Goal: Register for event/course: Sign up to attend an event or enroll in a course

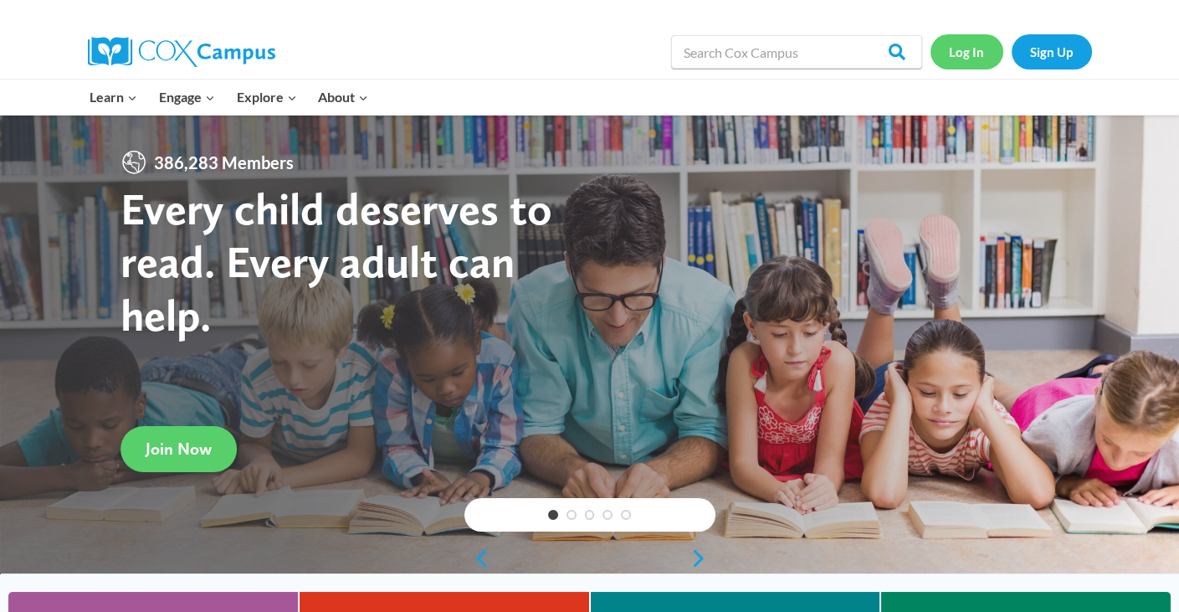
click at [971, 54] on link "Log In" at bounding box center [967, 51] width 73 height 34
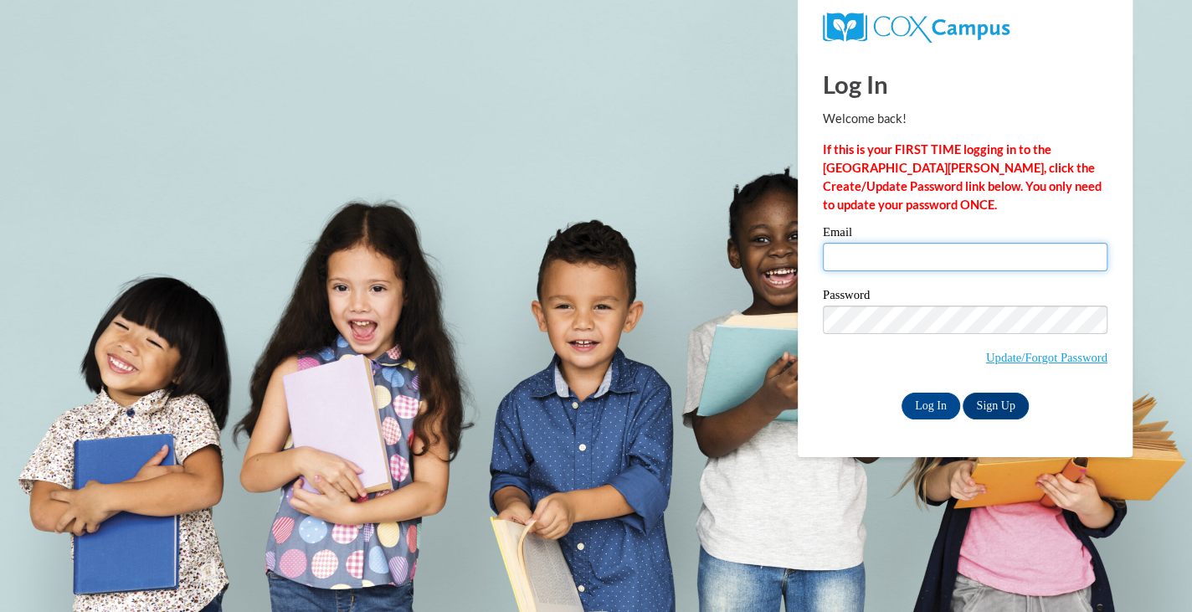
click at [920, 269] on input "Email" at bounding box center [965, 257] width 285 height 28
type input "ctadrzak@daltonstate.edu"
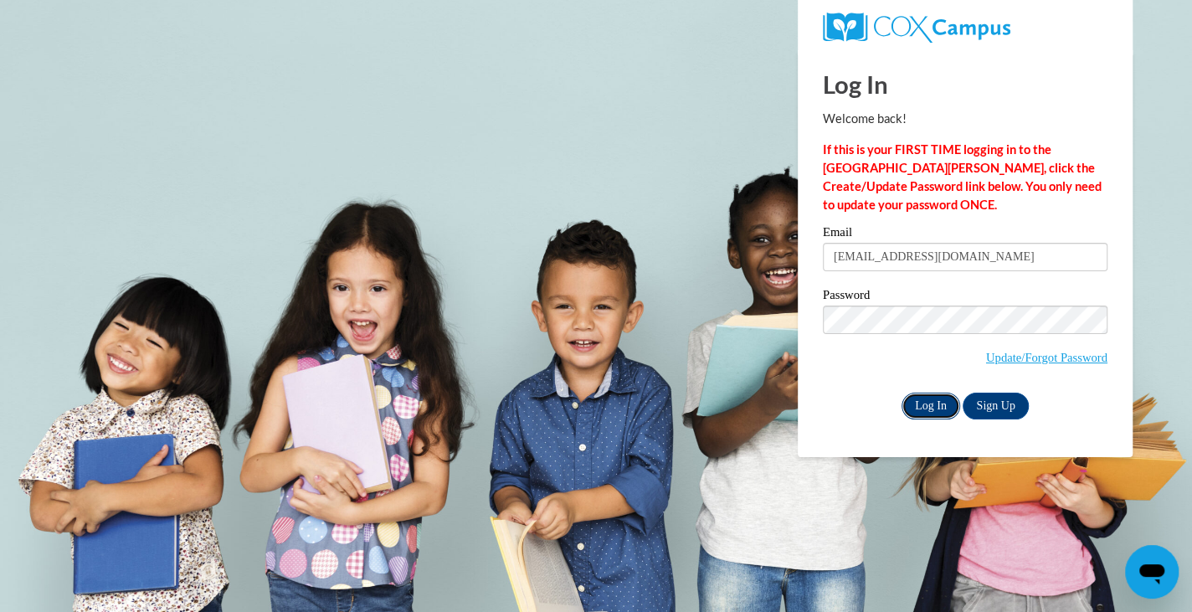
click at [940, 404] on input "Log In" at bounding box center [930, 406] width 59 height 27
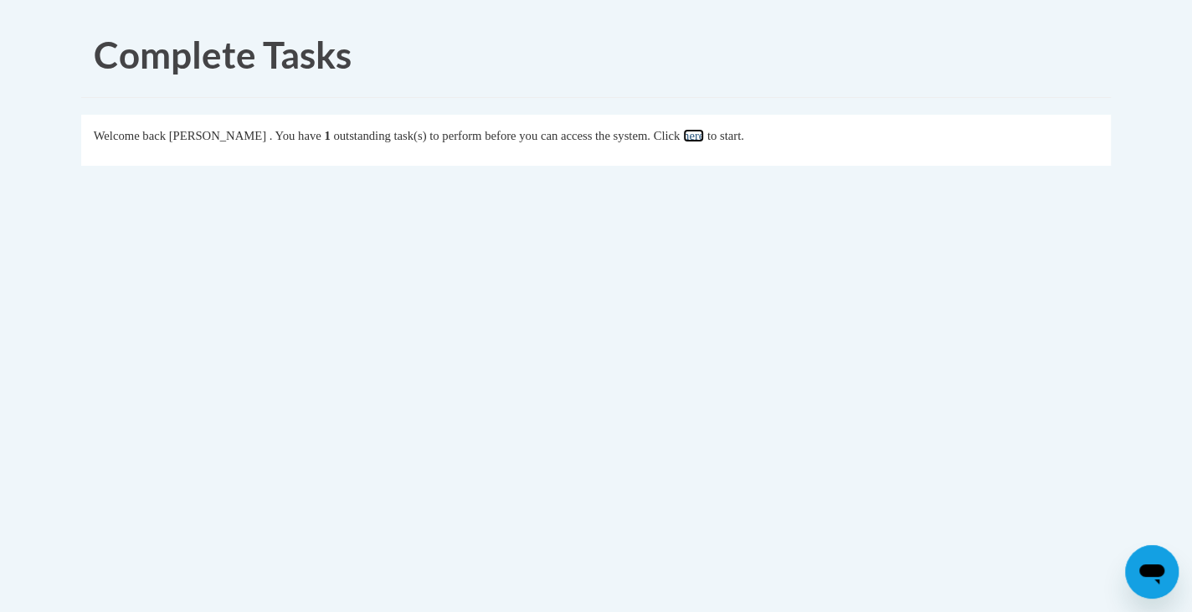
click at [704, 137] on link "here" at bounding box center [693, 135] width 21 height 13
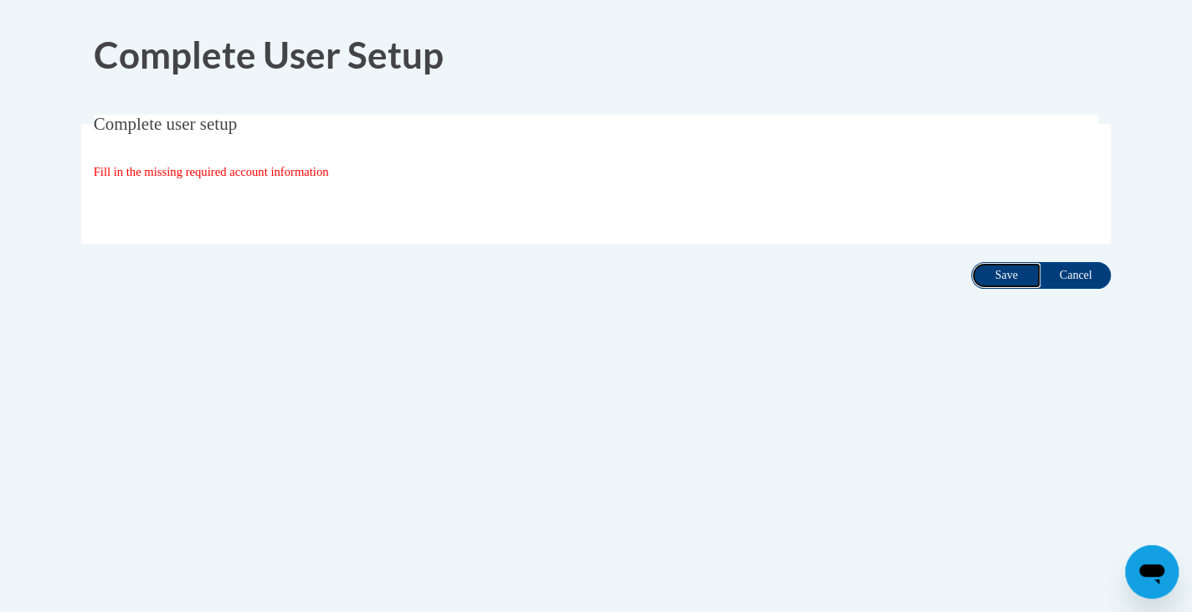
click at [997, 280] on input "Save" at bounding box center [1006, 275] width 70 height 27
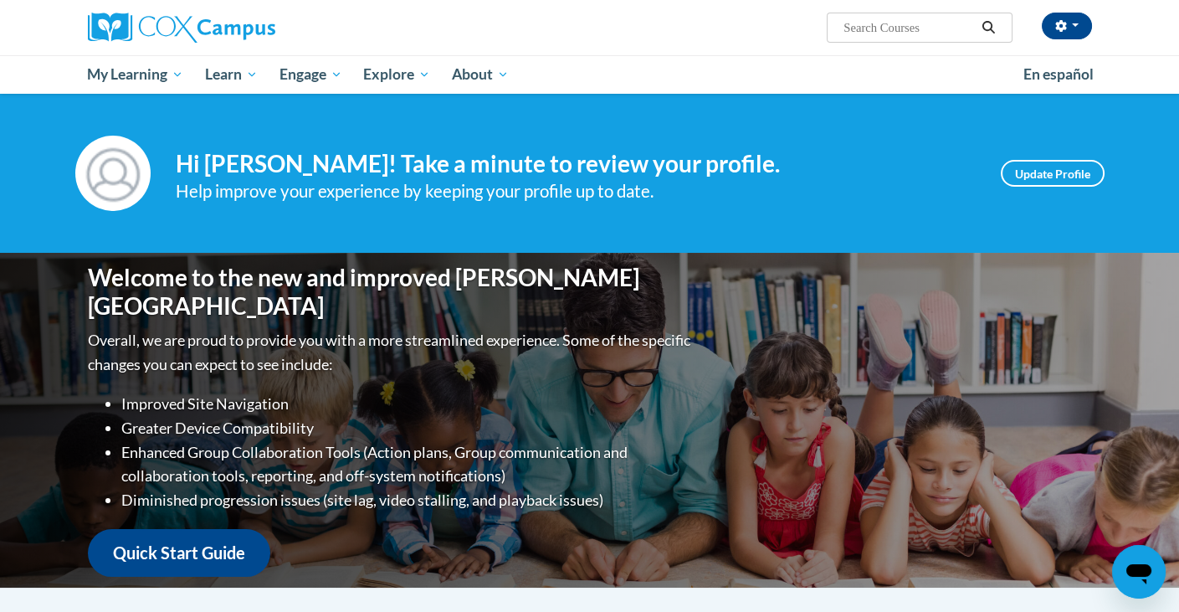
click at [713, 303] on div "Welcome to the new and improved Cox Campus Overall, we are proud to provide you…" at bounding box center [590, 420] width 1055 height 335
click at [894, 18] on input "Search..." at bounding box center [909, 28] width 134 height 20
type input "early literacy"
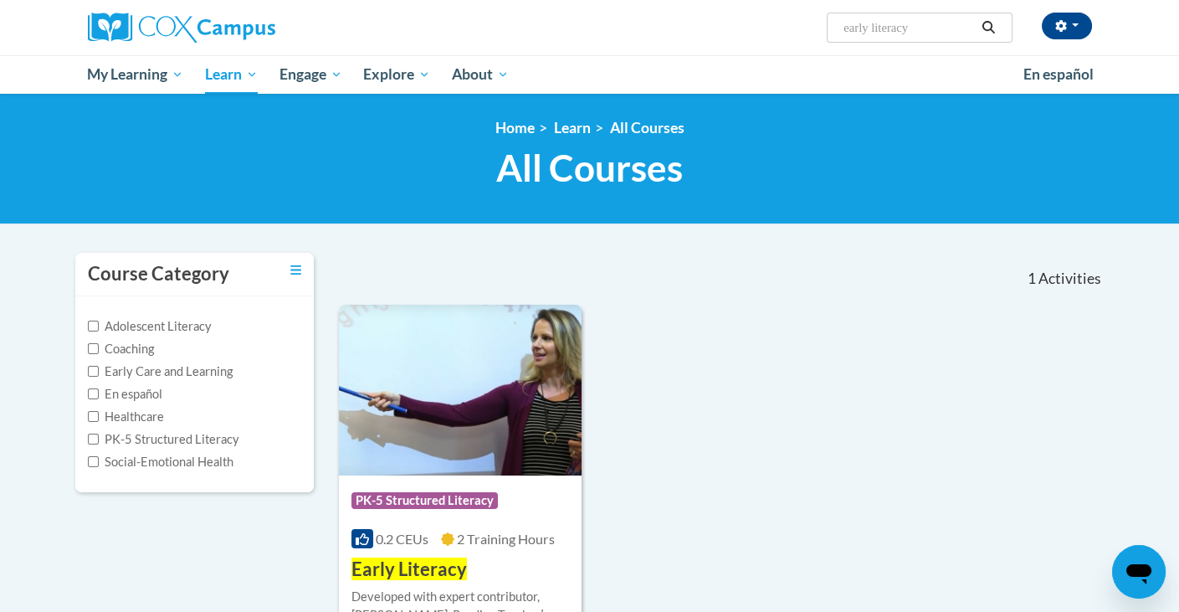
click at [922, 33] on input "early literacy" at bounding box center [909, 28] width 134 height 20
type input "early literacy: print awareness"
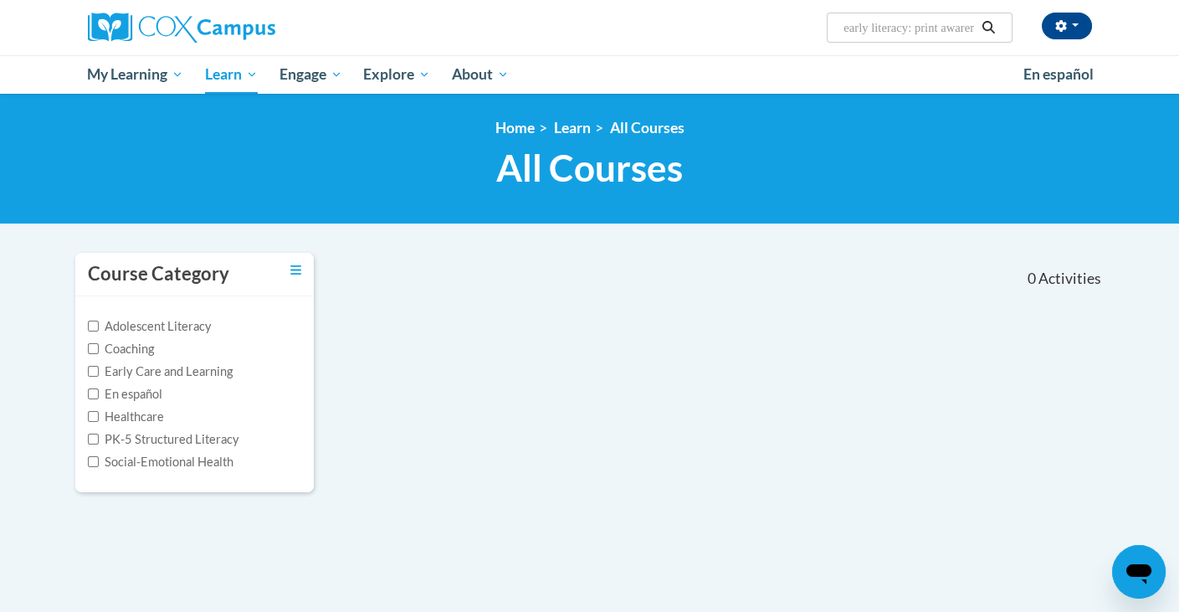
click at [922, 25] on input "early literacy: print awareness" at bounding box center [909, 28] width 134 height 20
type input "print awareness"
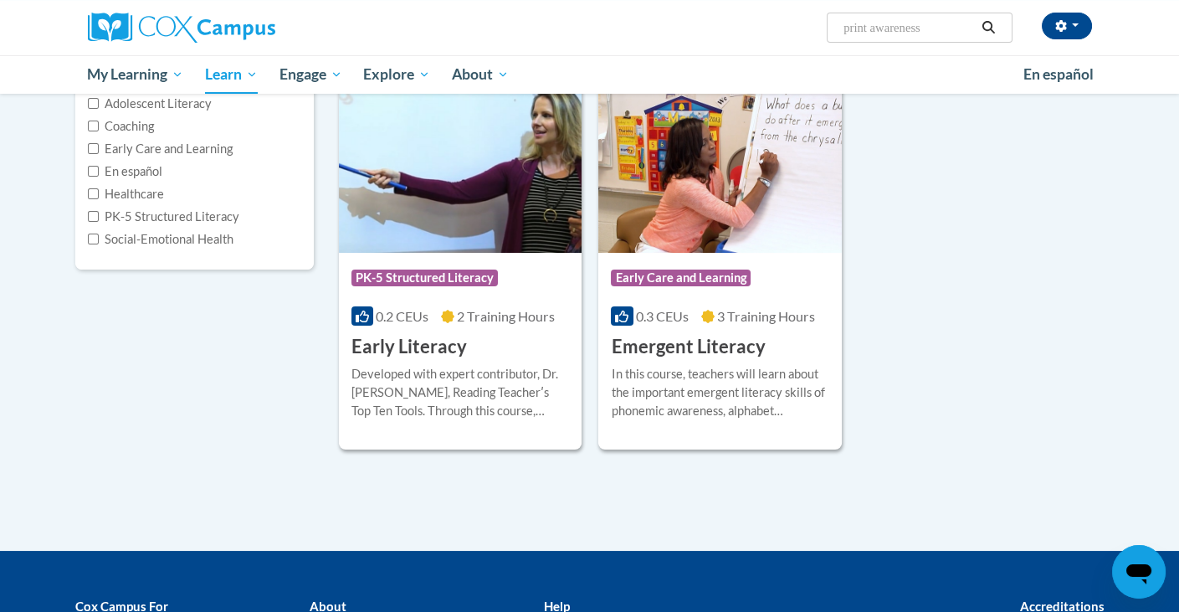
scroll to position [227, 0]
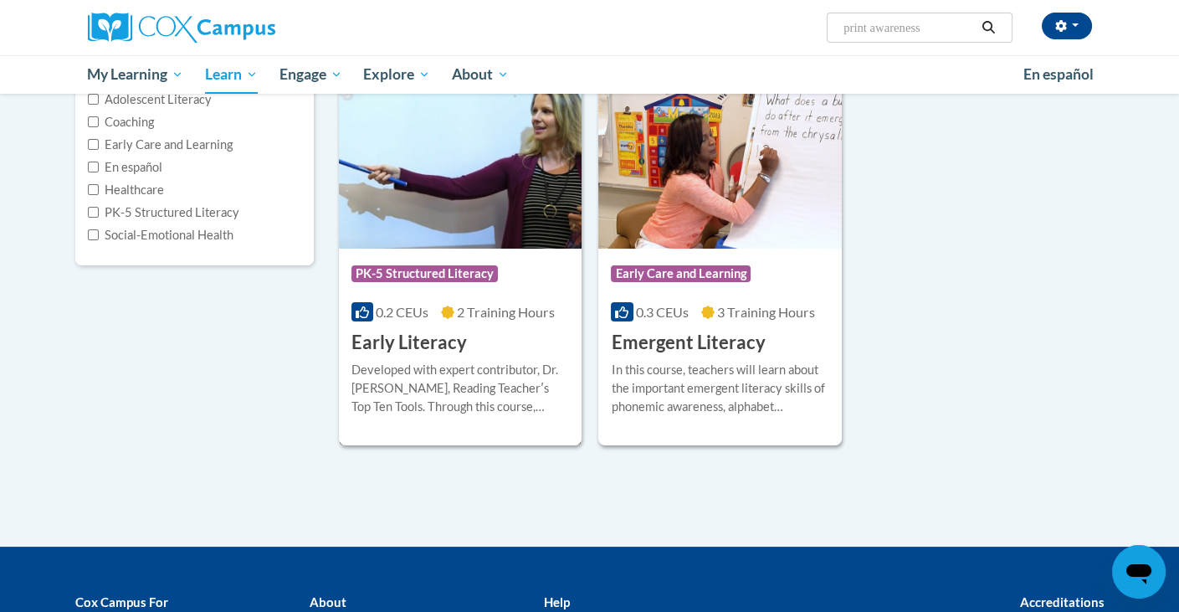
click at [507, 356] on div "More Info Enroll Developed with expert contributor, Dr. Deborah Glaser, Reading…" at bounding box center [461, 398] width 244 height 85
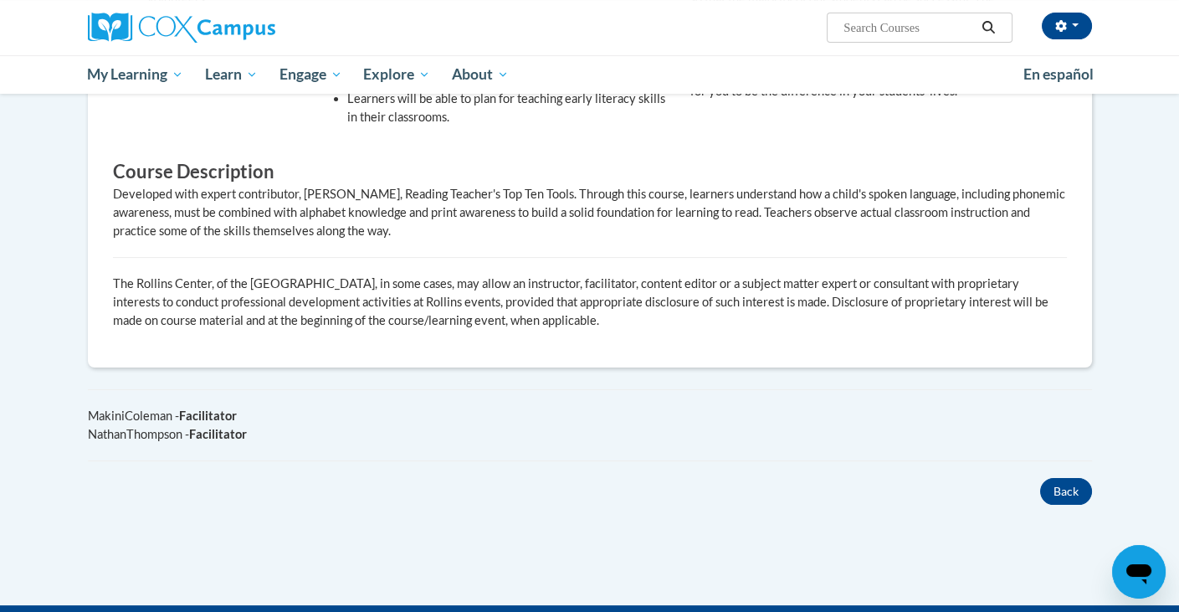
scroll to position [716, 0]
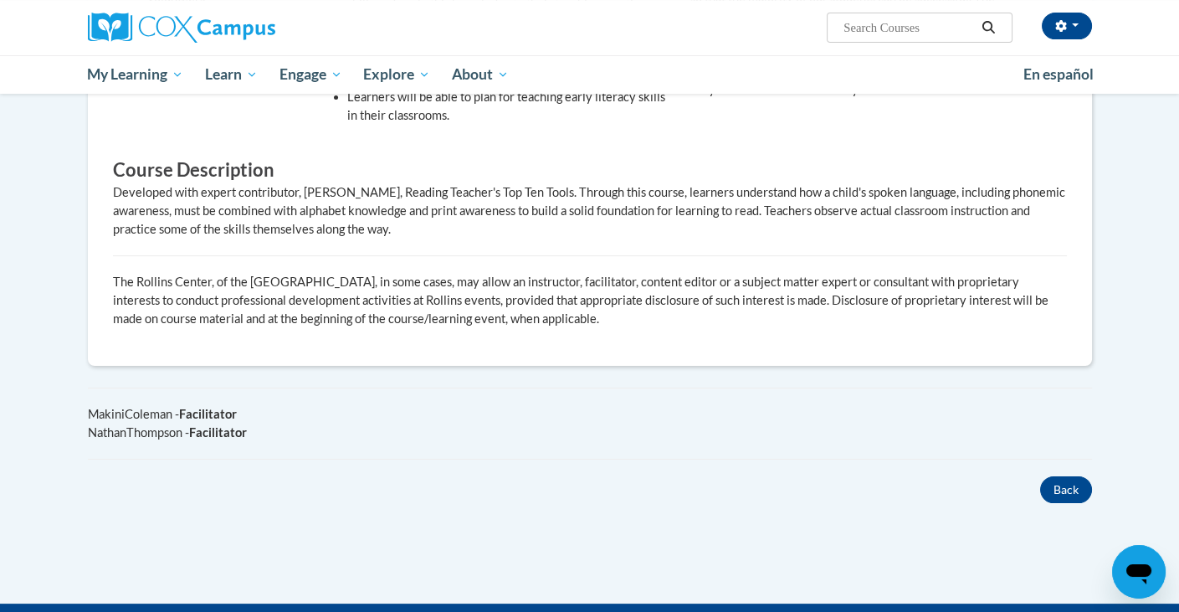
click at [507, 355] on div "Overview Cost 100% Free Time to complete 2 Hours Provides a Certificate of Trai…" at bounding box center [589, 100] width 1029 height 719
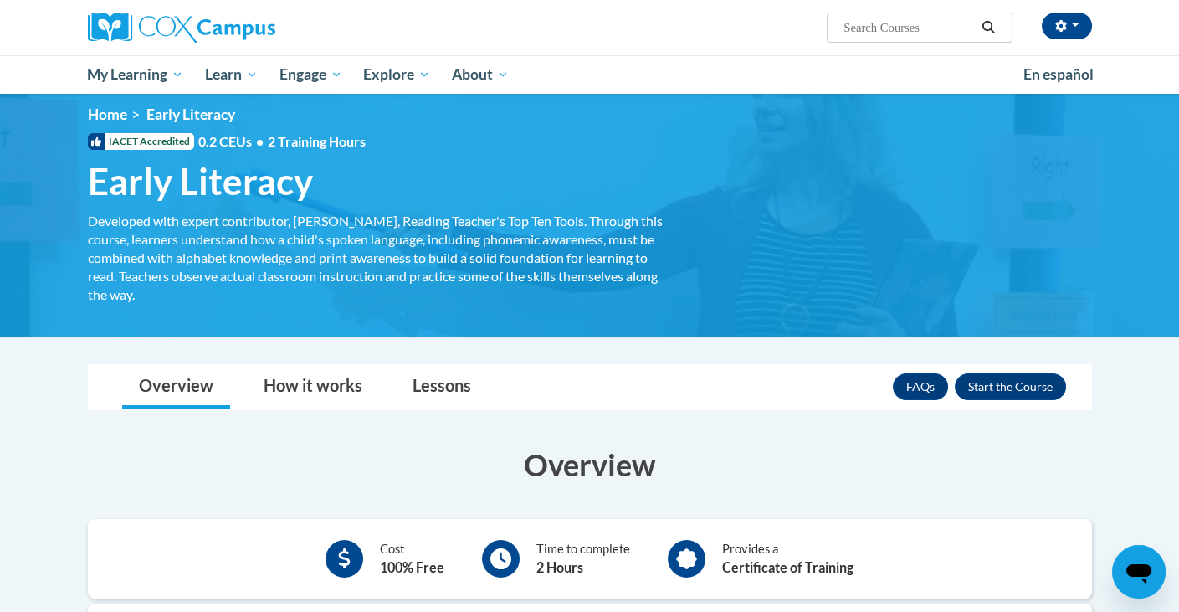
scroll to position [8, 0]
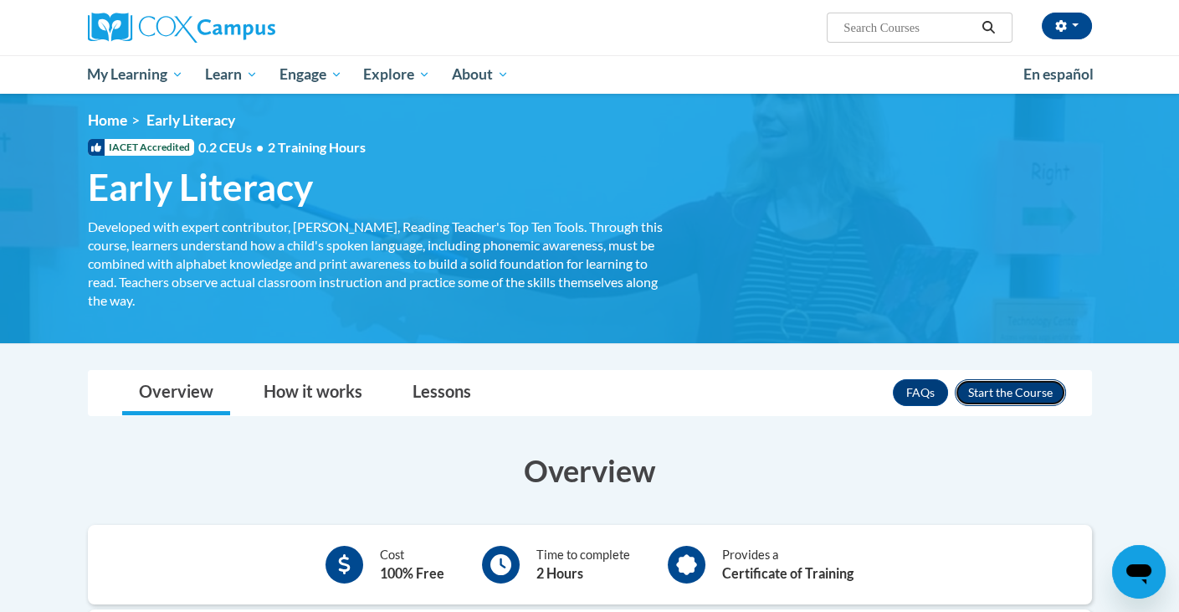
click at [993, 386] on button "Enroll" at bounding box center [1010, 392] width 111 height 27
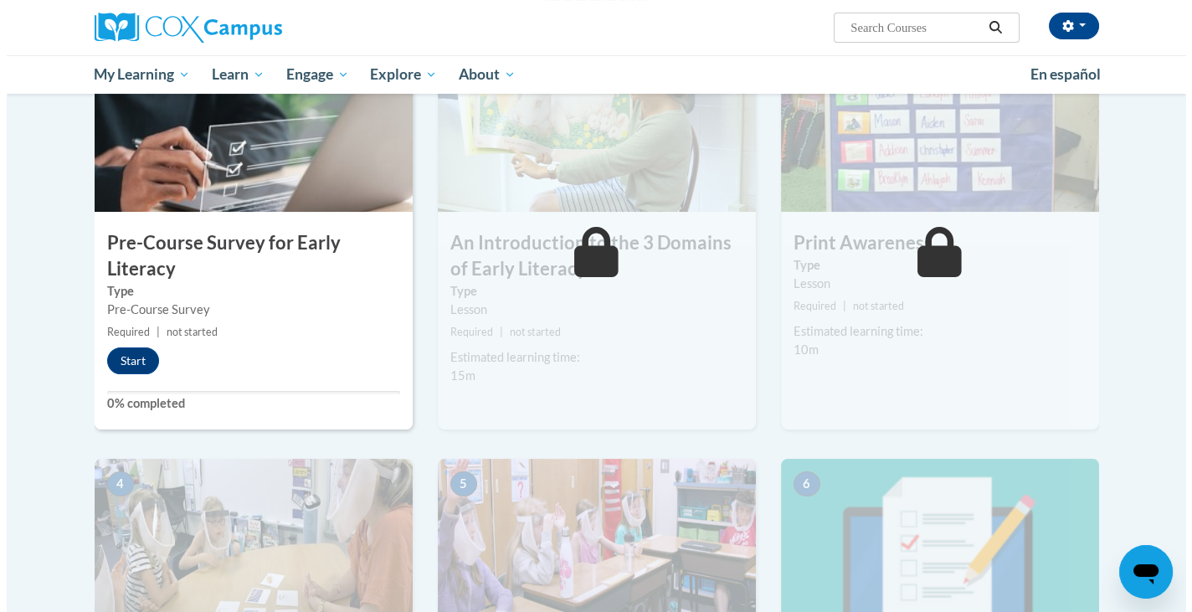
scroll to position [466, 0]
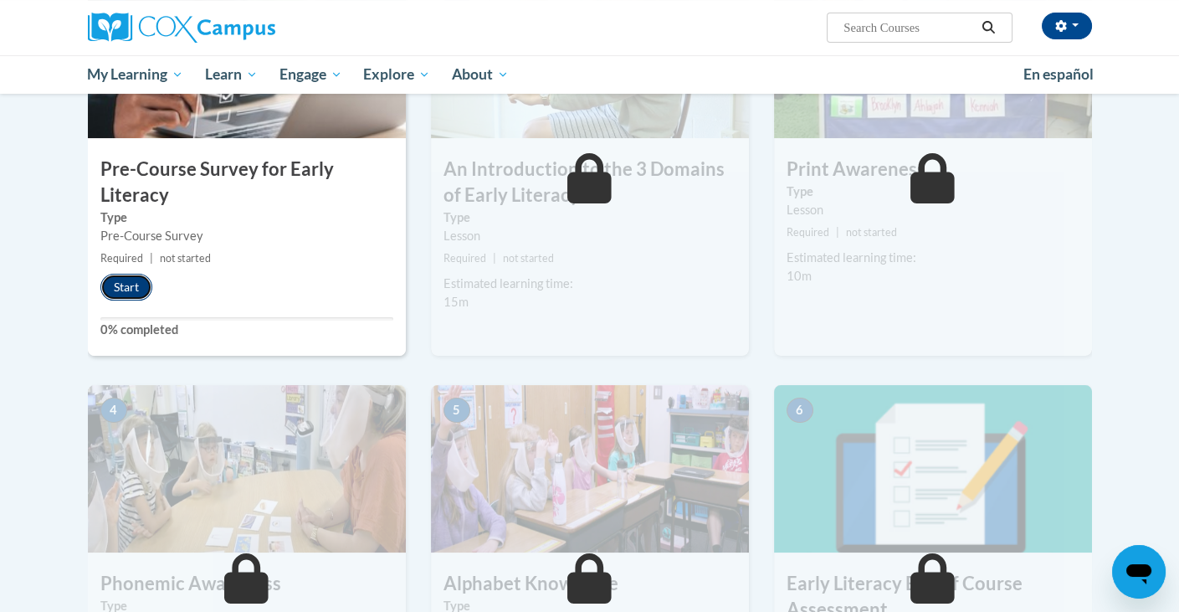
click at [134, 293] on button "Start" at bounding box center [126, 287] width 52 height 27
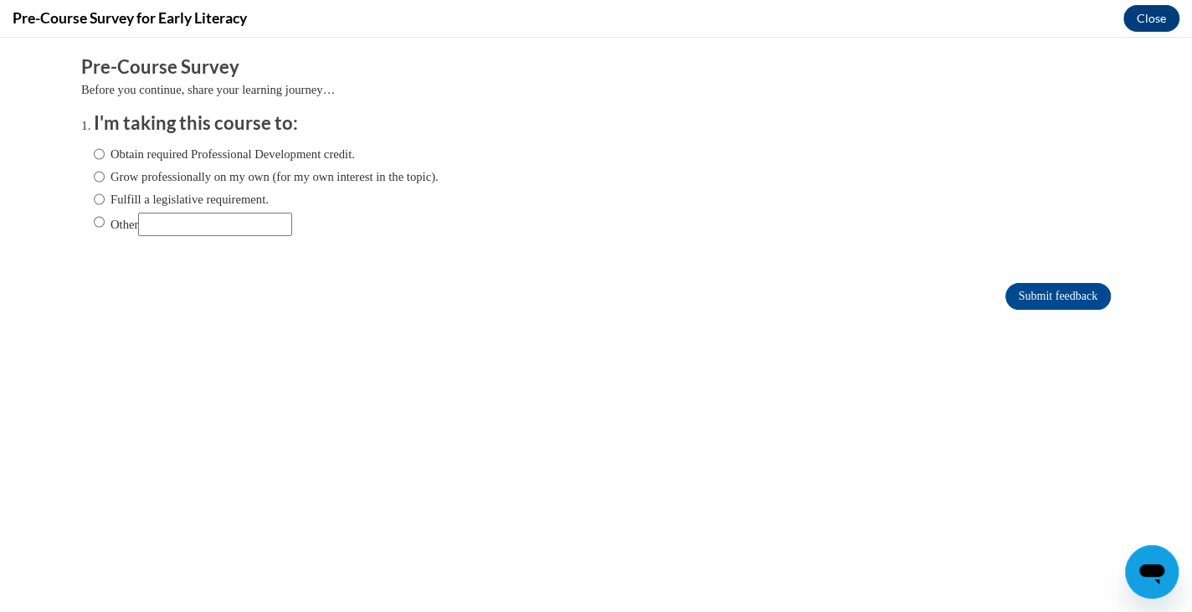
scroll to position [0, 0]
click at [102, 221] on label "Other" at bounding box center [193, 224] width 198 height 23
click at [102, 221] on input "Other" at bounding box center [99, 222] width 11 height 18
radio input "true"
click at [174, 233] on input "Other" at bounding box center [215, 224] width 154 height 23
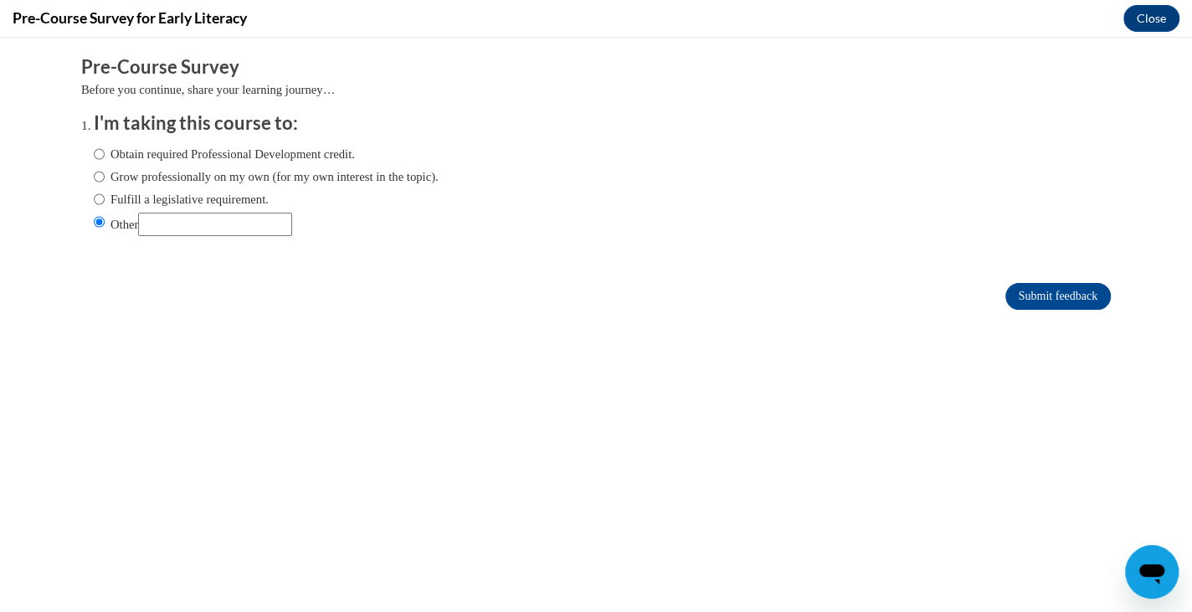
type input "In a college education program"
click at [1005, 291] on input "Submit feedback" at bounding box center [1057, 296] width 105 height 27
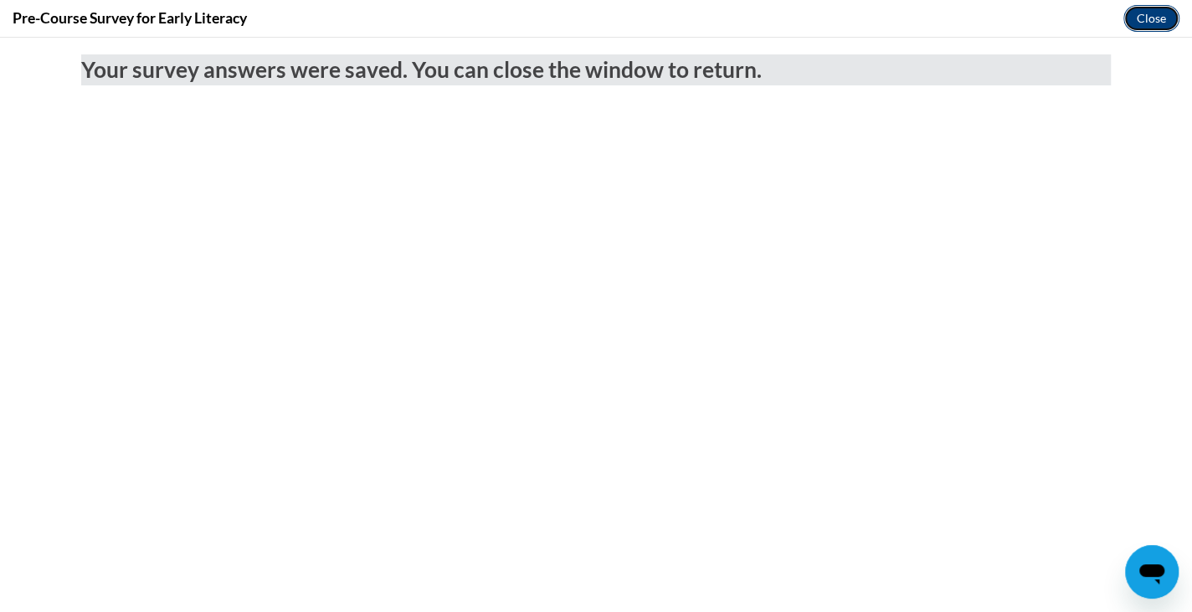
click at [1137, 18] on button "Close" at bounding box center [1151, 18] width 56 height 27
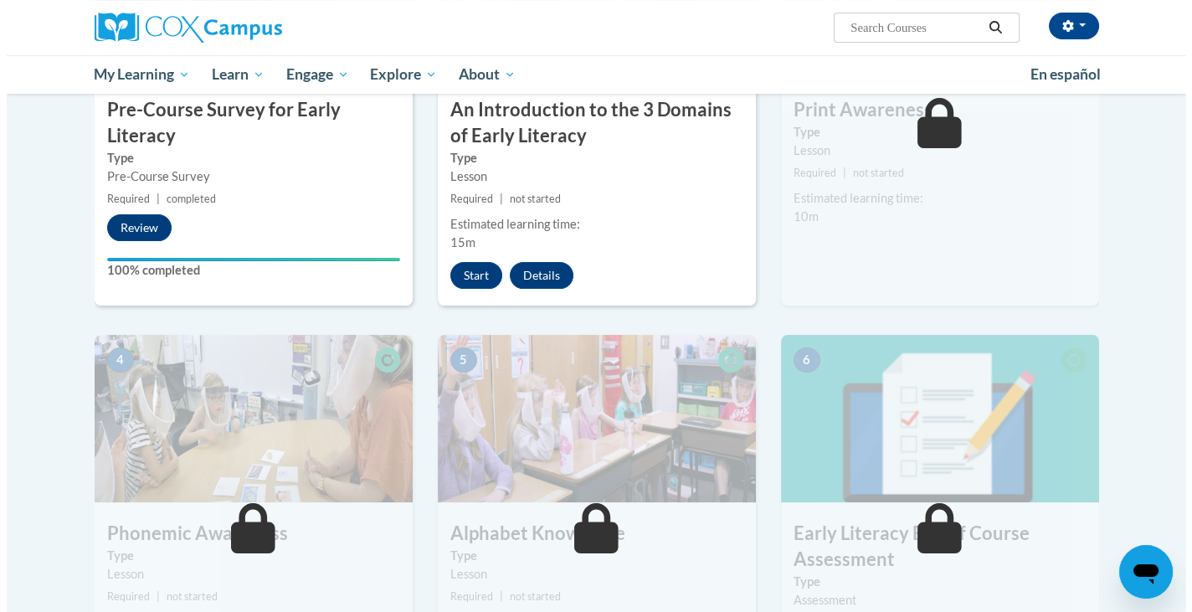
scroll to position [521, 0]
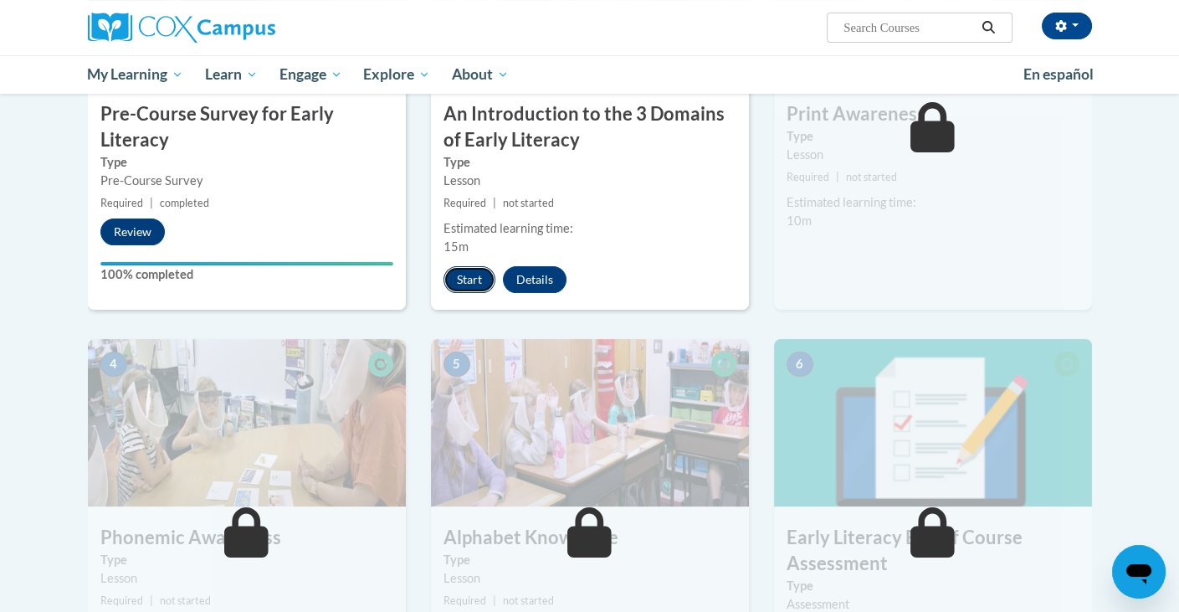
click at [485, 279] on button "Start" at bounding box center [470, 279] width 52 height 27
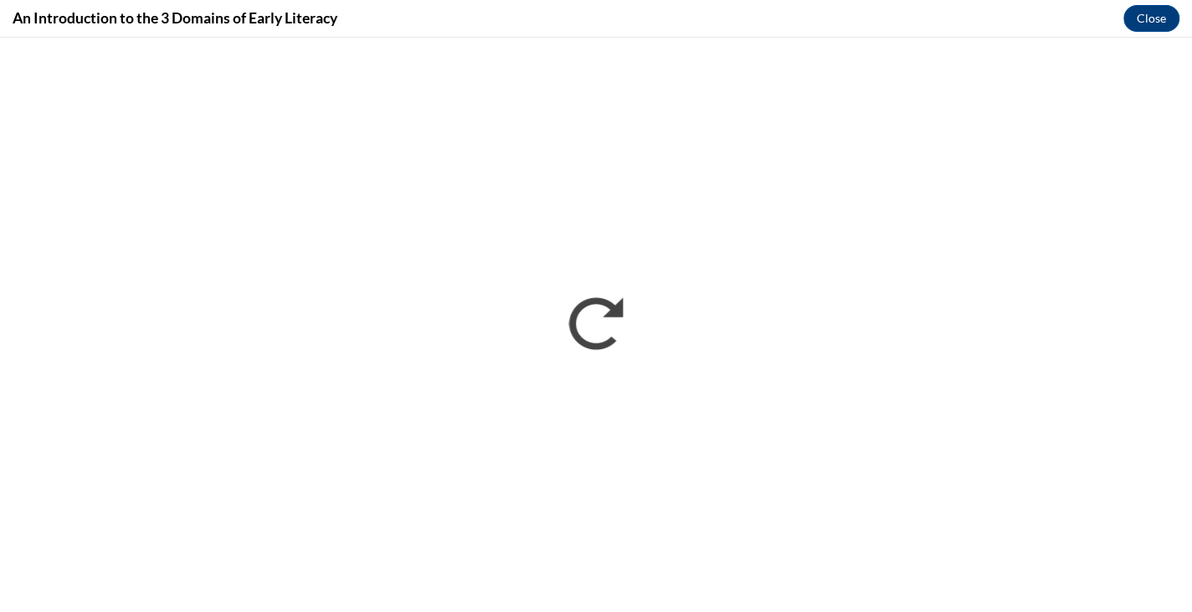
scroll to position [0, 0]
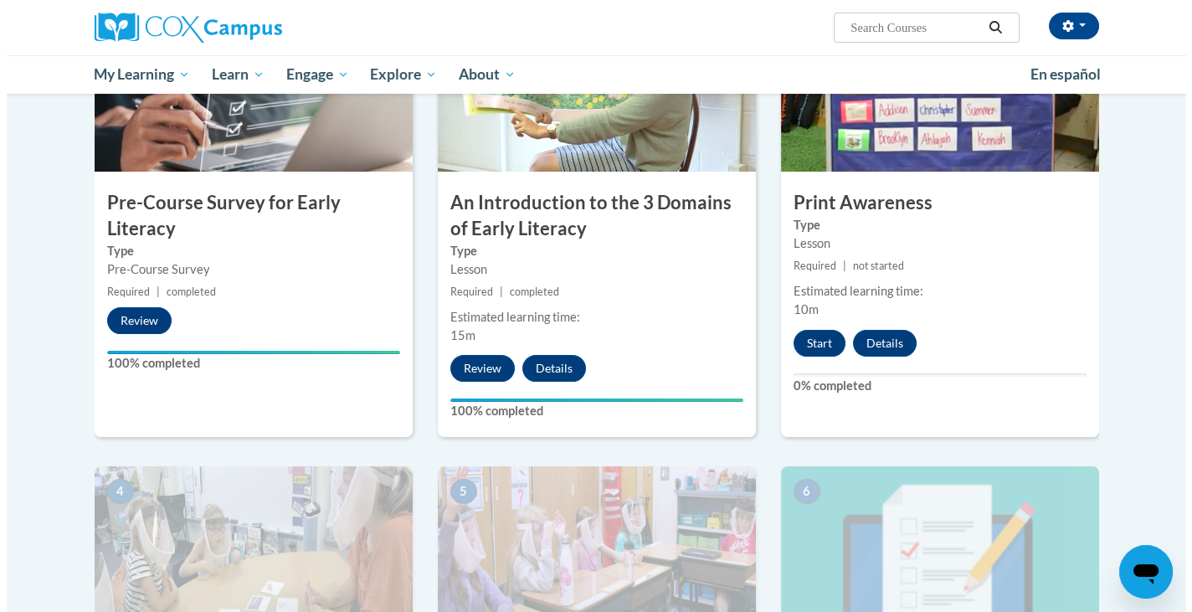
scroll to position [437, 0]
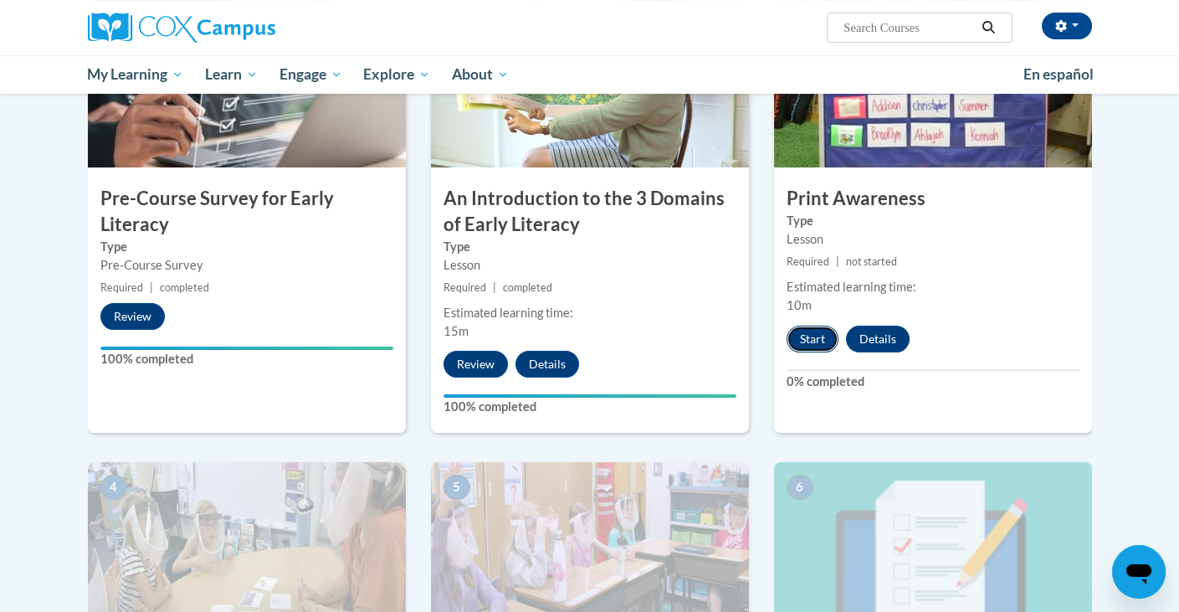
click at [822, 336] on button "Start" at bounding box center [813, 339] width 52 height 27
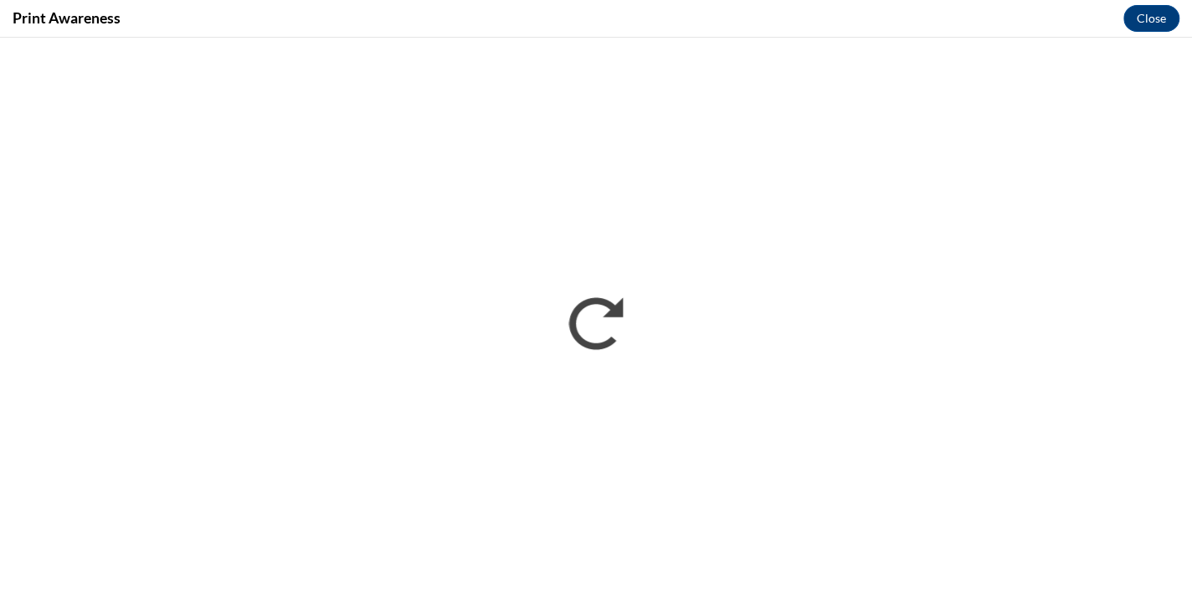
scroll to position [0, 0]
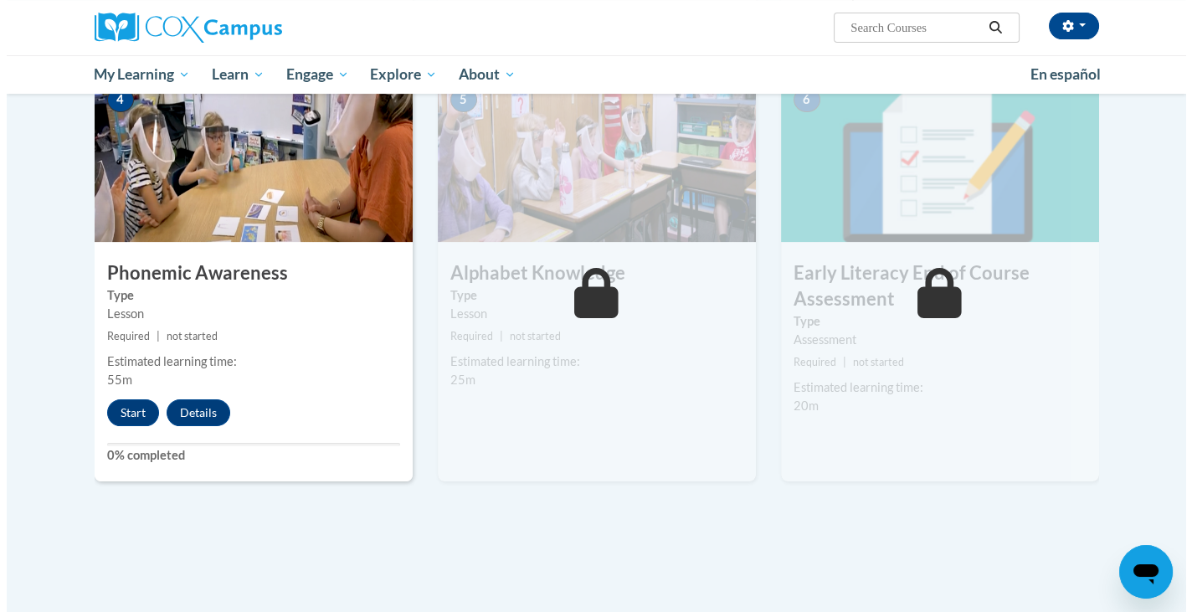
scroll to position [841, 0]
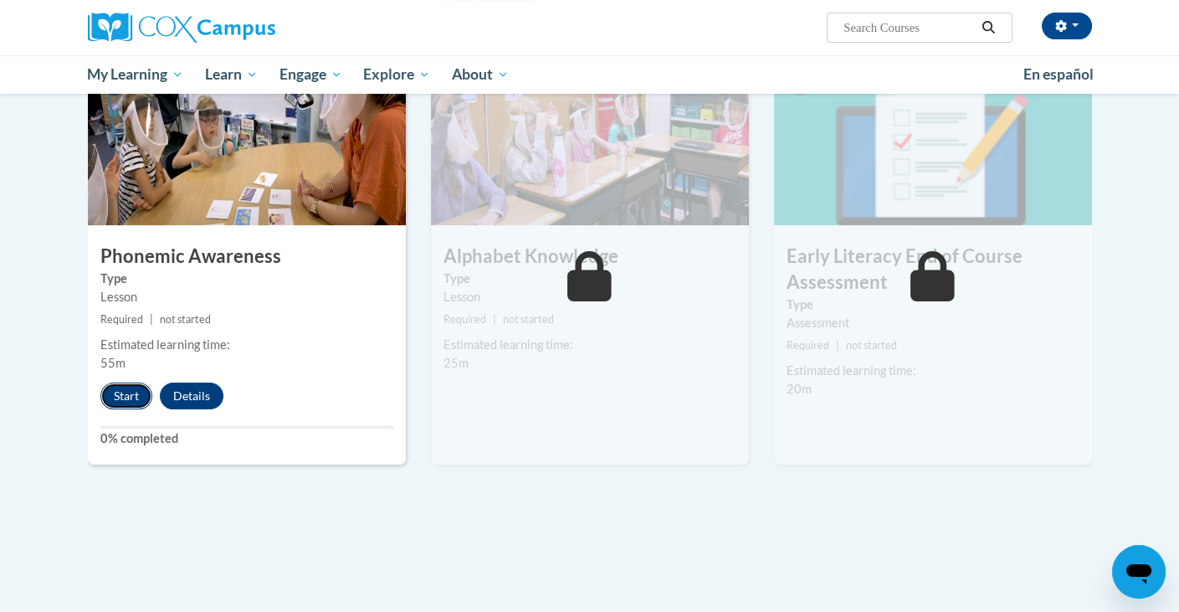
click at [117, 391] on button "Start" at bounding box center [126, 395] width 52 height 27
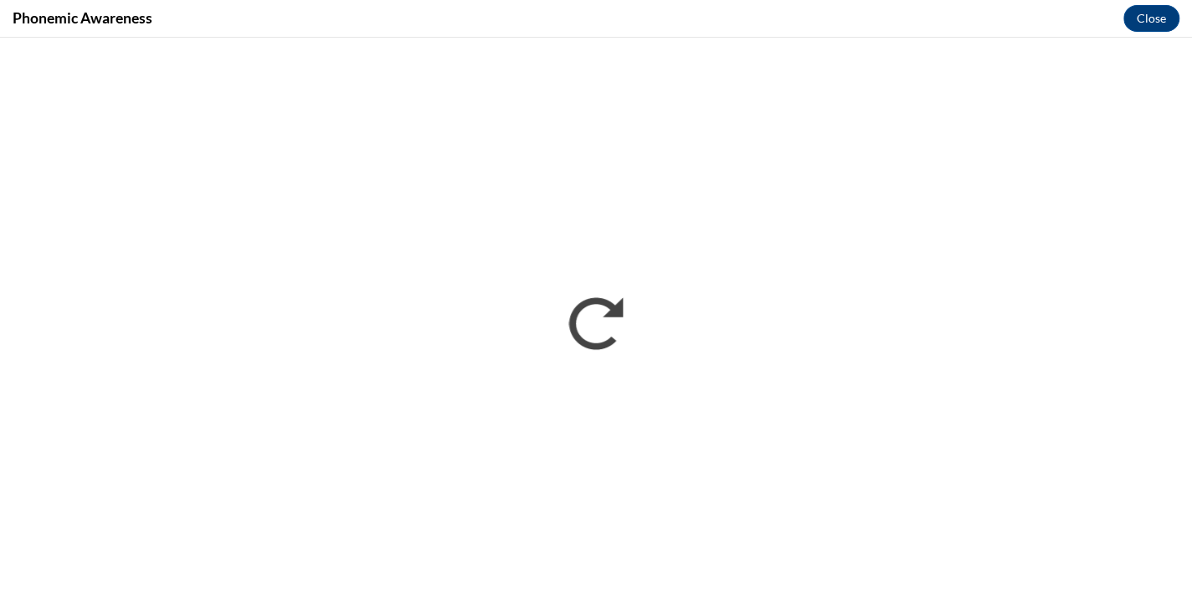
scroll to position [0, 0]
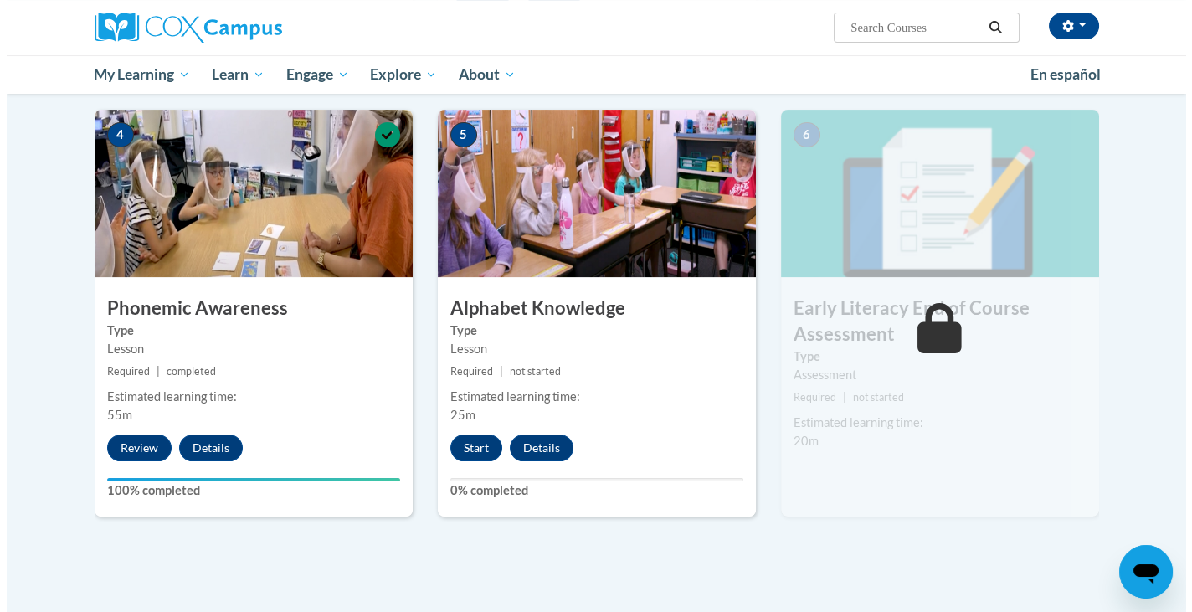
scroll to position [791, 0]
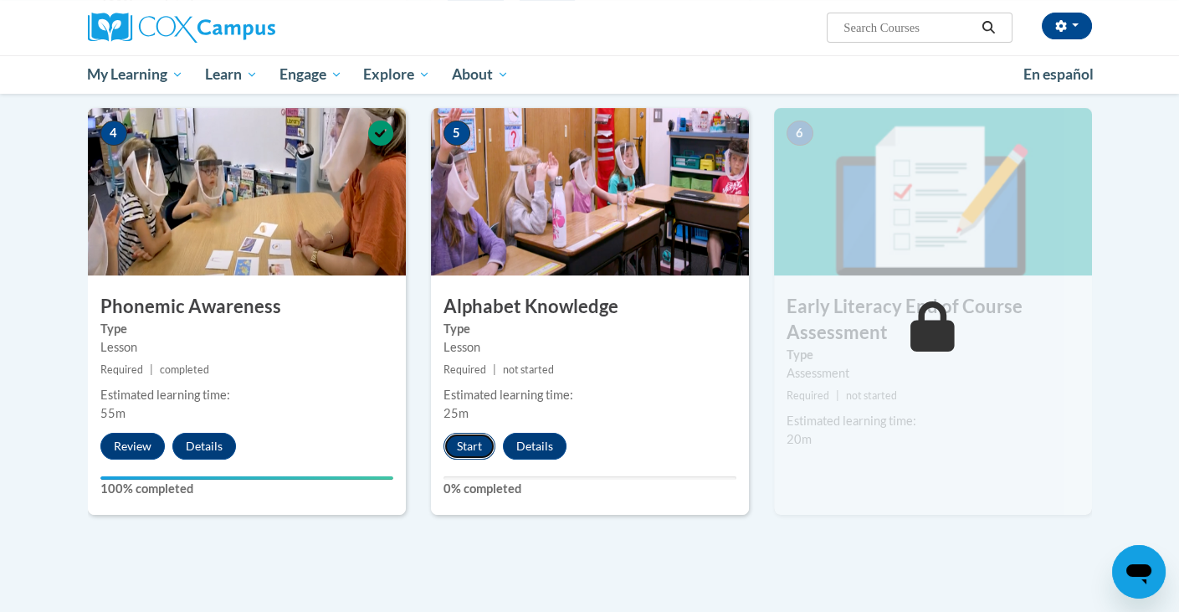
click at [478, 441] on button "Start" at bounding box center [470, 446] width 52 height 27
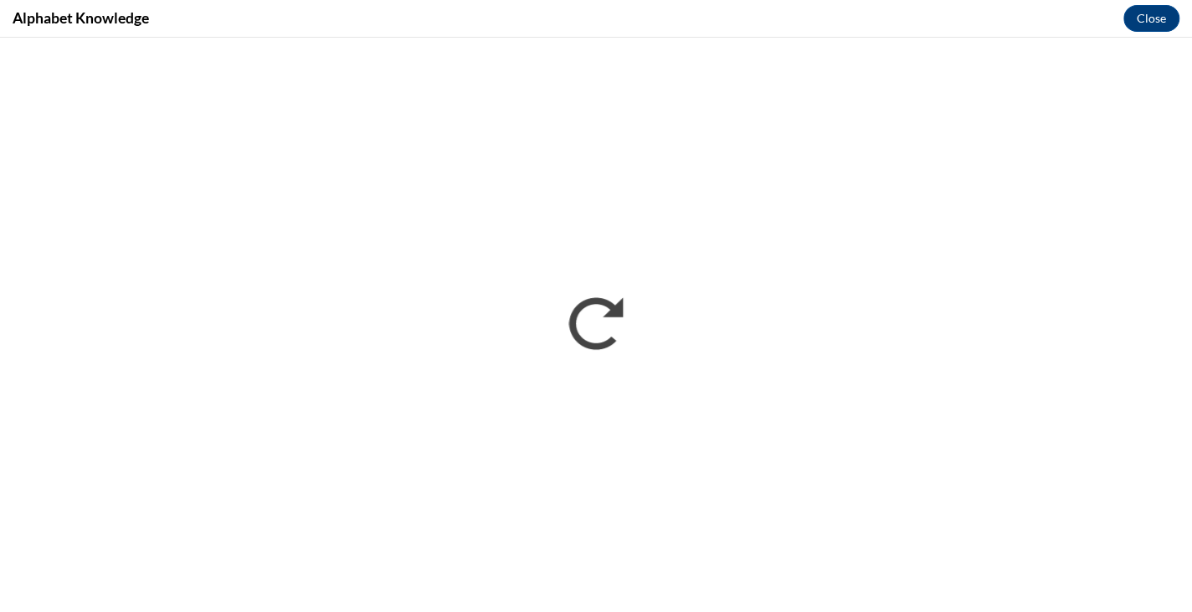
scroll to position [0, 0]
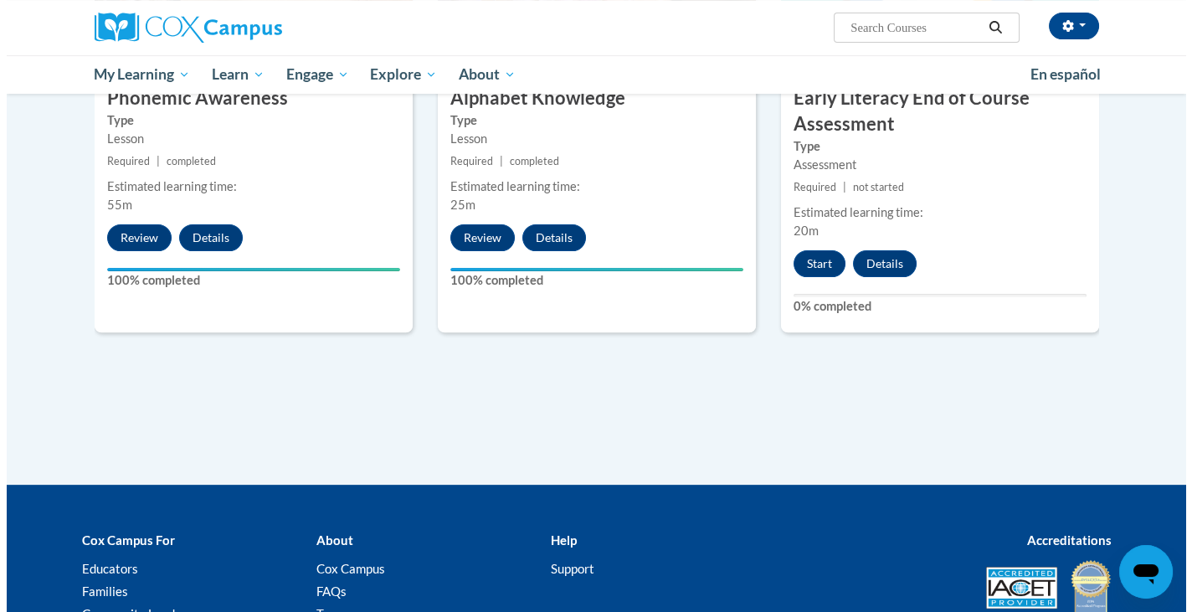
scroll to position [994, 0]
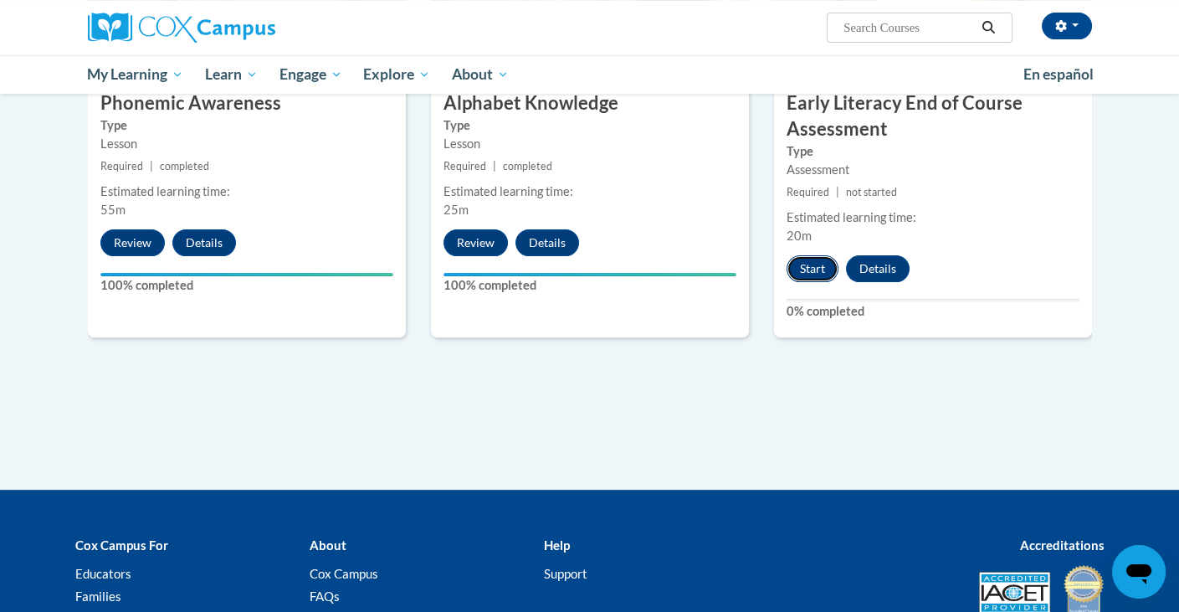
click at [798, 266] on button "Start" at bounding box center [813, 268] width 52 height 27
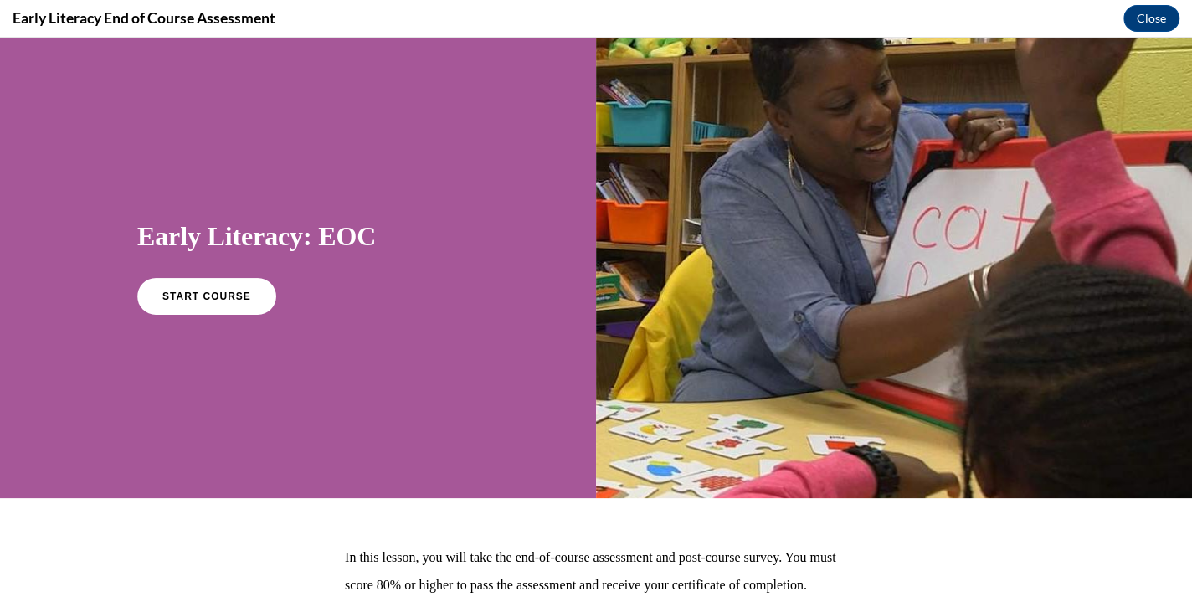
scroll to position [0, 0]
click at [213, 291] on span "START COURSE" at bounding box center [206, 296] width 93 height 13
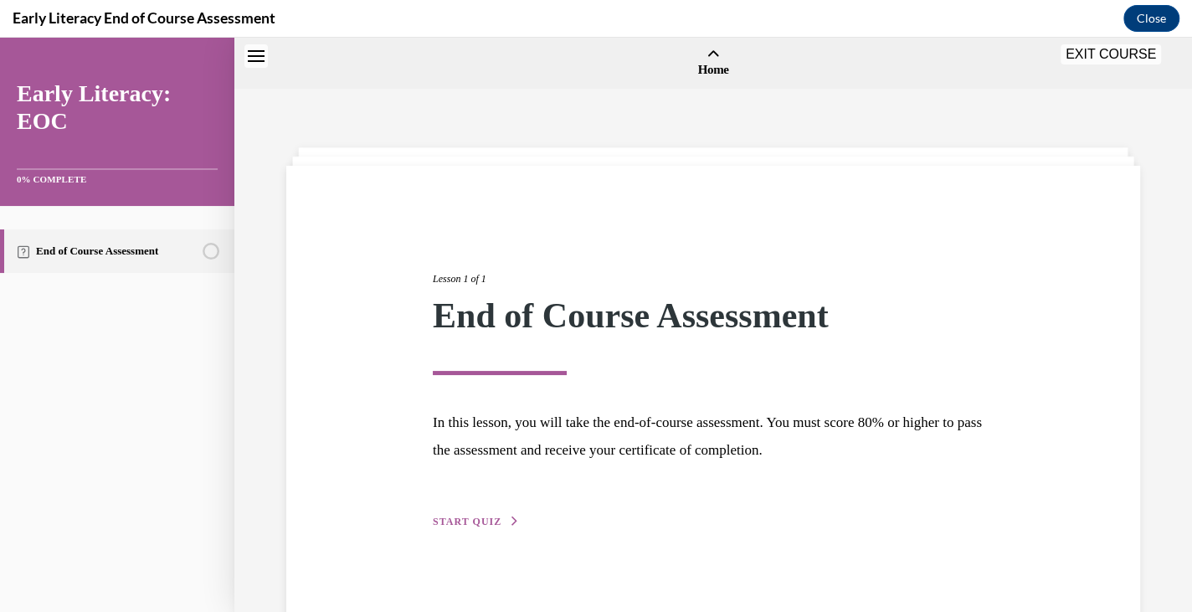
scroll to position [52, 0]
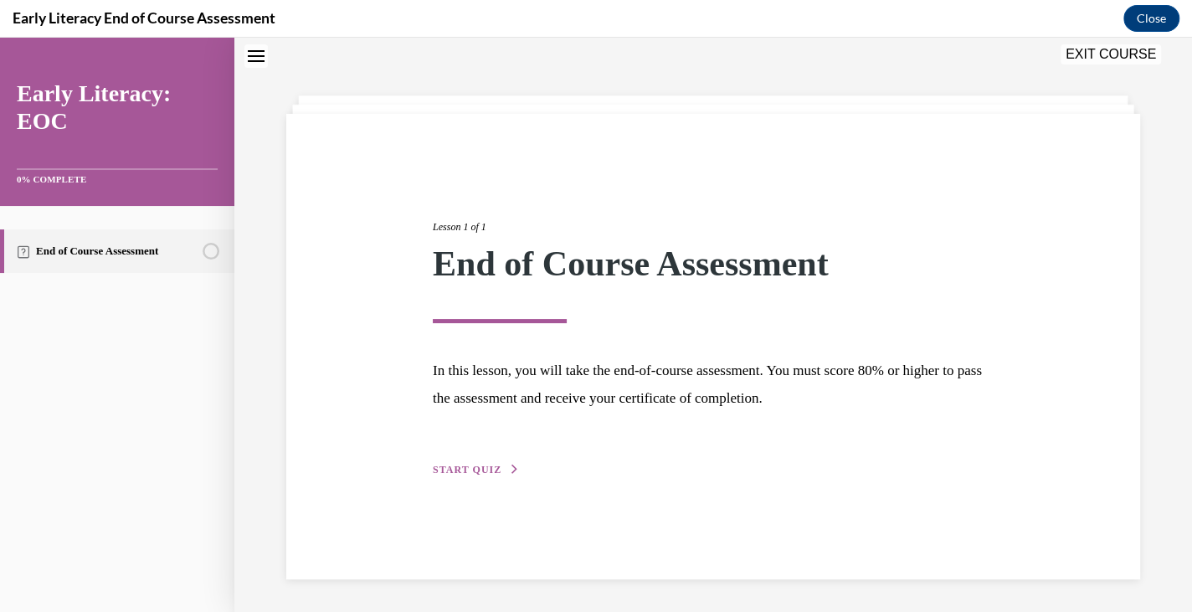
click at [469, 474] on span "START QUIZ" at bounding box center [467, 470] width 69 height 12
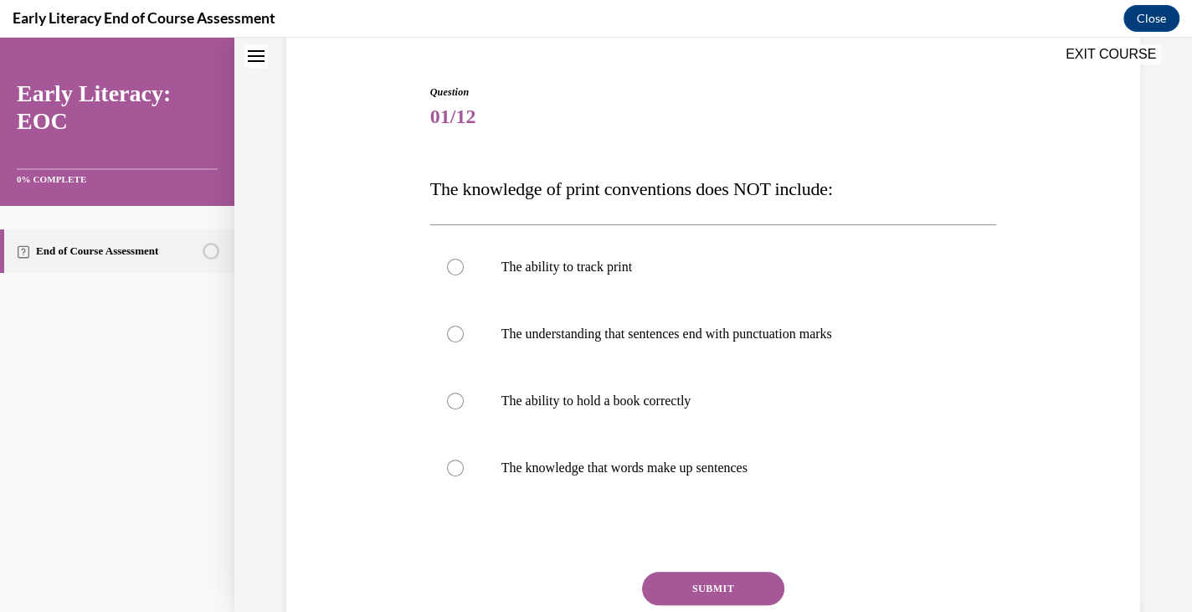
scroll to position [148, 0]
click at [490, 415] on div at bounding box center [713, 400] width 567 height 67
click at [681, 598] on button "SUBMIT" at bounding box center [713, 588] width 142 height 33
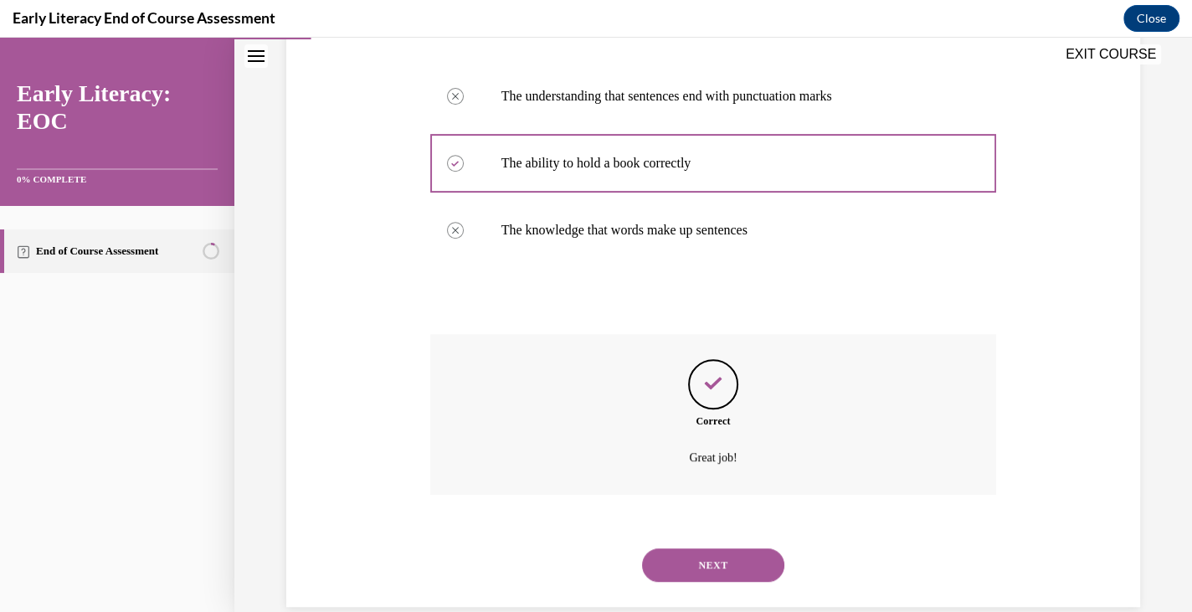
scroll to position [413, 0]
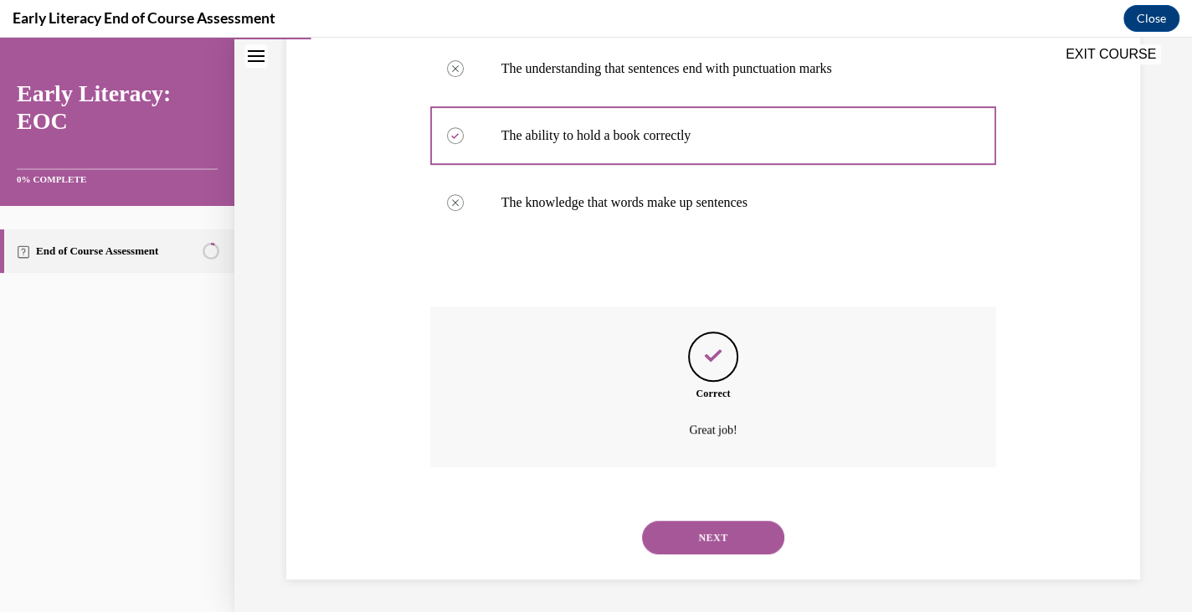
click at [681, 532] on button "NEXT" at bounding box center [713, 537] width 142 height 33
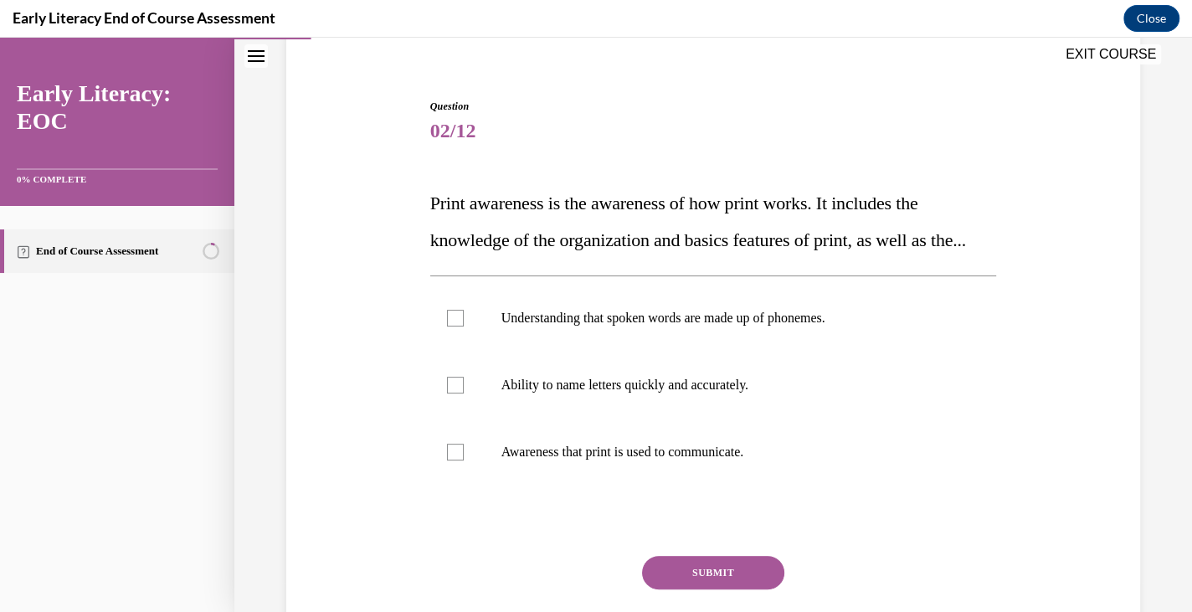
scroll to position [155, 0]
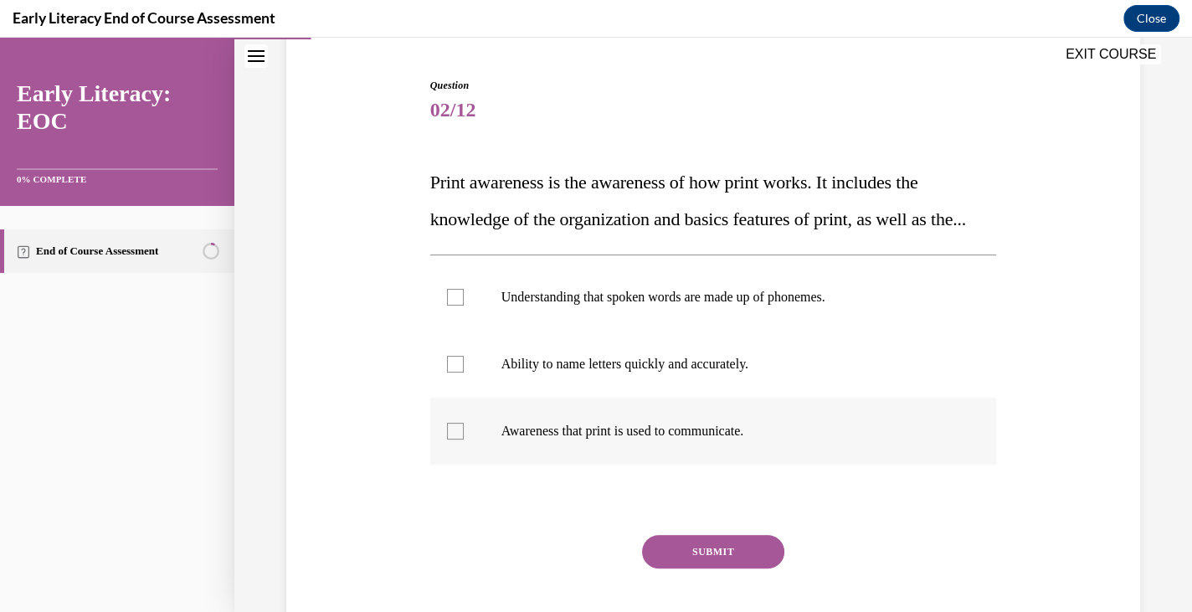
click at [685, 446] on div at bounding box center [713, 431] width 567 height 67
click at [692, 331] on div at bounding box center [713, 297] width 567 height 67
click at [660, 568] on button "SUBMIT" at bounding box center [713, 551] width 142 height 33
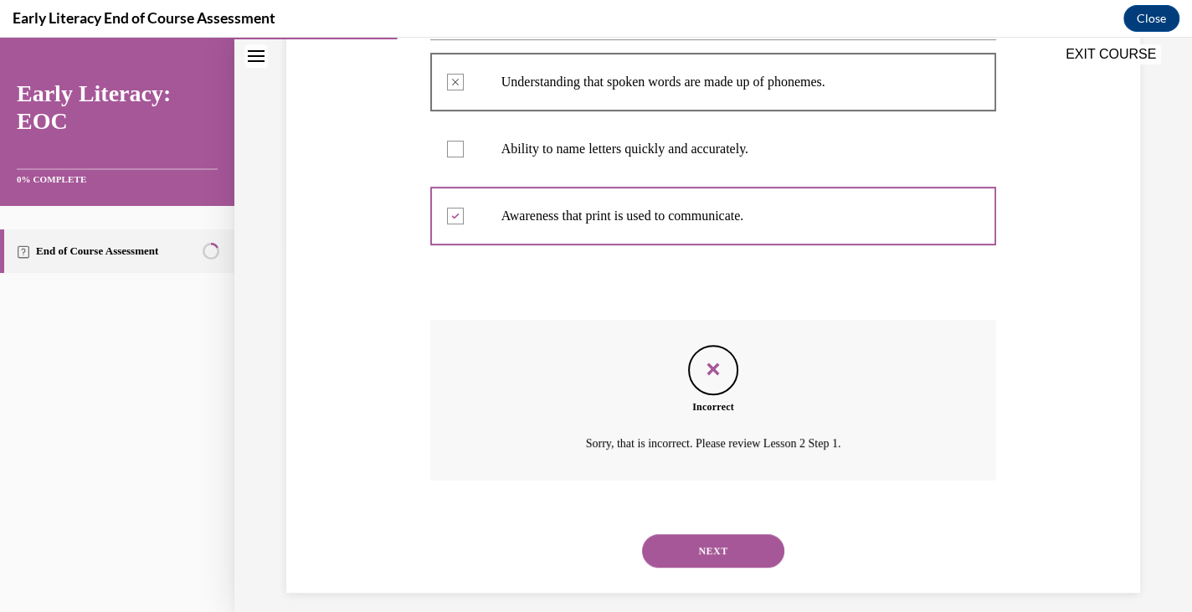
scroll to position [420, 0]
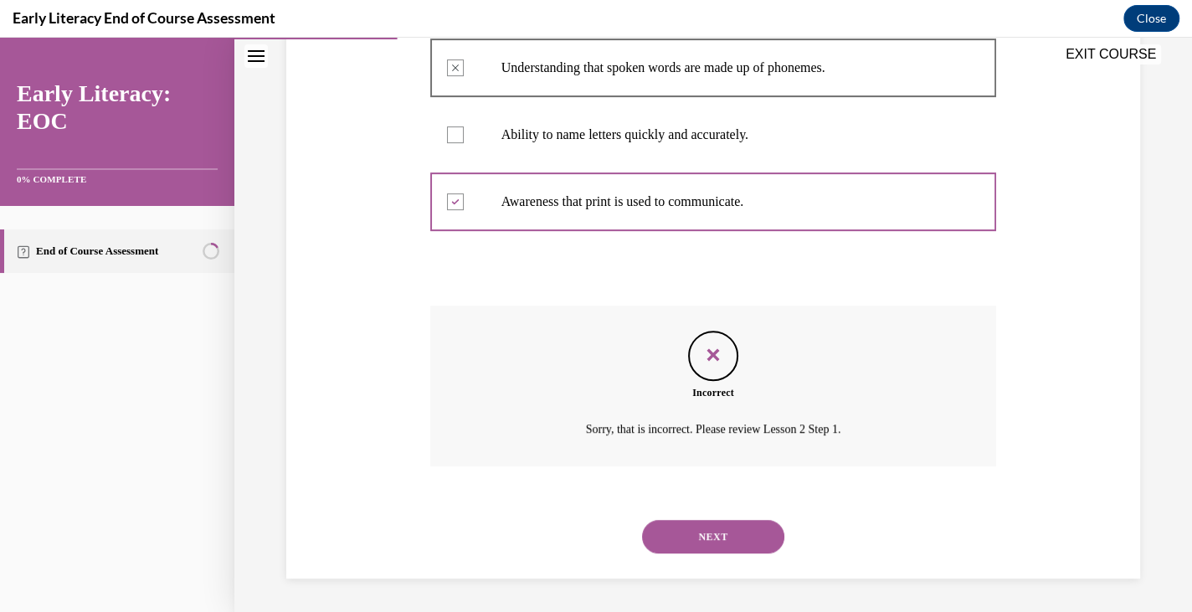
click at [684, 547] on button "NEXT" at bounding box center [713, 536] width 142 height 33
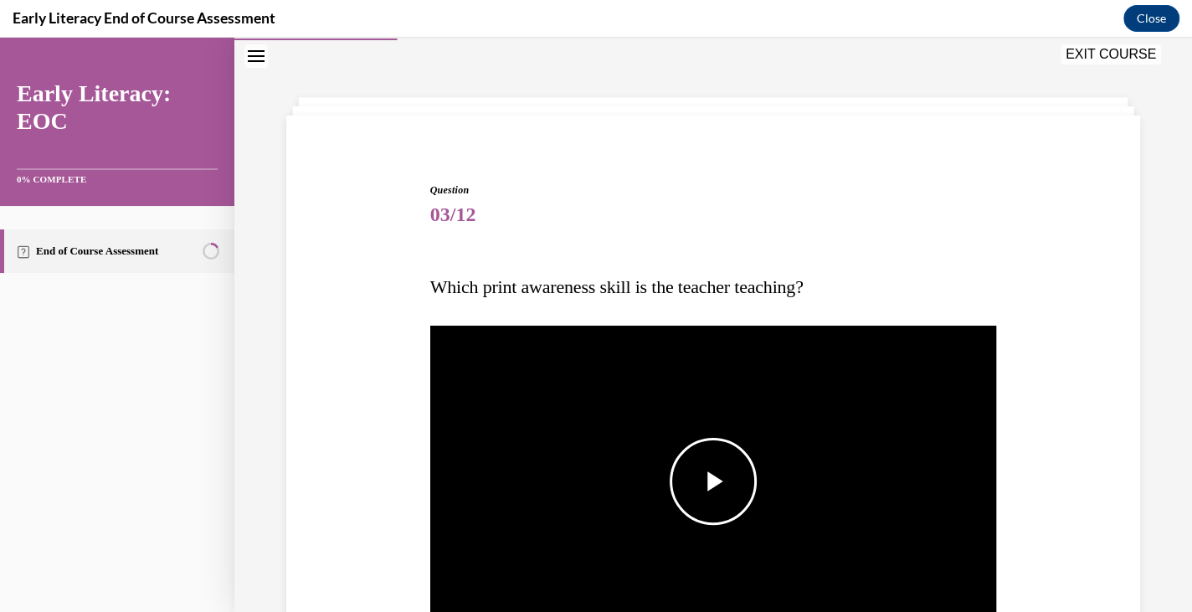
click at [713, 481] on span "Video player" at bounding box center [713, 481] width 0 height 0
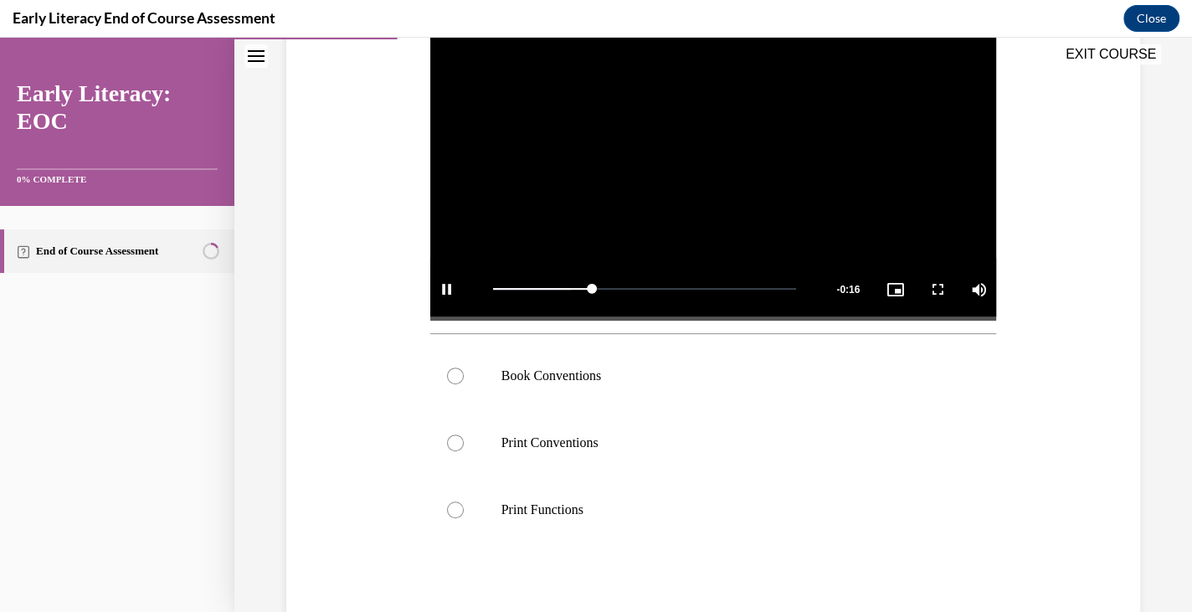
scroll to position [372, 0]
click at [578, 455] on div at bounding box center [713, 441] width 567 height 67
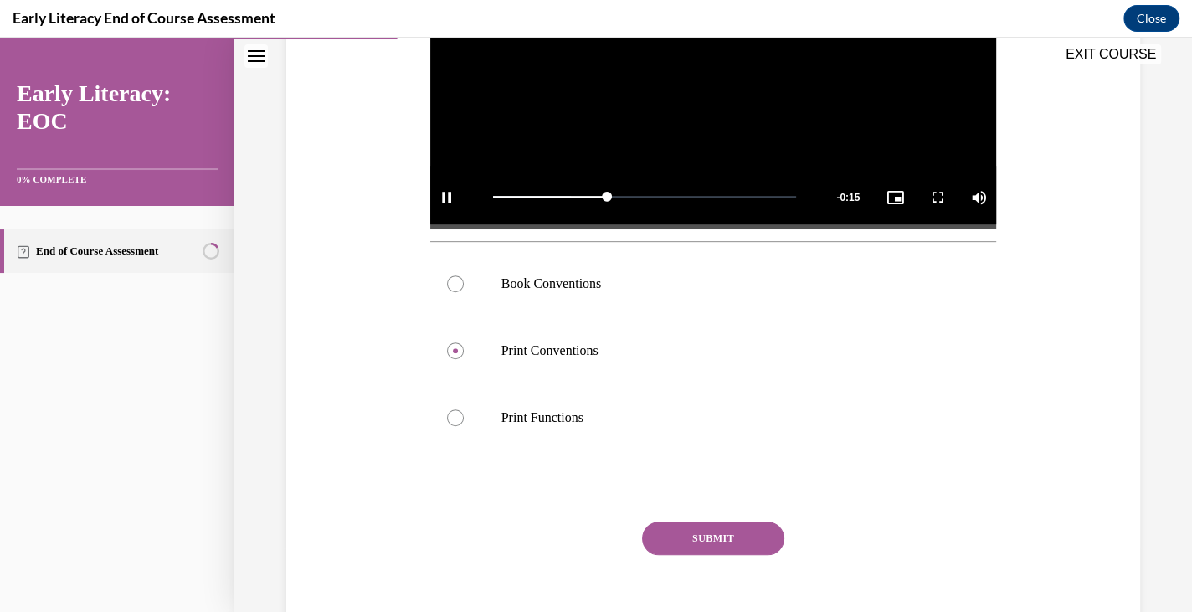
scroll to position [489, 0]
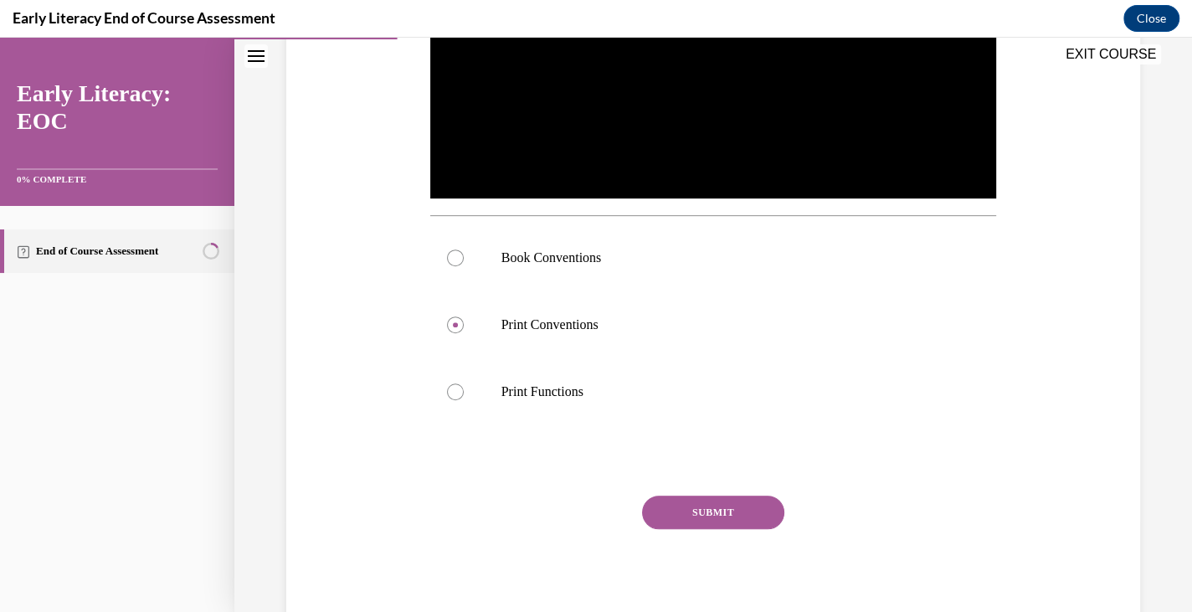
click at [699, 502] on button "SUBMIT" at bounding box center [713, 511] width 142 height 33
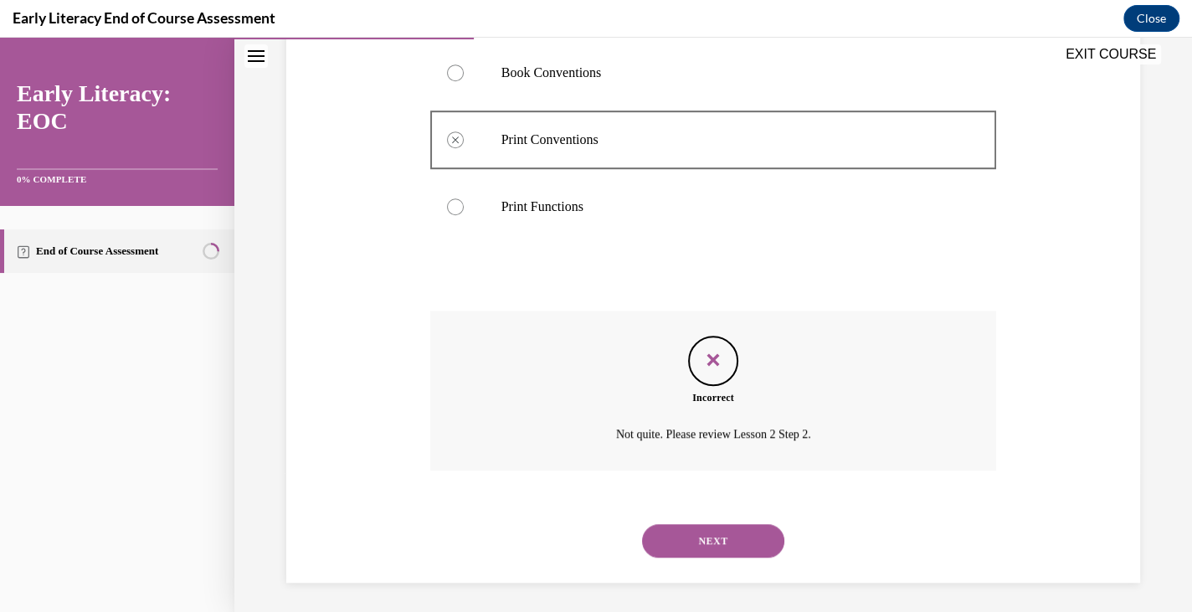
click at [695, 540] on button "NEXT" at bounding box center [713, 540] width 142 height 33
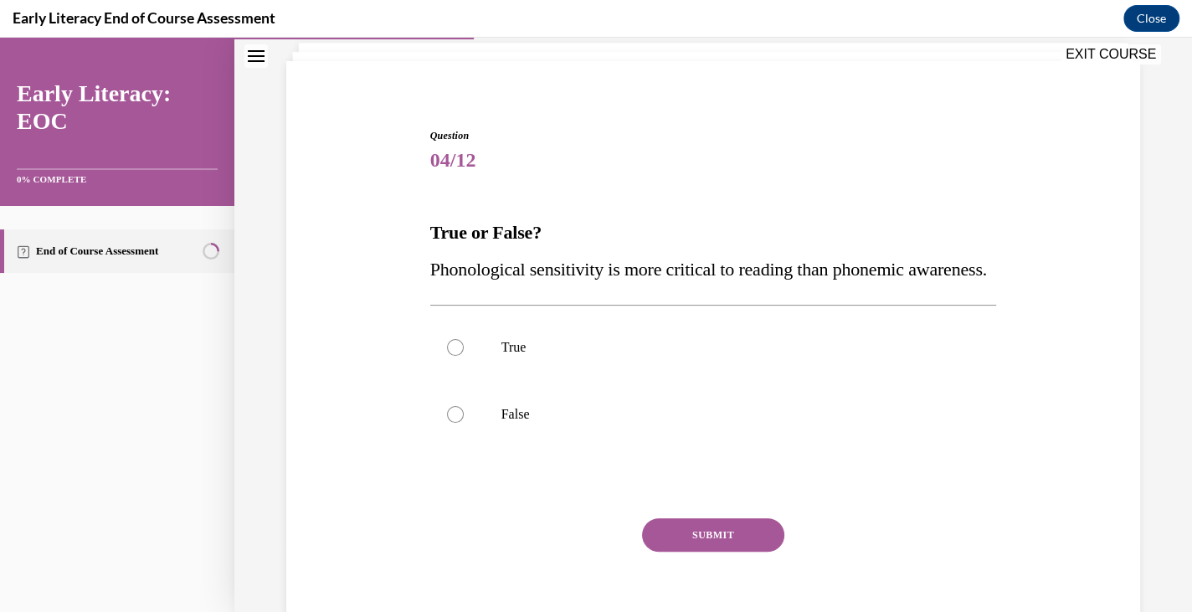
scroll to position [112, 0]
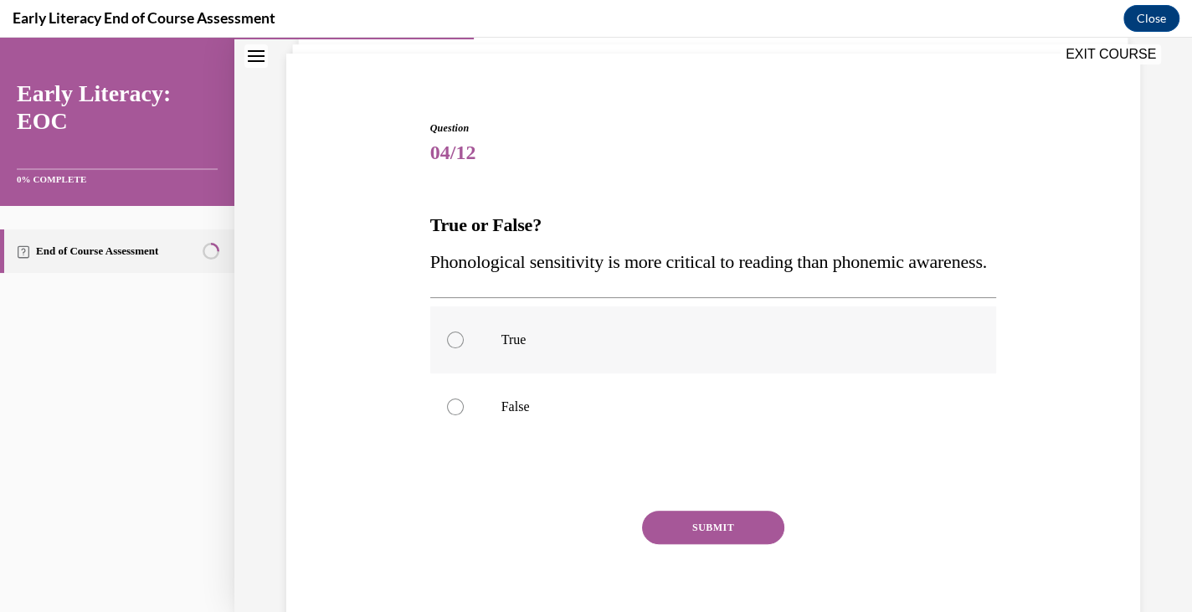
click at [624, 348] on p "True" at bounding box center [728, 339] width 454 height 17
click at [586, 415] on p "False" at bounding box center [728, 406] width 454 height 17
click at [656, 544] on button "SUBMIT" at bounding box center [713, 527] width 142 height 33
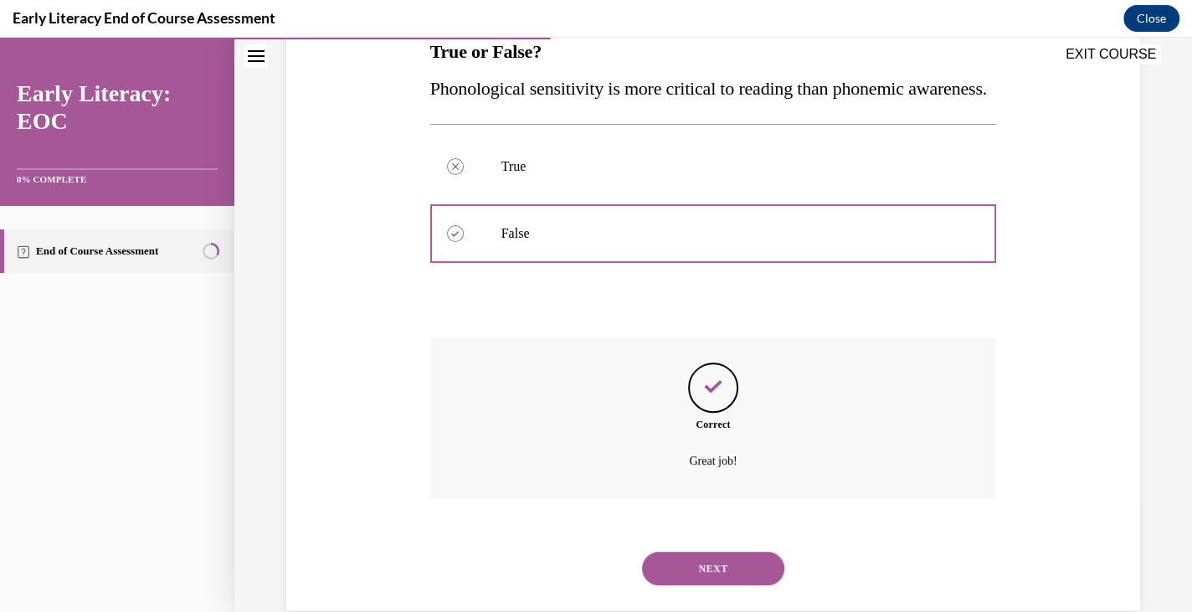
scroll to position [353, 0]
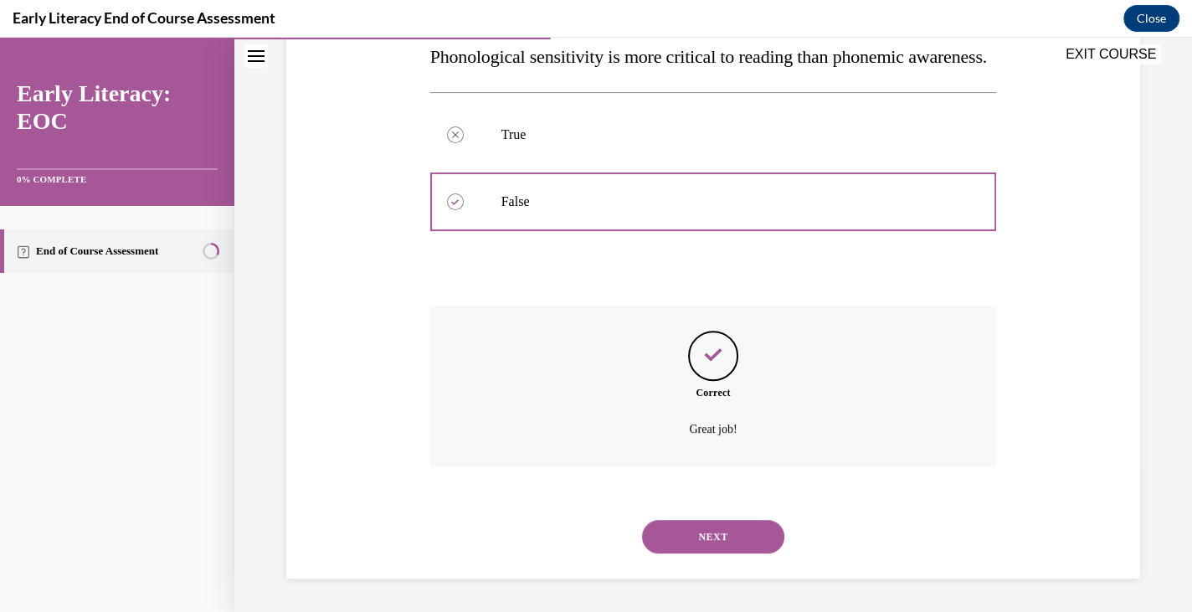
click at [679, 539] on button "NEXT" at bounding box center [713, 536] width 142 height 33
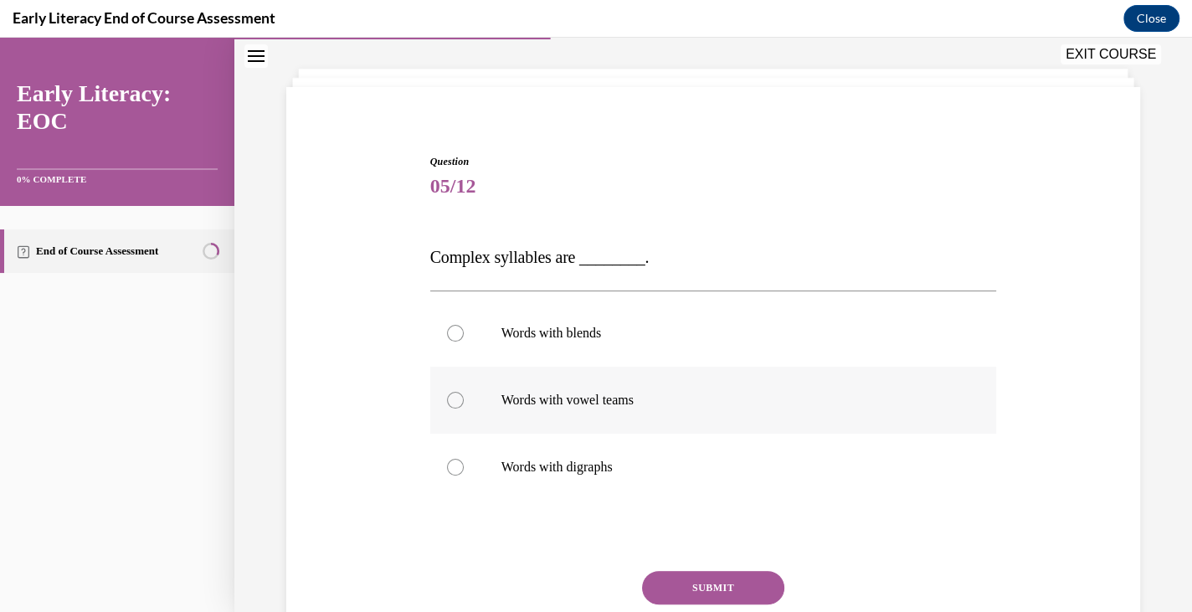
scroll to position [84, 0]
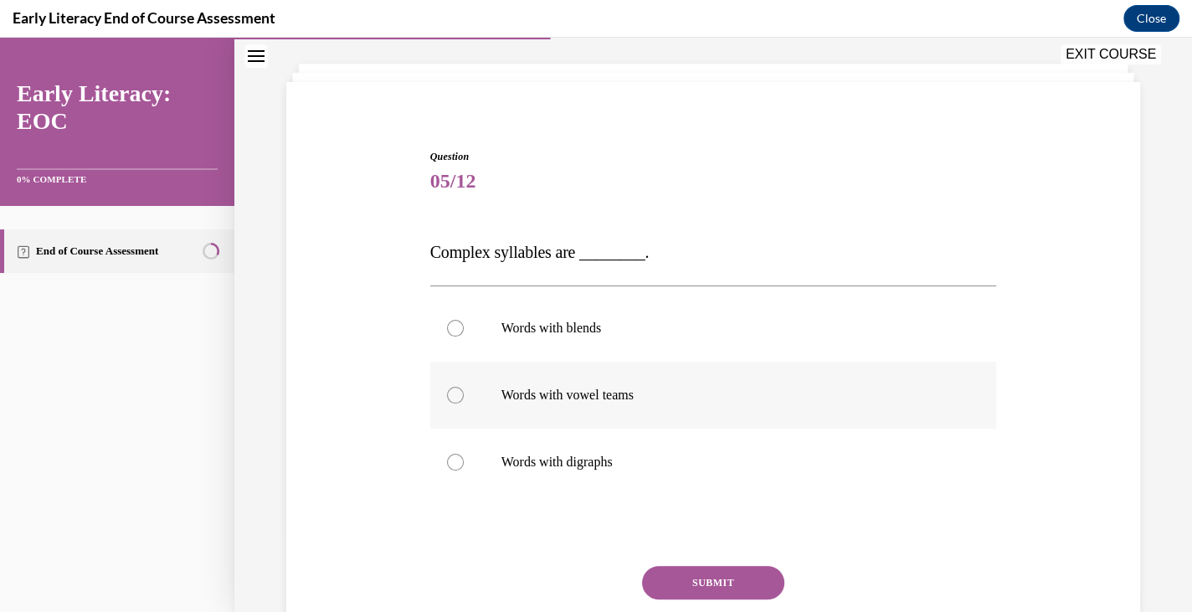
click at [629, 413] on div at bounding box center [713, 395] width 567 height 67
click at [679, 570] on button "SUBMIT" at bounding box center [713, 582] width 142 height 33
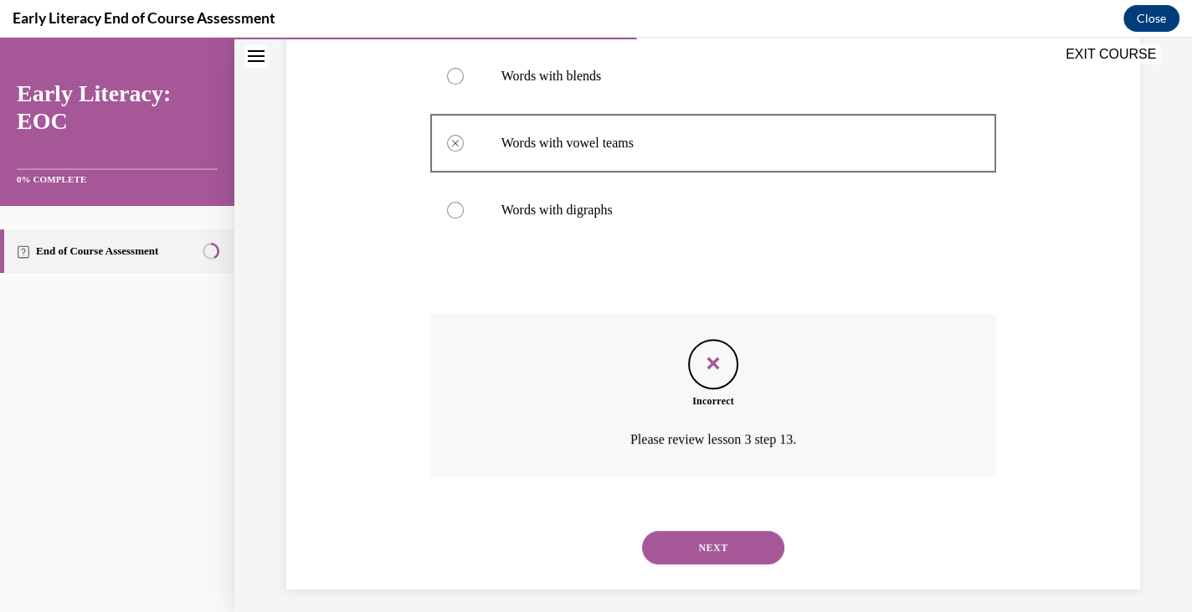
click at [695, 552] on button "NEXT" at bounding box center [713, 547] width 142 height 33
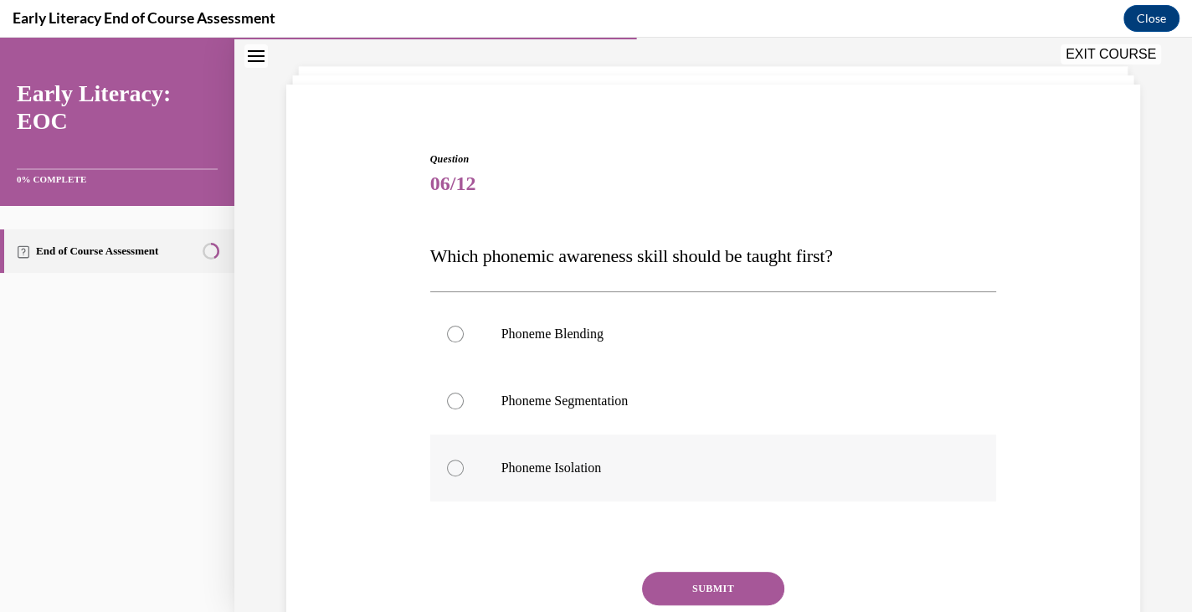
scroll to position [83, 0]
click at [678, 467] on p "Phoneme Isolation" at bounding box center [728, 466] width 454 height 17
click at [697, 593] on button "SUBMIT" at bounding box center [713, 586] width 142 height 33
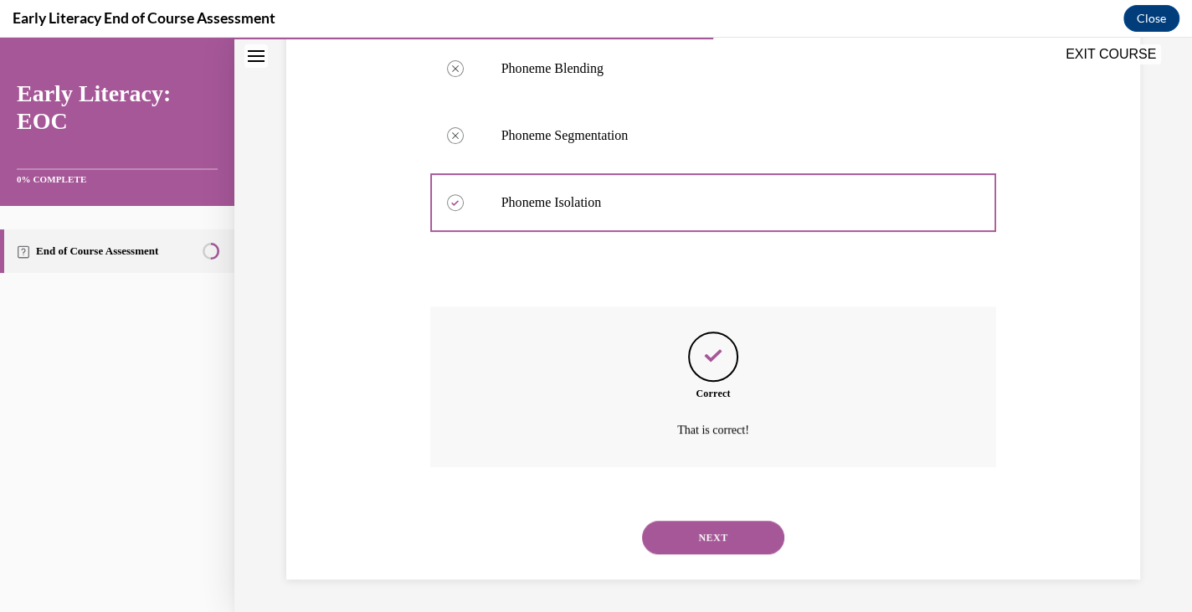
scroll to position [346, 0]
click at [708, 522] on button "NEXT" at bounding box center [713, 537] width 142 height 33
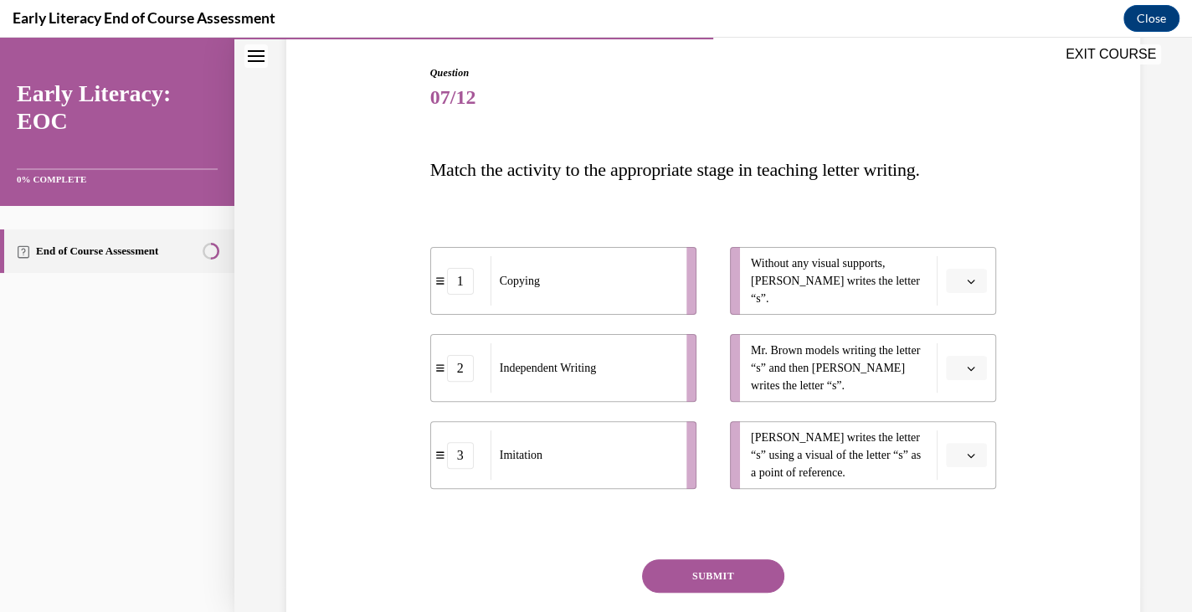
scroll to position [174, 0]
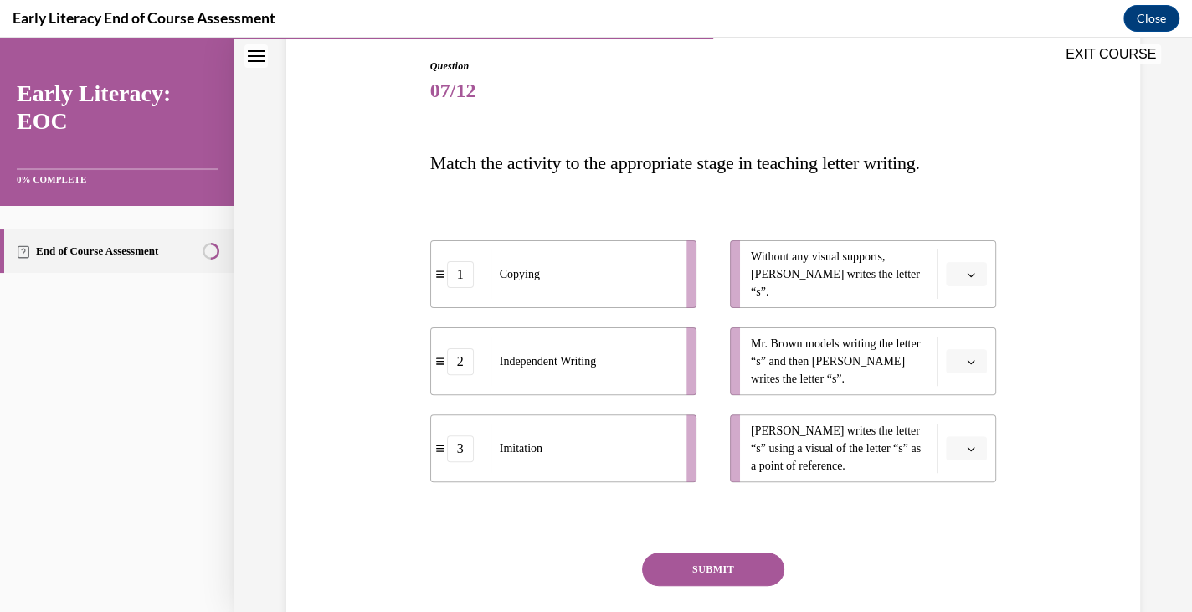
click at [967, 271] on icon "button" at bounding box center [971, 274] width 8 height 8
click at [956, 365] on div "2" at bounding box center [956, 378] width 42 height 33
click at [965, 362] on span "button" at bounding box center [971, 362] width 12 height 12
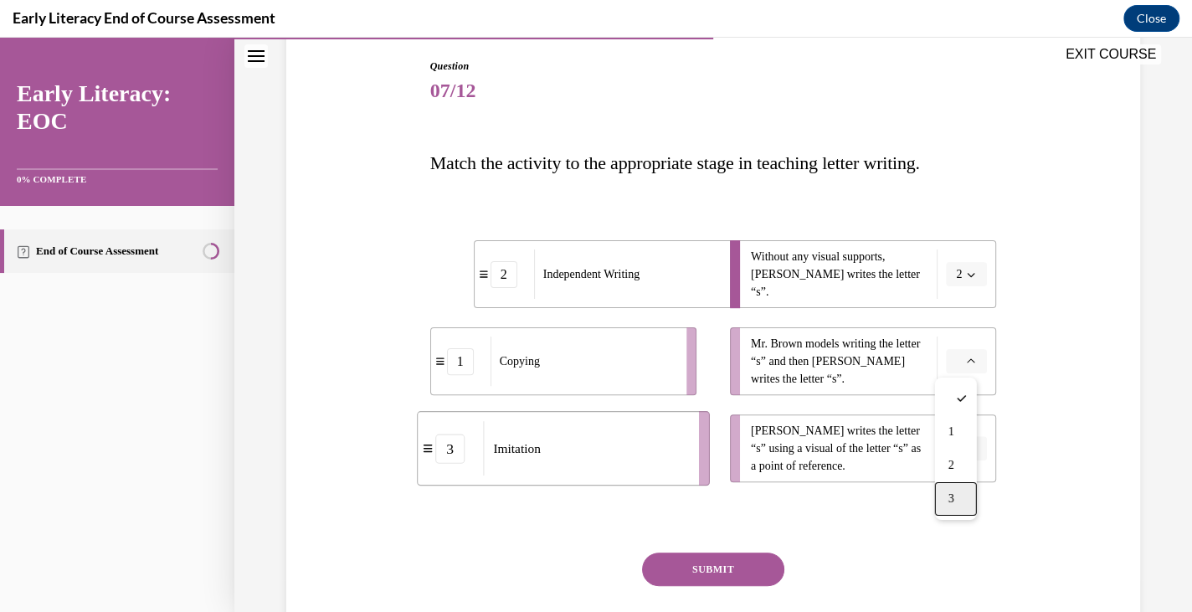
click at [954, 500] on span "3" at bounding box center [951, 498] width 6 height 13
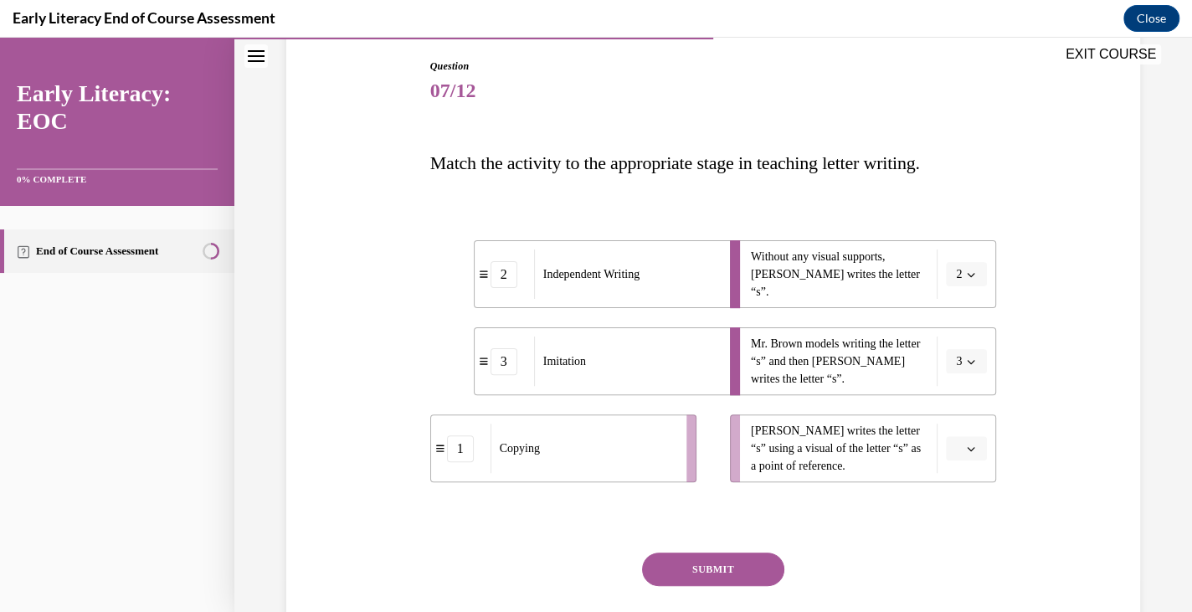
click at [965, 449] on span "button" at bounding box center [971, 449] width 12 height 12
click at [953, 506] on div "1" at bounding box center [956, 518] width 42 height 33
click at [708, 575] on button "SUBMIT" at bounding box center [713, 568] width 142 height 33
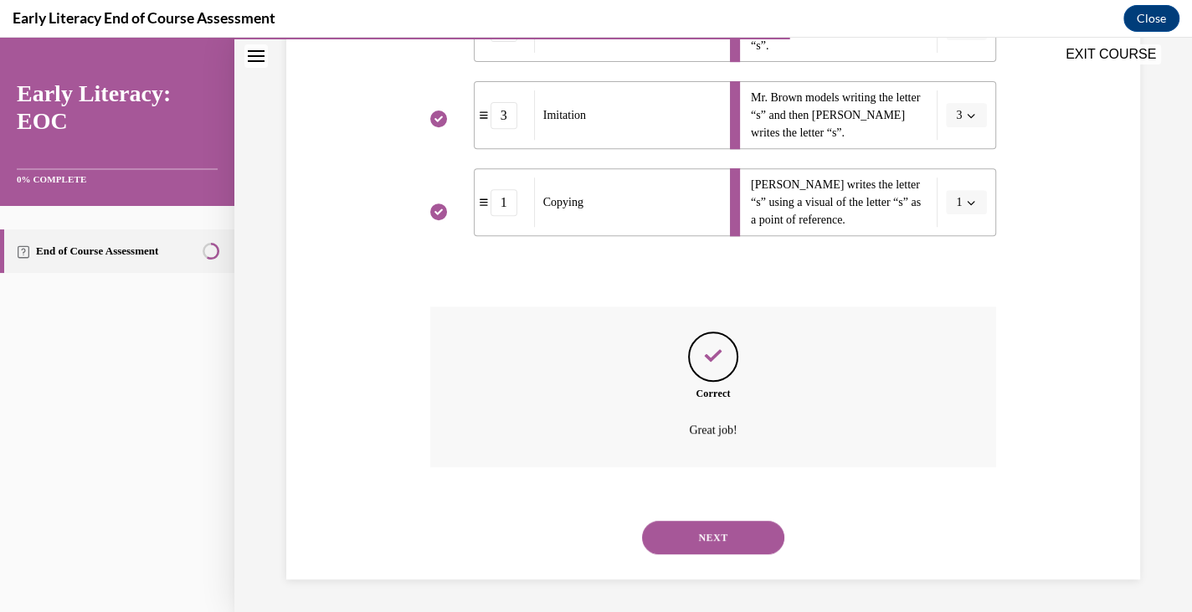
click at [731, 541] on button "NEXT" at bounding box center [713, 537] width 142 height 33
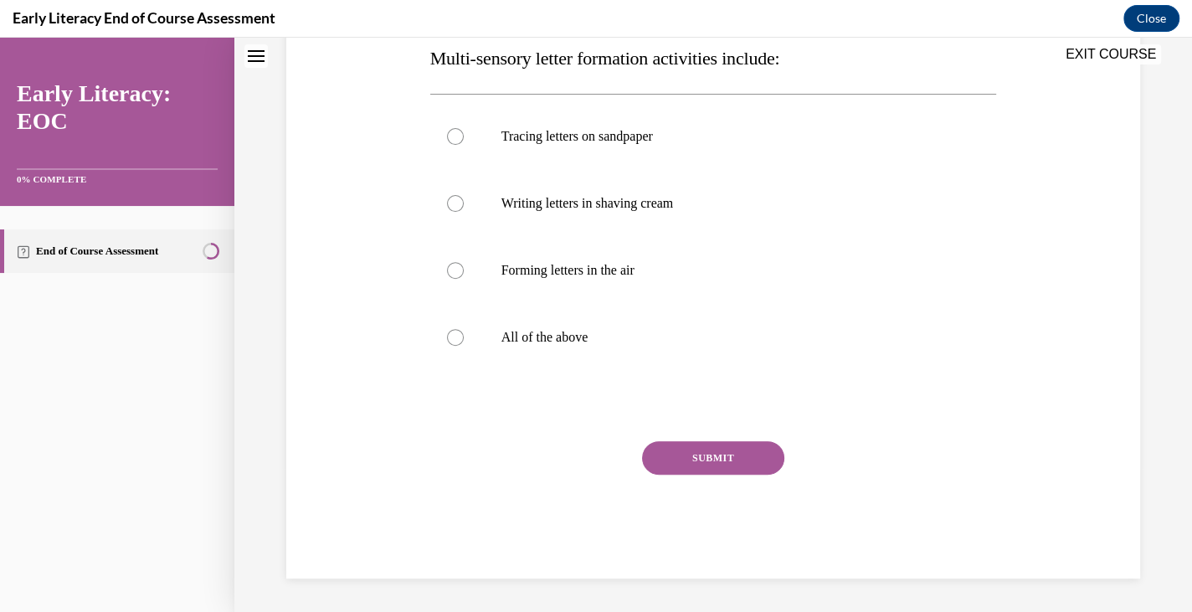
scroll to position [50, 0]
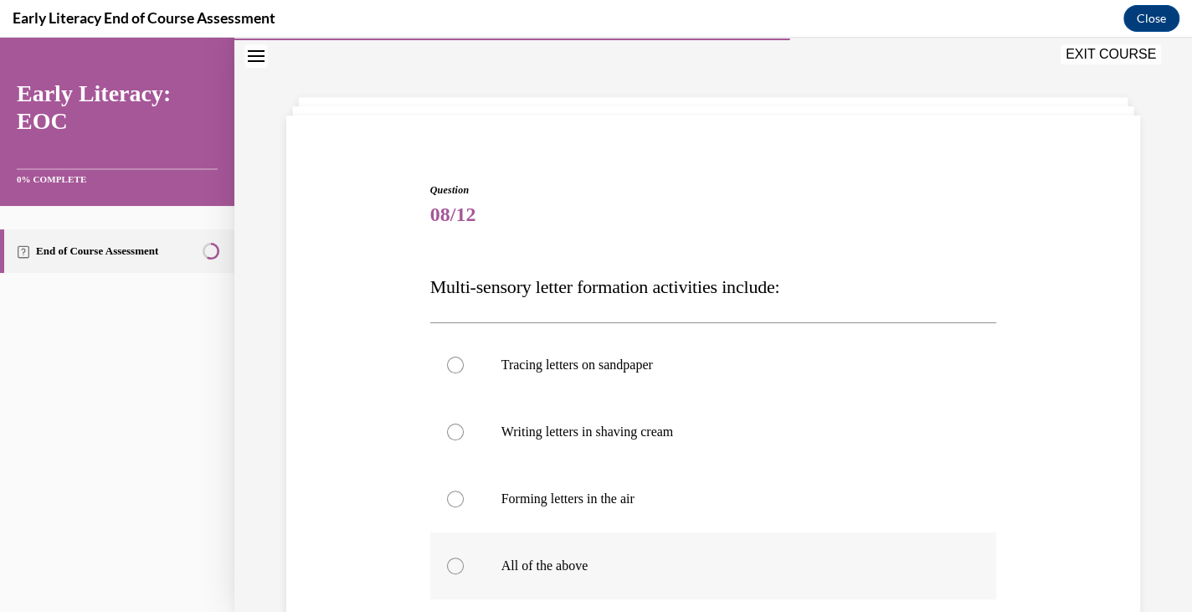
click at [667, 578] on div at bounding box center [713, 565] width 567 height 67
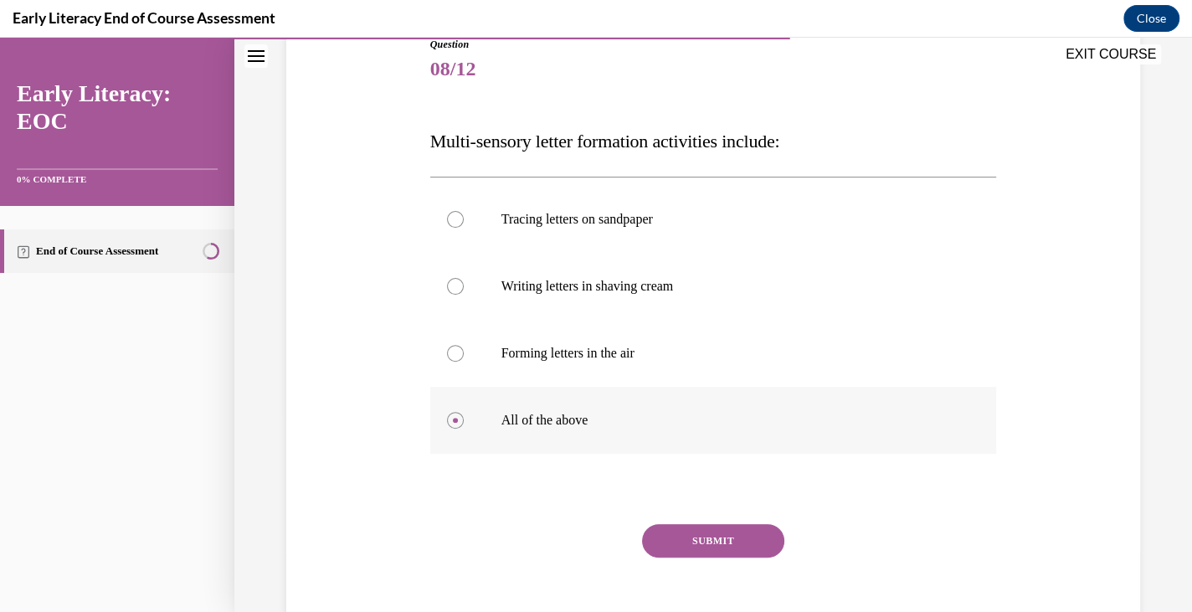
scroll to position [198, 0]
click at [679, 540] on button "SUBMIT" at bounding box center [713, 537] width 142 height 33
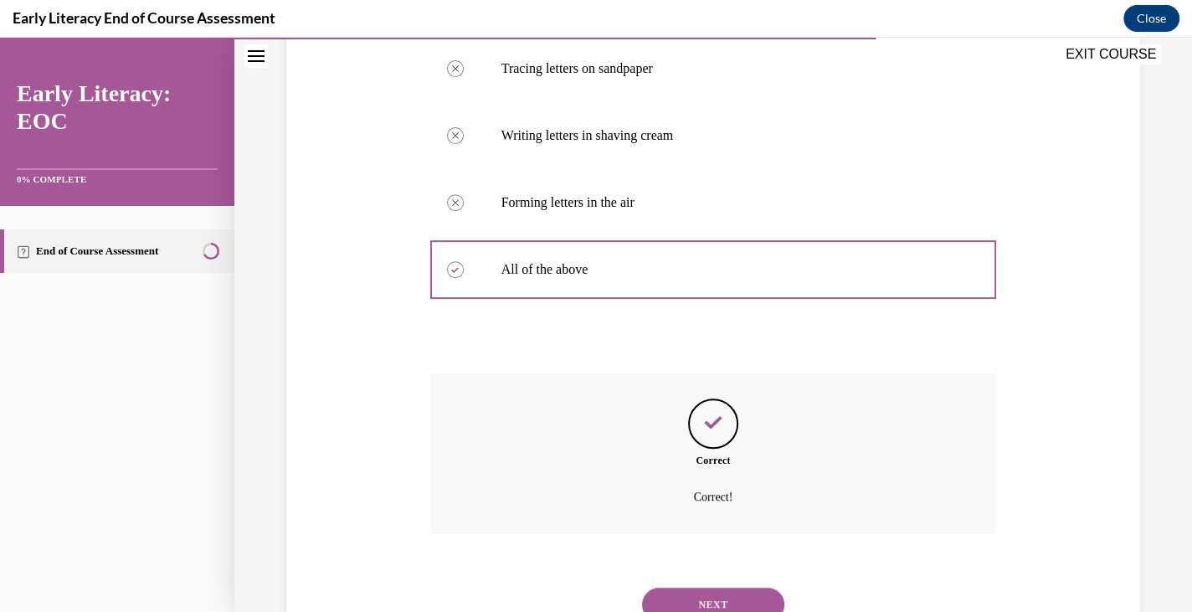
scroll to position [413, 0]
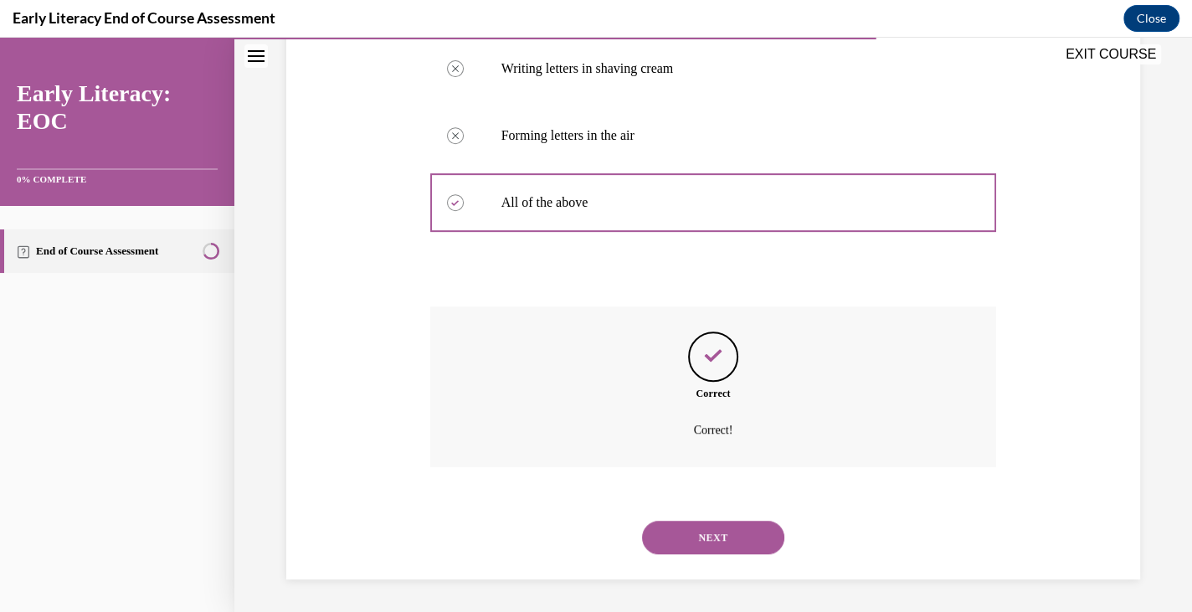
click at [705, 546] on button "NEXT" at bounding box center [713, 537] width 142 height 33
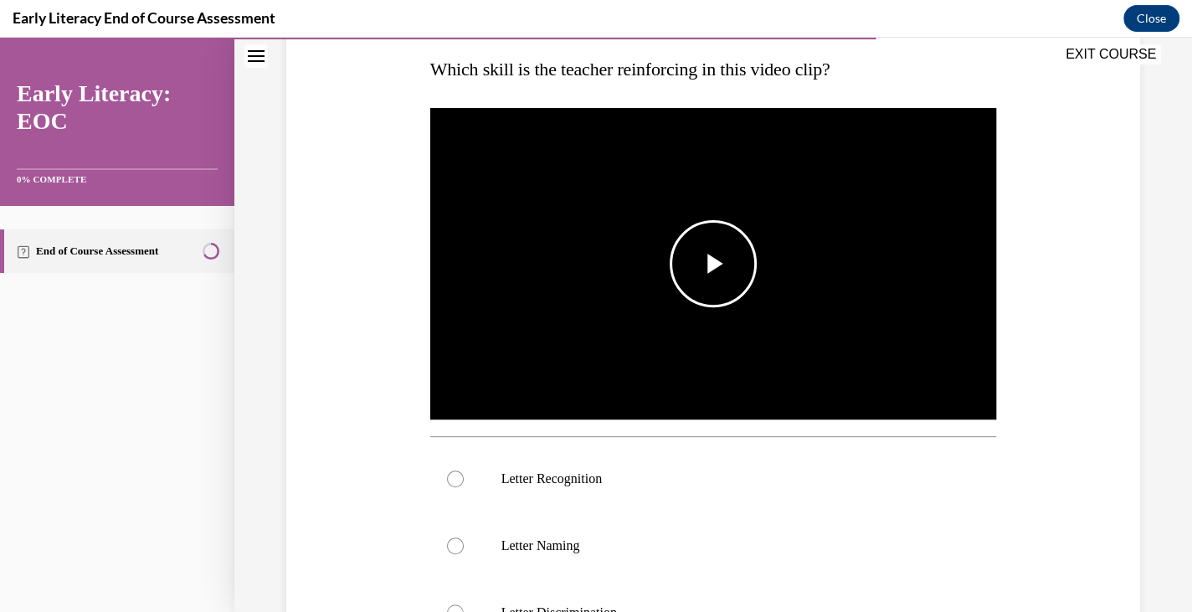
scroll to position [280, 0]
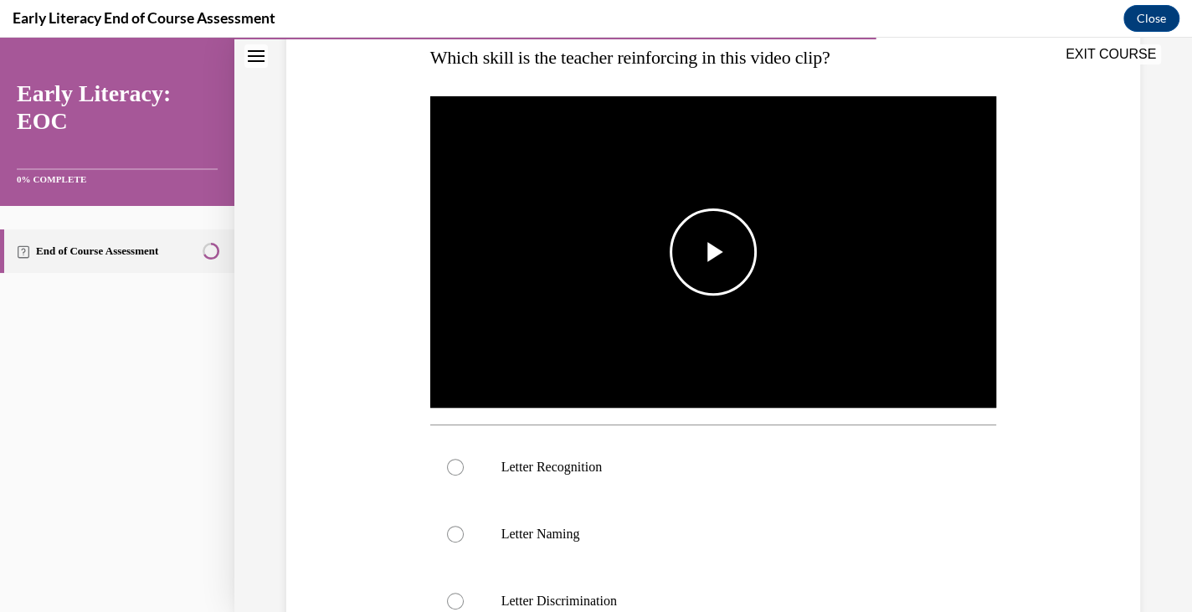
click at [667, 345] on img "Video player" at bounding box center [713, 252] width 567 height 319
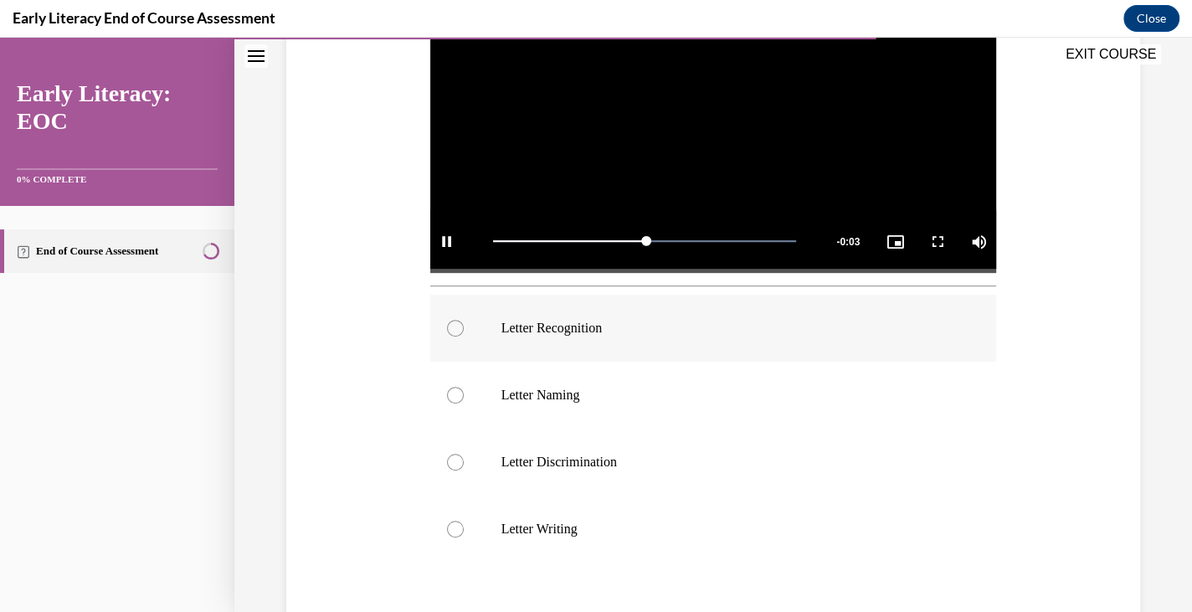
scroll to position [420, 0]
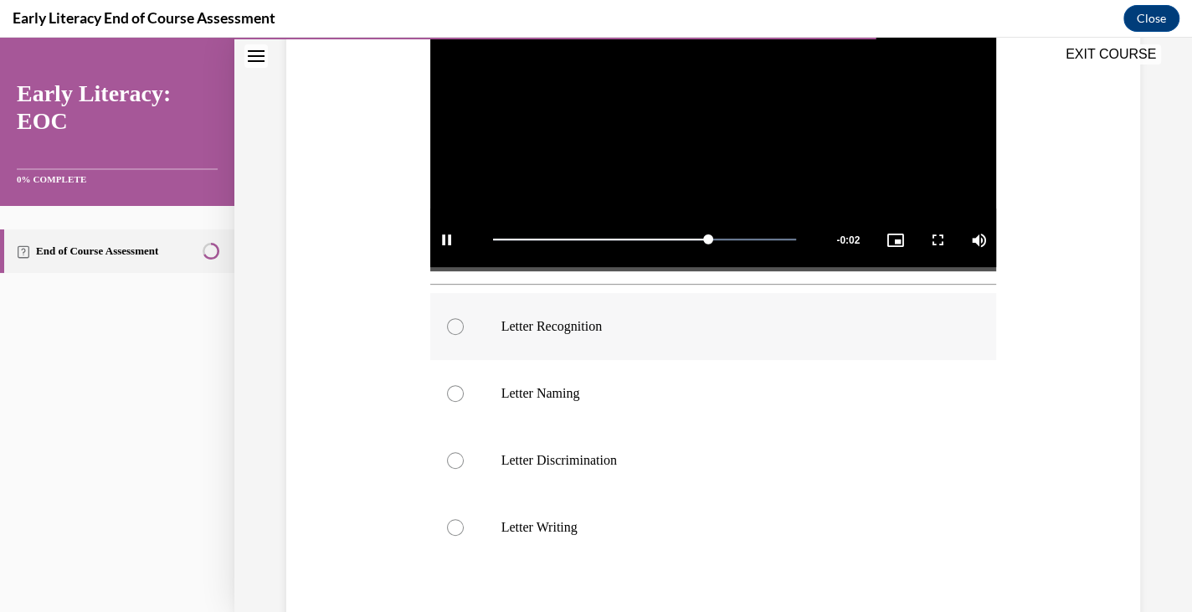
click at [619, 328] on p "Letter Recognition" at bounding box center [728, 326] width 454 height 17
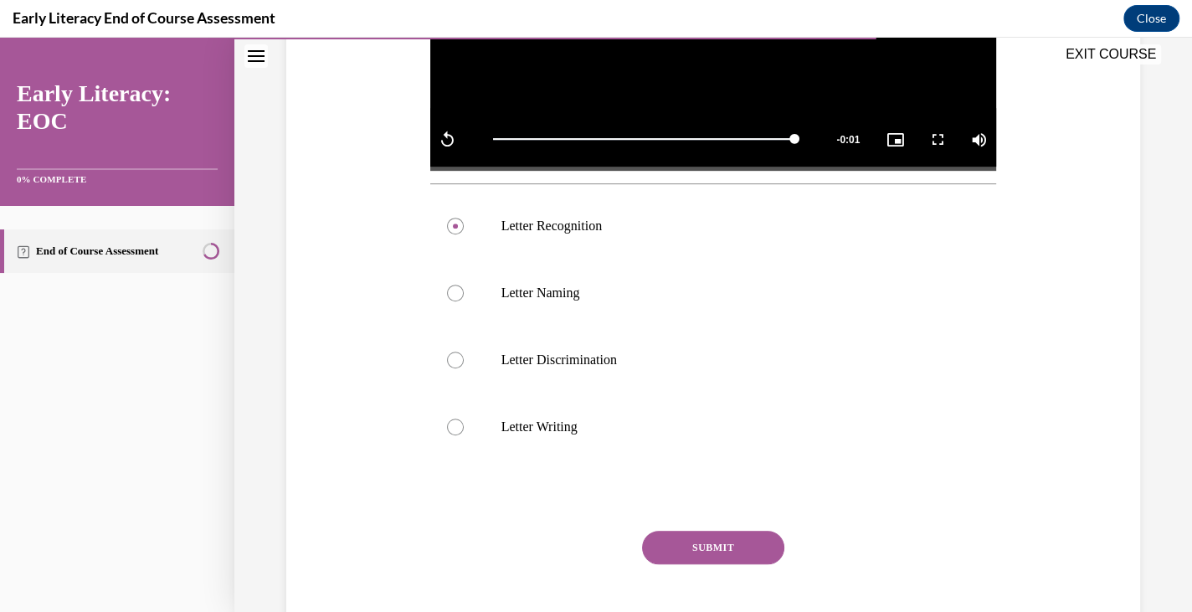
scroll to position [521, 0]
click at [681, 534] on button "SUBMIT" at bounding box center [713, 547] width 142 height 33
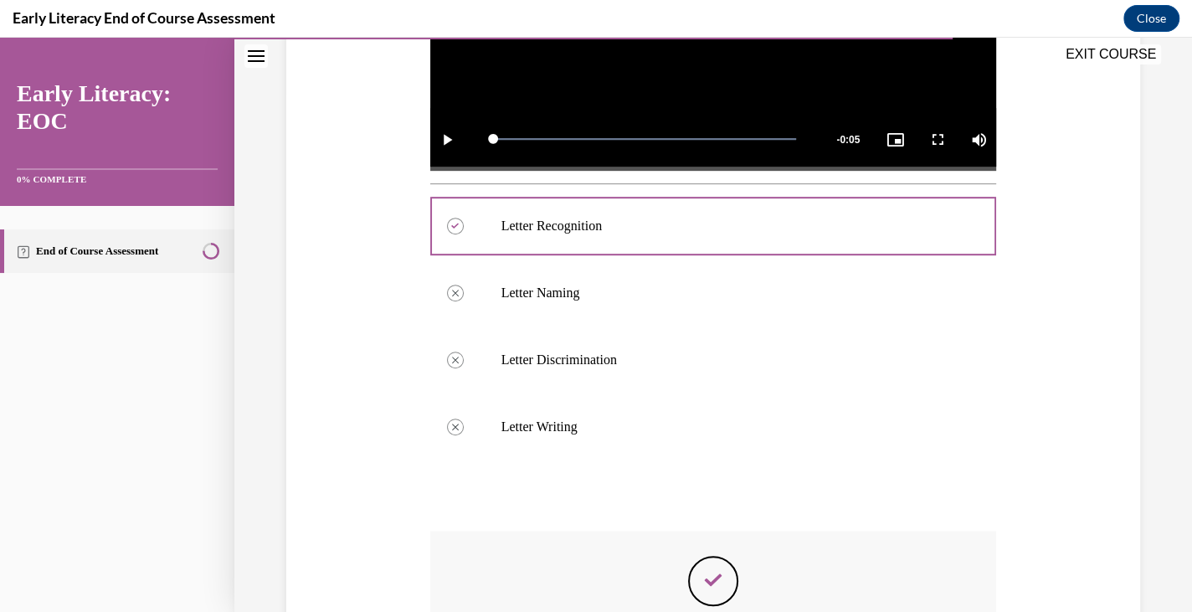
scroll to position [741, 0]
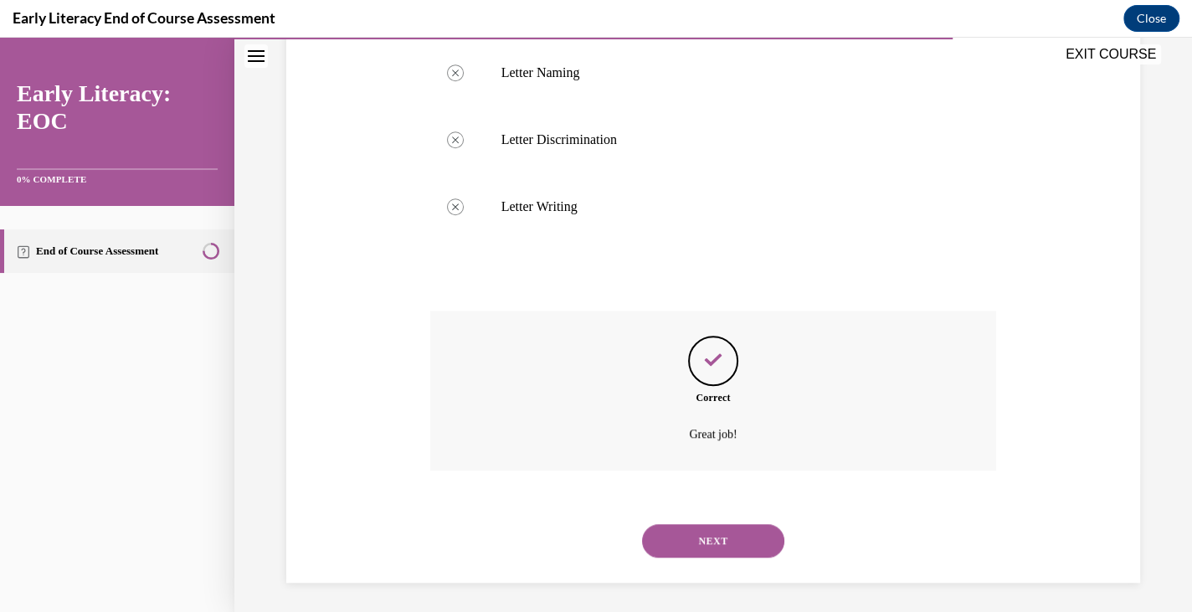
click at [704, 539] on button "NEXT" at bounding box center [713, 540] width 142 height 33
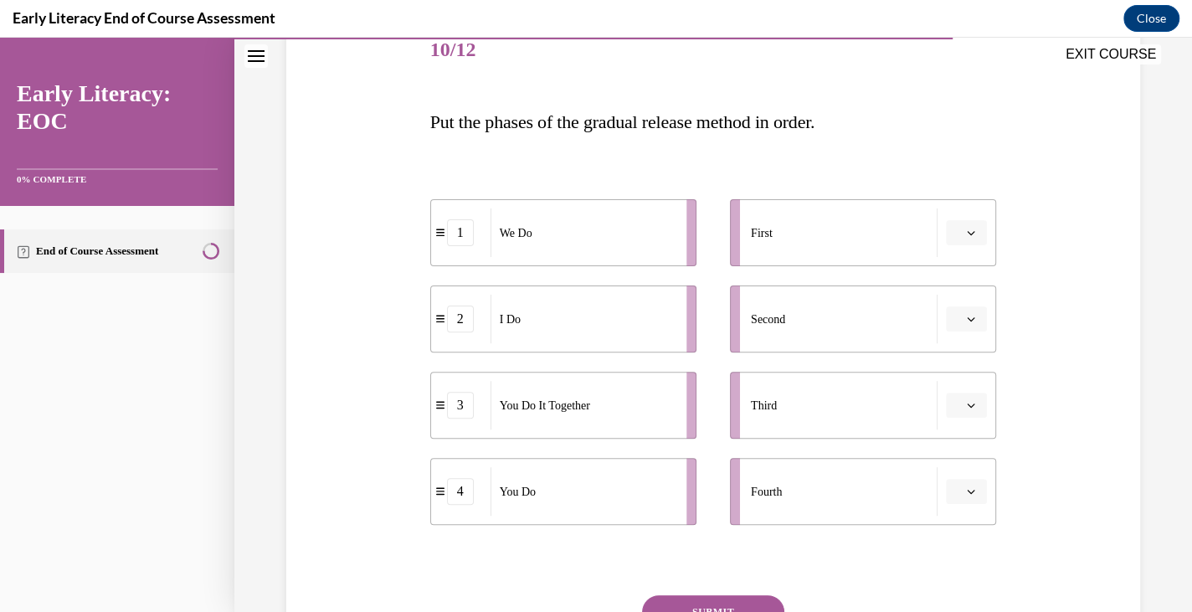
scroll to position [216, 0]
click at [946, 234] on button "button" at bounding box center [966, 231] width 41 height 25
click at [953, 301] on span "1" at bounding box center [951, 301] width 6 height 13
click at [617, 305] on div "I Do" at bounding box center [582, 318] width 185 height 49
click at [971, 239] on button "1" at bounding box center [966, 231] width 41 height 25
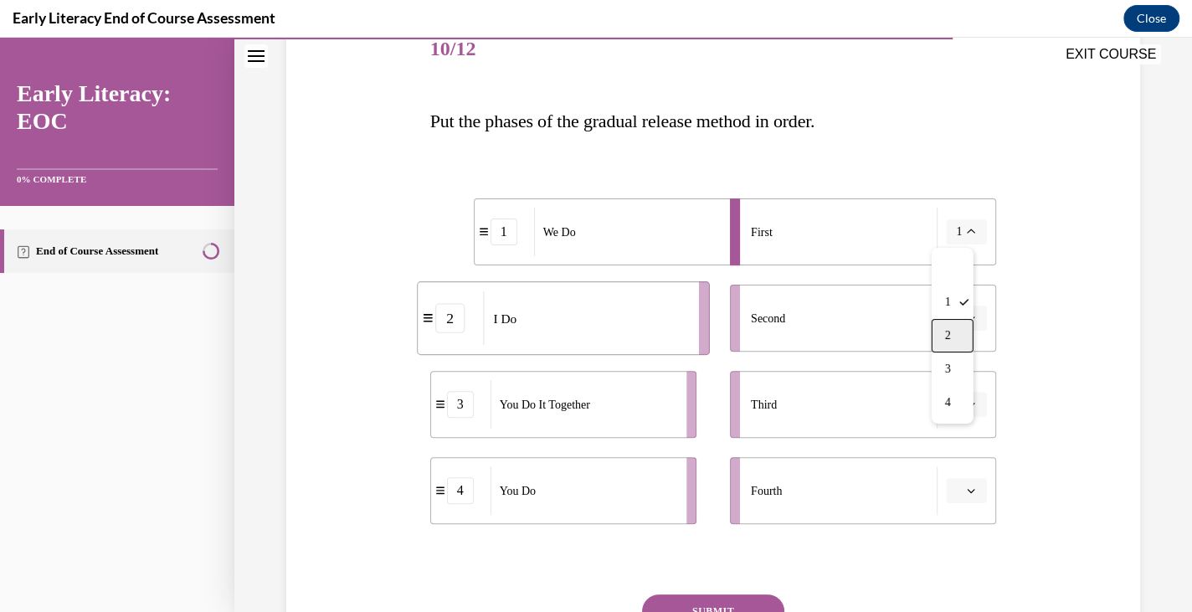
click at [952, 332] on div "2" at bounding box center [953, 335] width 42 height 33
click at [956, 319] on span "Please select an option" at bounding box center [959, 318] width 6 height 17
click at [952, 419] on span "2" at bounding box center [951, 421] width 6 height 13
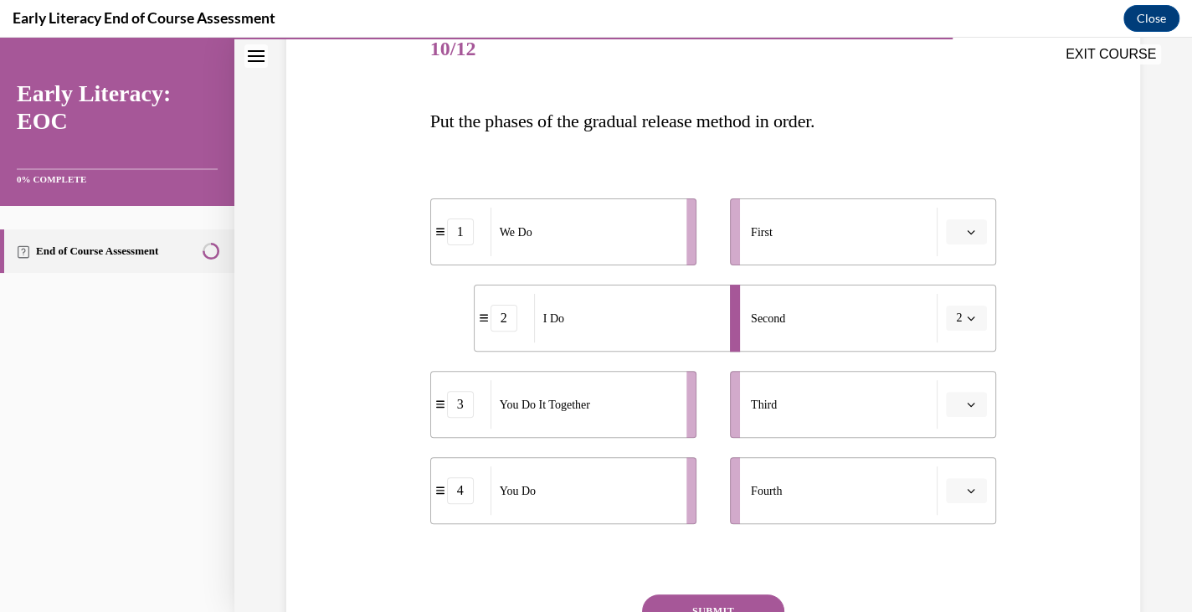
click at [927, 242] on div "First" at bounding box center [844, 232] width 187 height 49
click at [965, 236] on span "button" at bounding box center [971, 232] width 12 height 12
click at [948, 335] on span "2" at bounding box center [951, 335] width 6 height 13
click at [967, 315] on icon "button" at bounding box center [971, 318] width 8 height 8
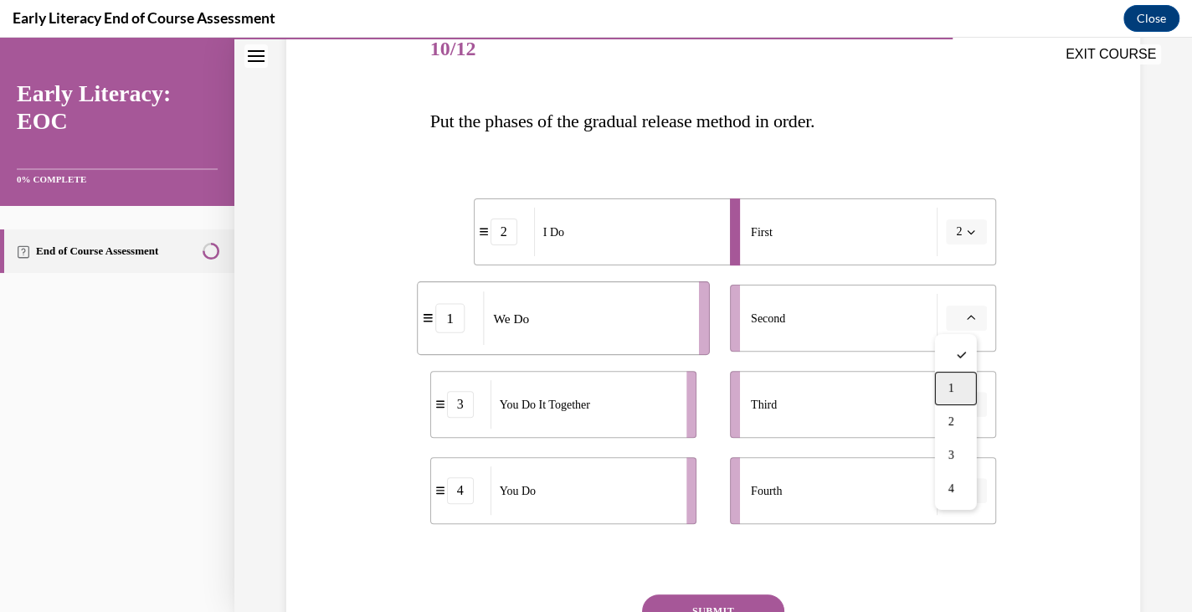
click at [955, 377] on div "1" at bounding box center [956, 388] width 42 height 33
click at [944, 418] on li "Third" at bounding box center [863, 404] width 266 height 67
click at [952, 413] on button "button" at bounding box center [966, 404] width 41 height 25
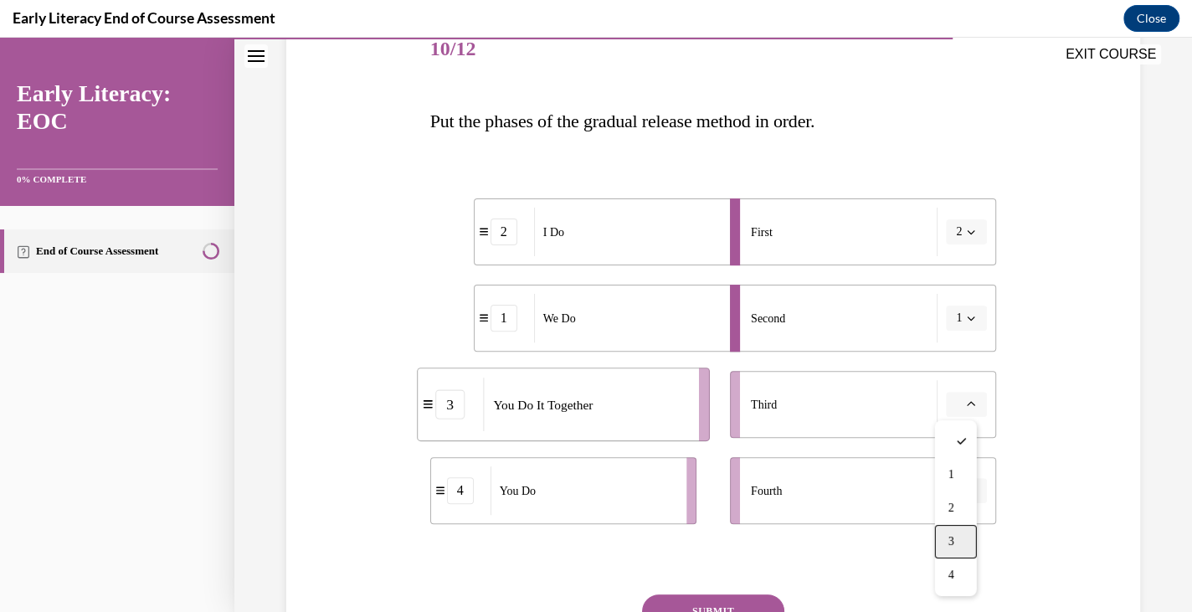
click at [943, 528] on div "3" at bounding box center [956, 541] width 42 height 33
click at [967, 486] on icon "button" at bounding box center [971, 490] width 8 height 8
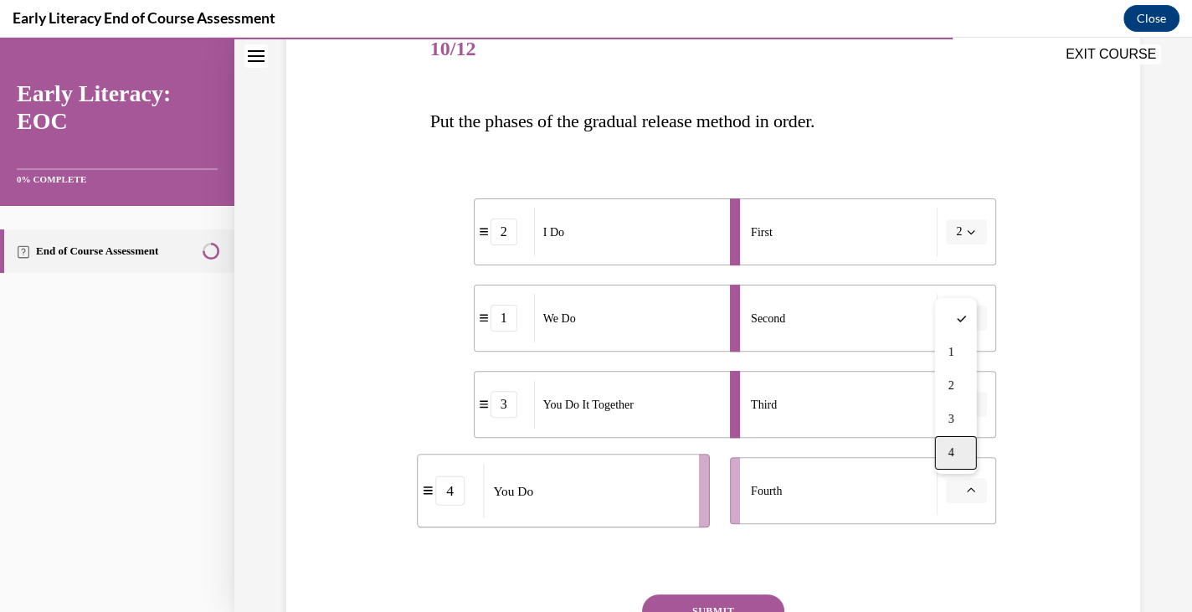
click at [958, 455] on div "4" at bounding box center [956, 452] width 42 height 33
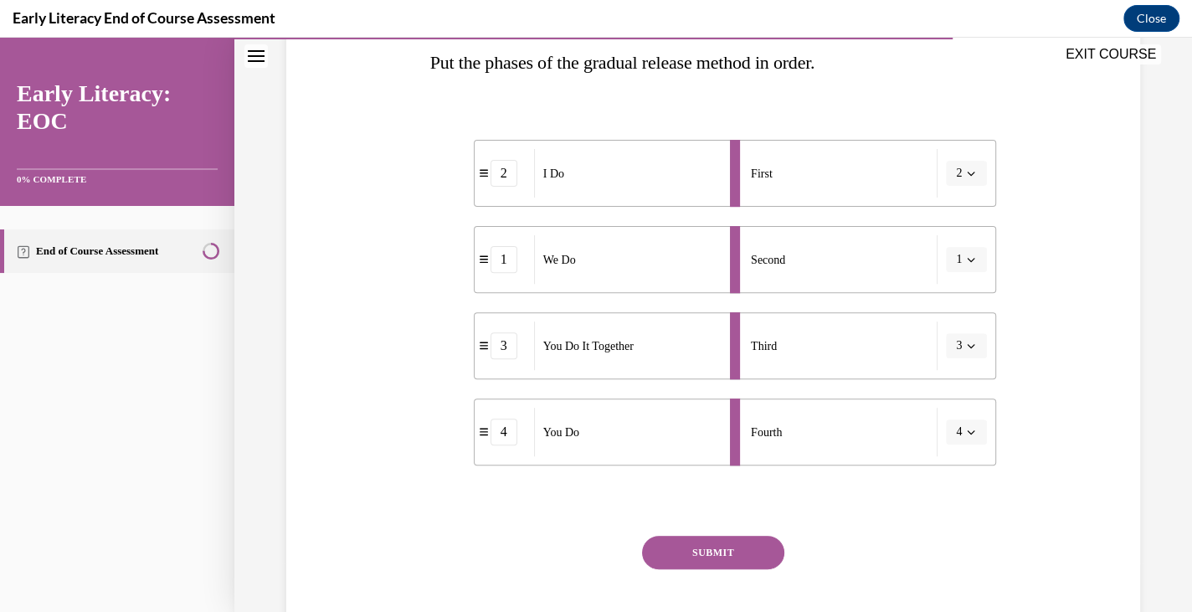
scroll to position [275, 0]
drag, startPoint x: 753, startPoint y: 557, endPoint x: 764, endPoint y: 559, distance: 11.2
click at [764, 559] on button "SUBMIT" at bounding box center [713, 551] width 142 height 33
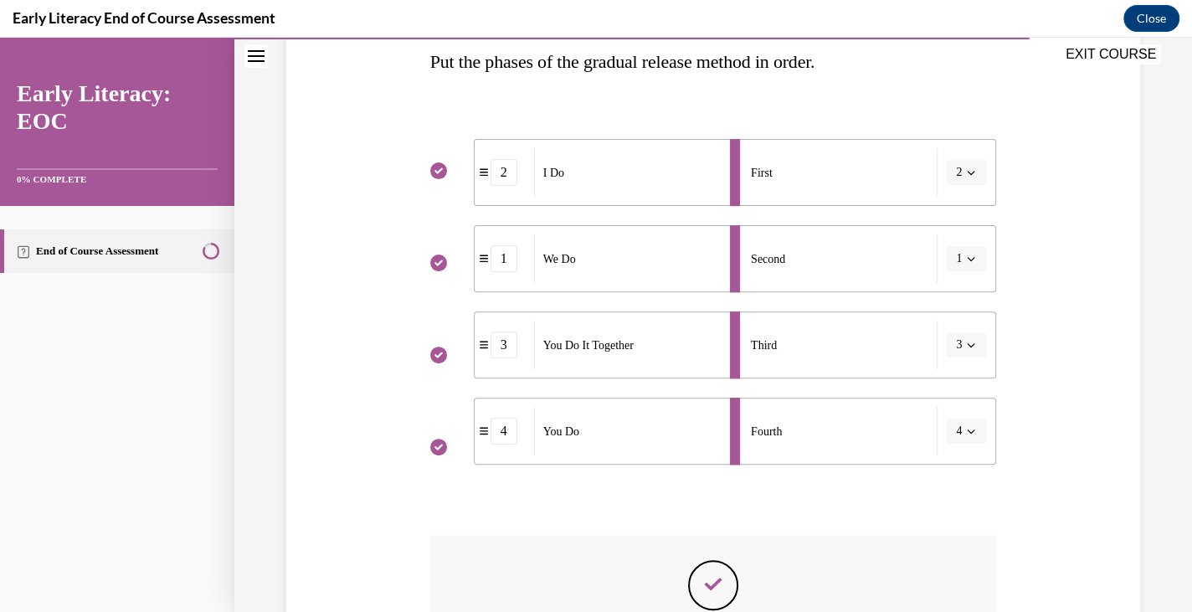
scroll to position [504, 0]
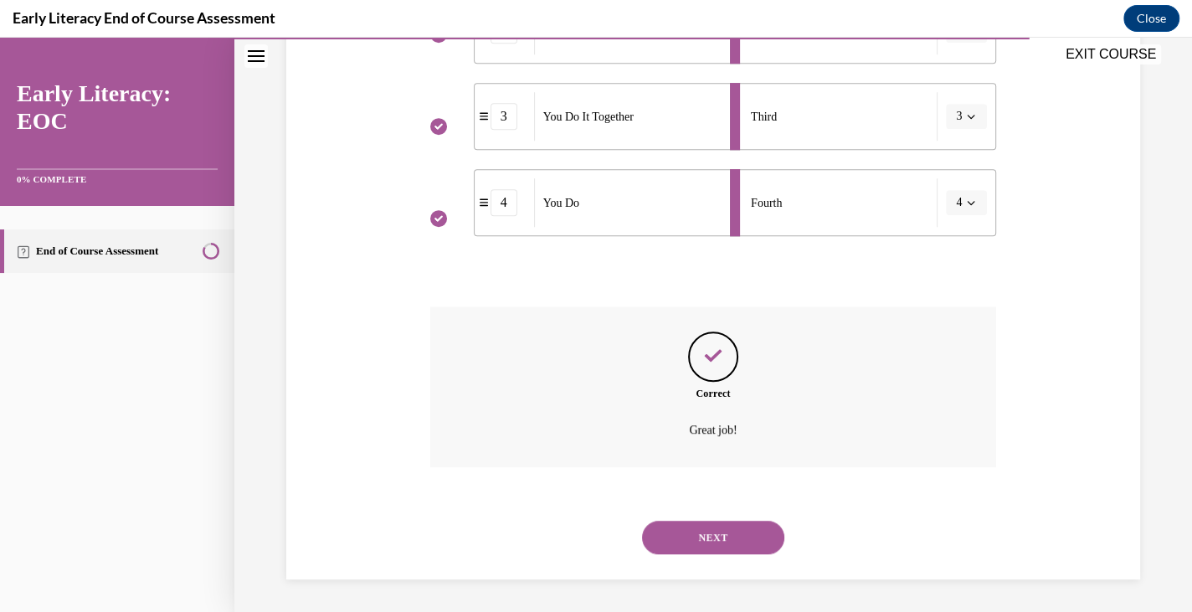
click at [746, 535] on button "NEXT" at bounding box center [713, 537] width 142 height 33
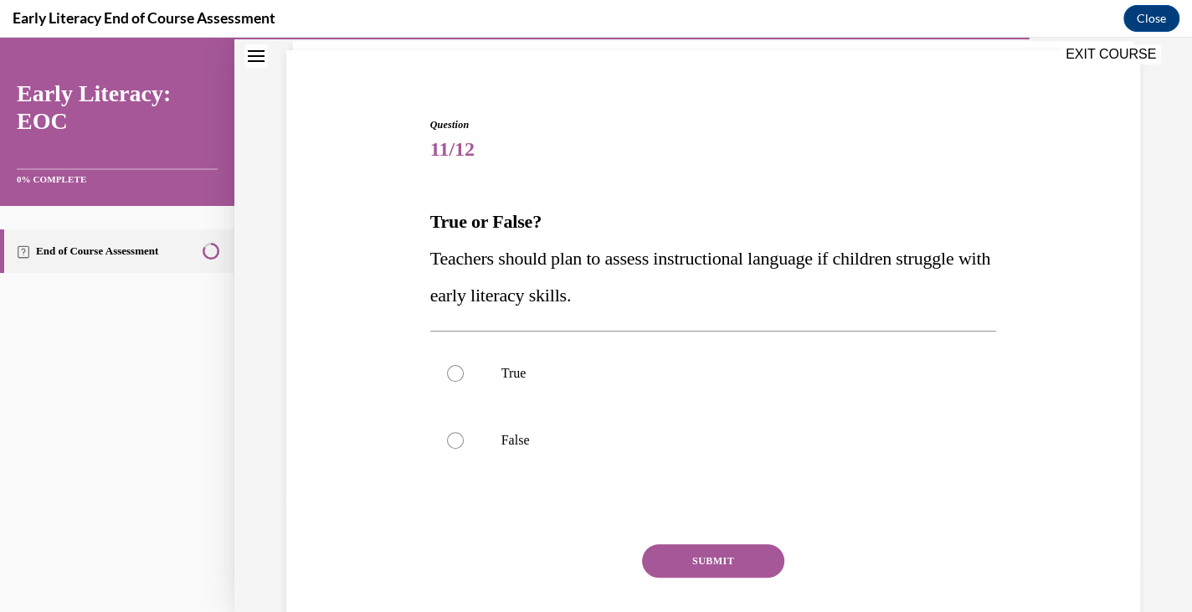
scroll to position [125, 0]
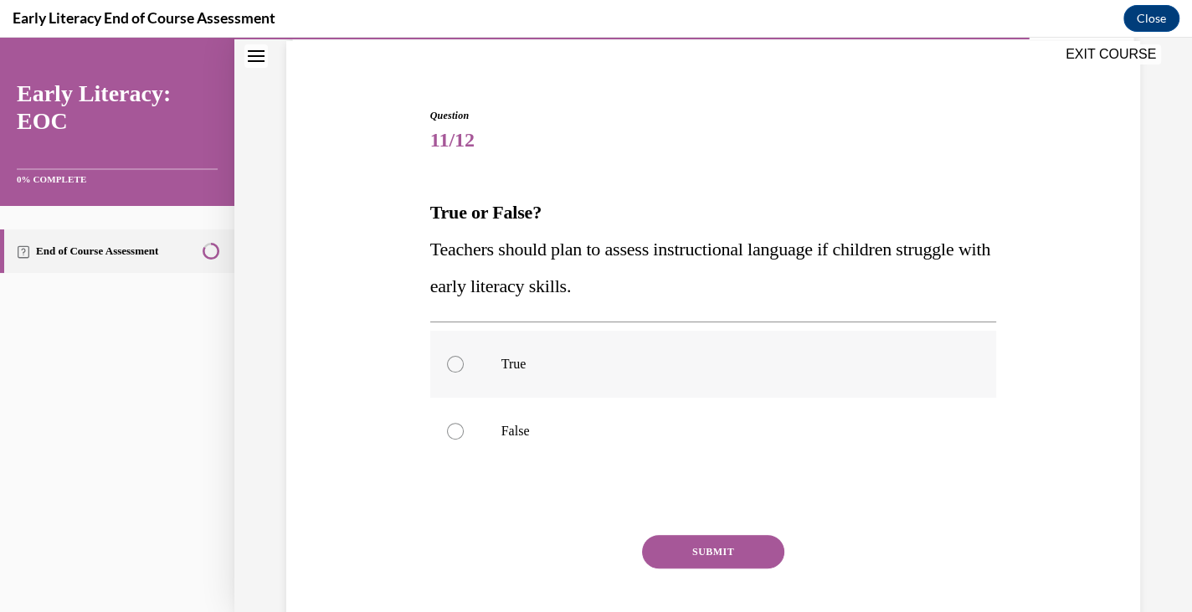
click at [596, 372] on div at bounding box center [713, 364] width 567 height 67
click at [687, 559] on button "SUBMIT" at bounding box center [713, 551] width 142 height 33
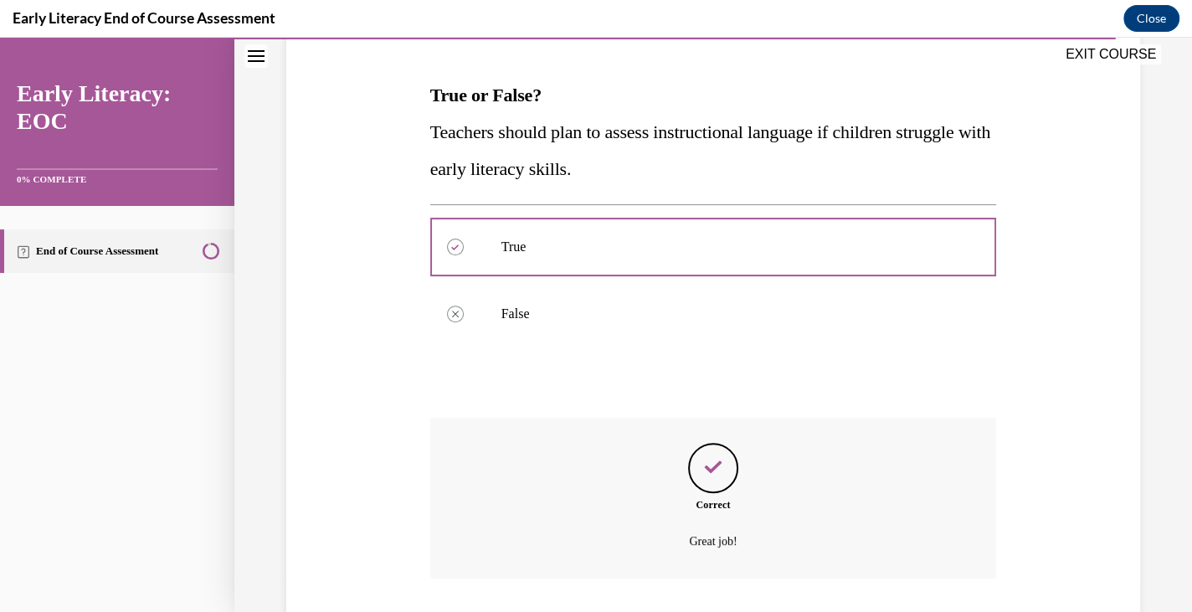
scroll to position [353, 0]
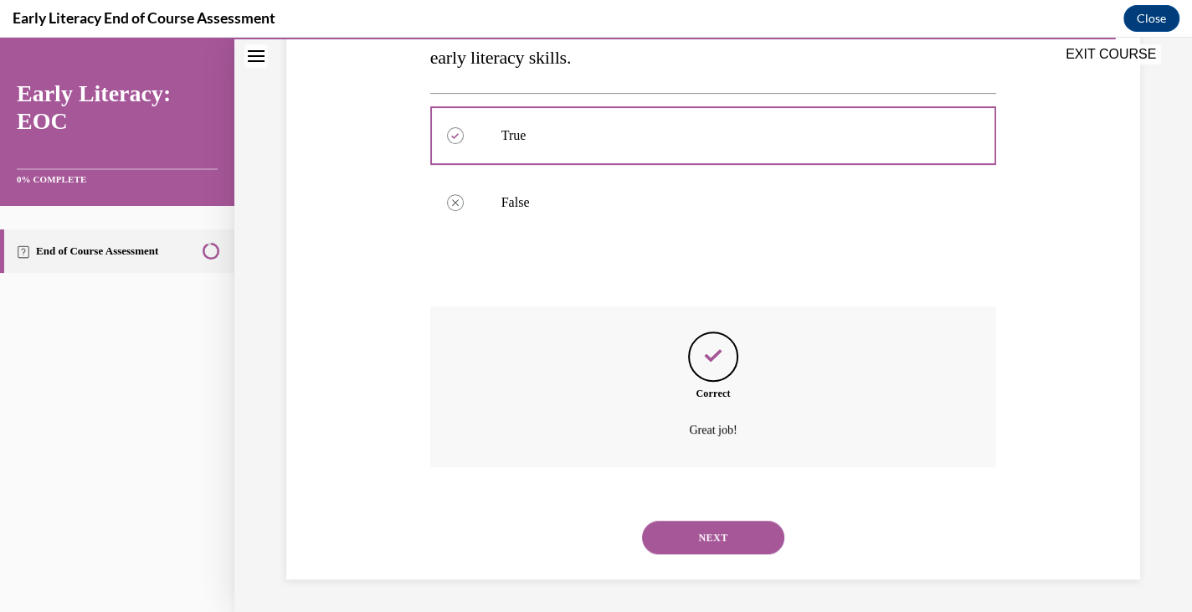
click at [685, 528] on button "NEXT" at bounding box center [713, 537] width 142 height 33
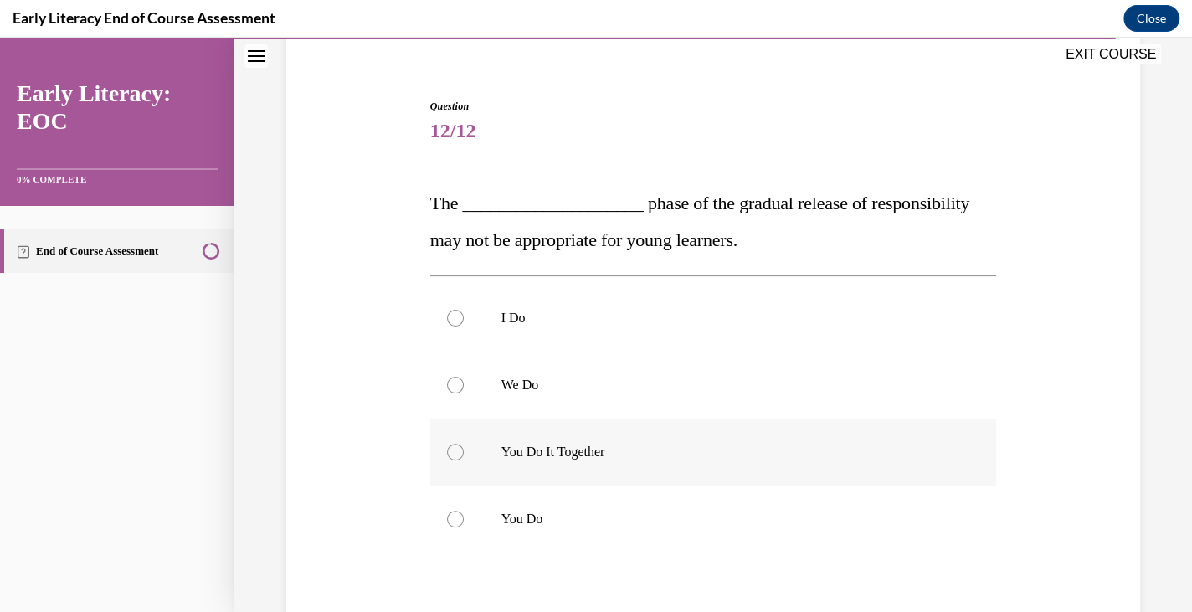
scroll to position [144, 0]
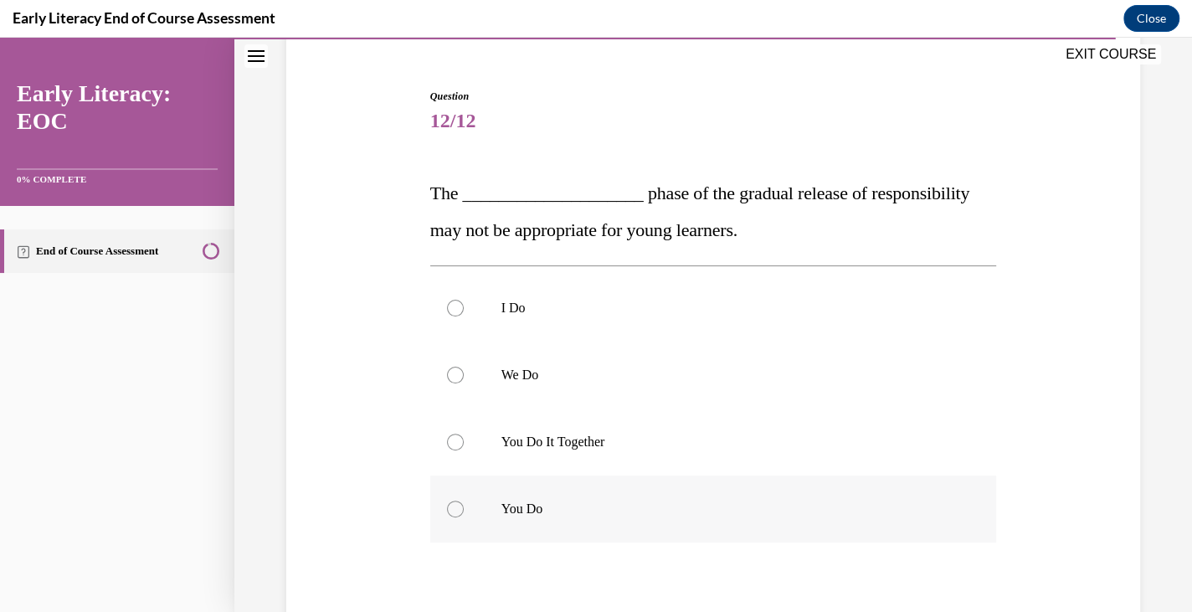
click at [655, 494] on div at bounding box center [713, 508] width 567 height 67
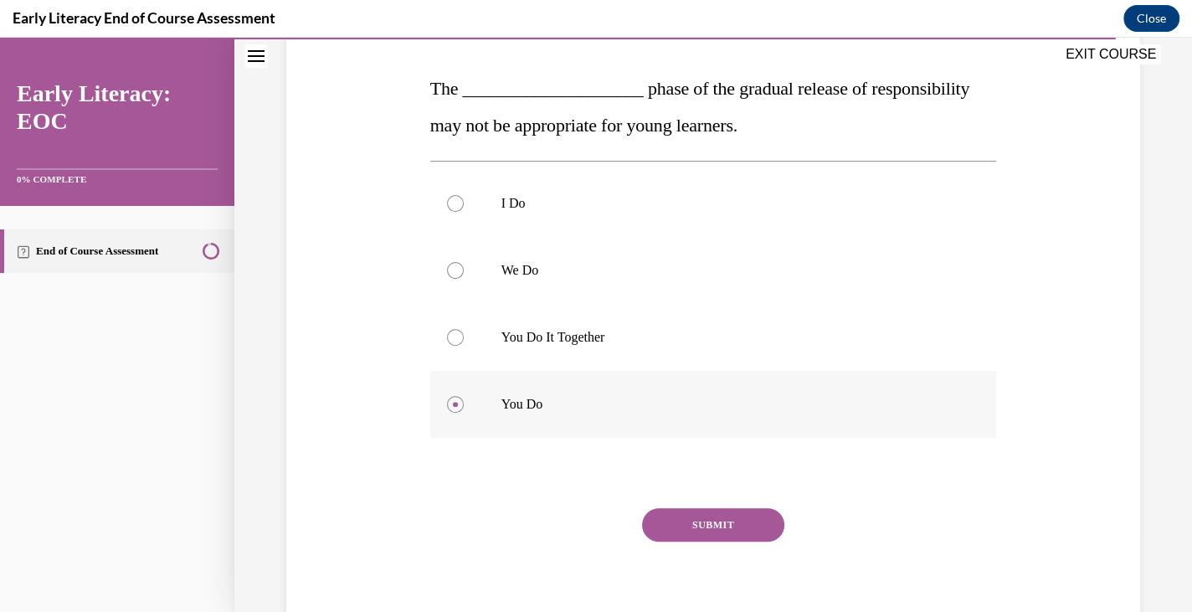
scroll to position [265, 0]
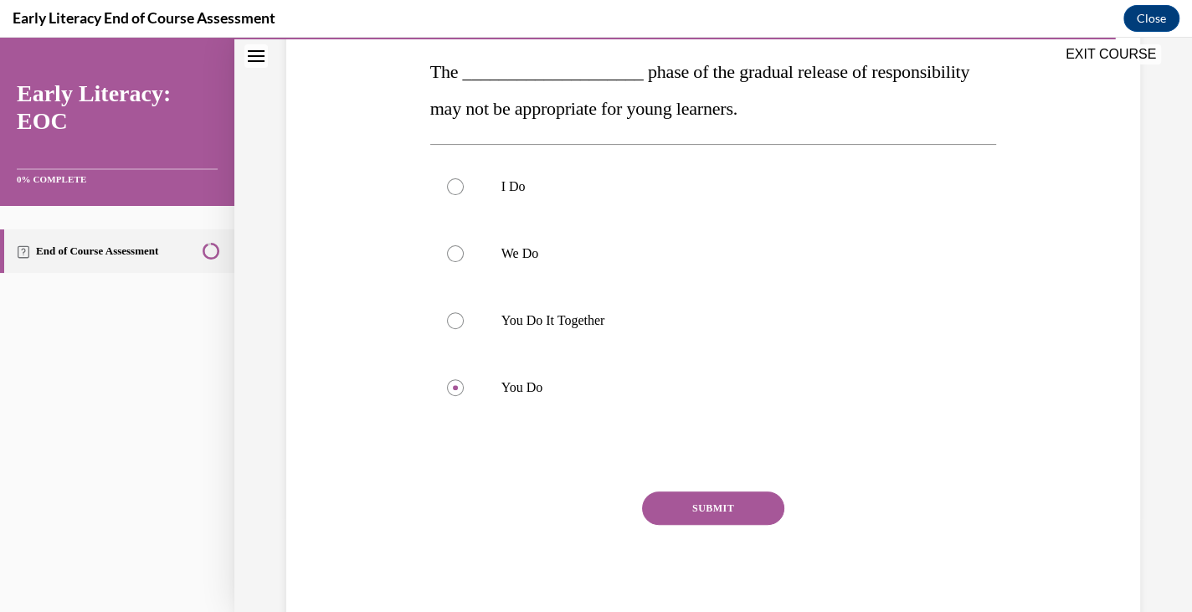
click at [693, 511] on button "SUBMIT" at bounding box center [713, 507] width 142 height 33
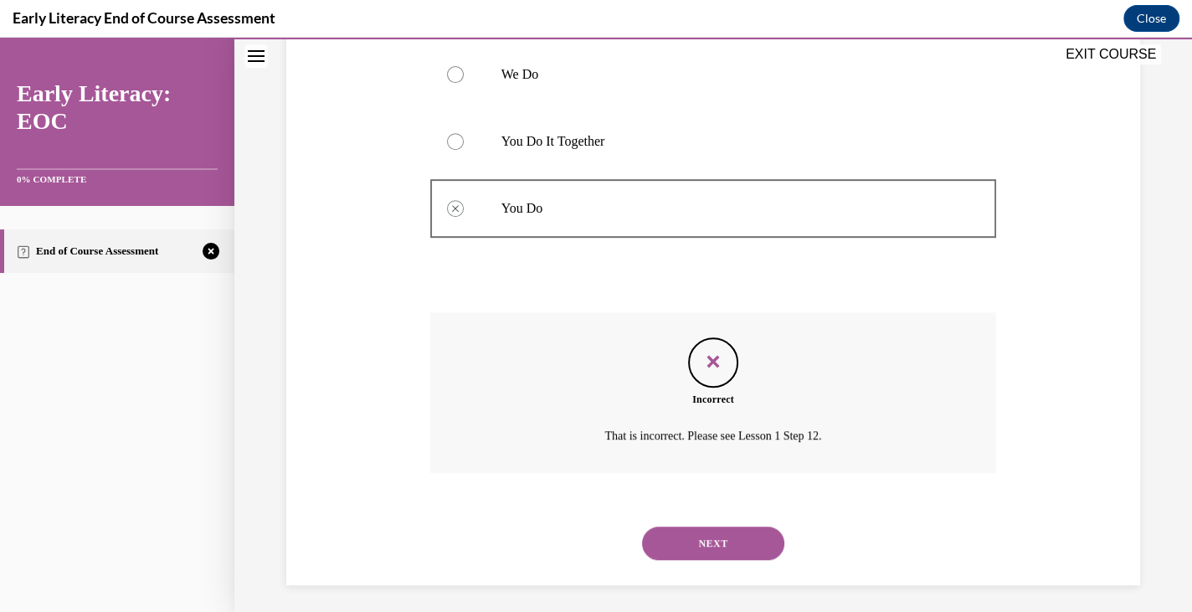
scroll to position [450, 0]
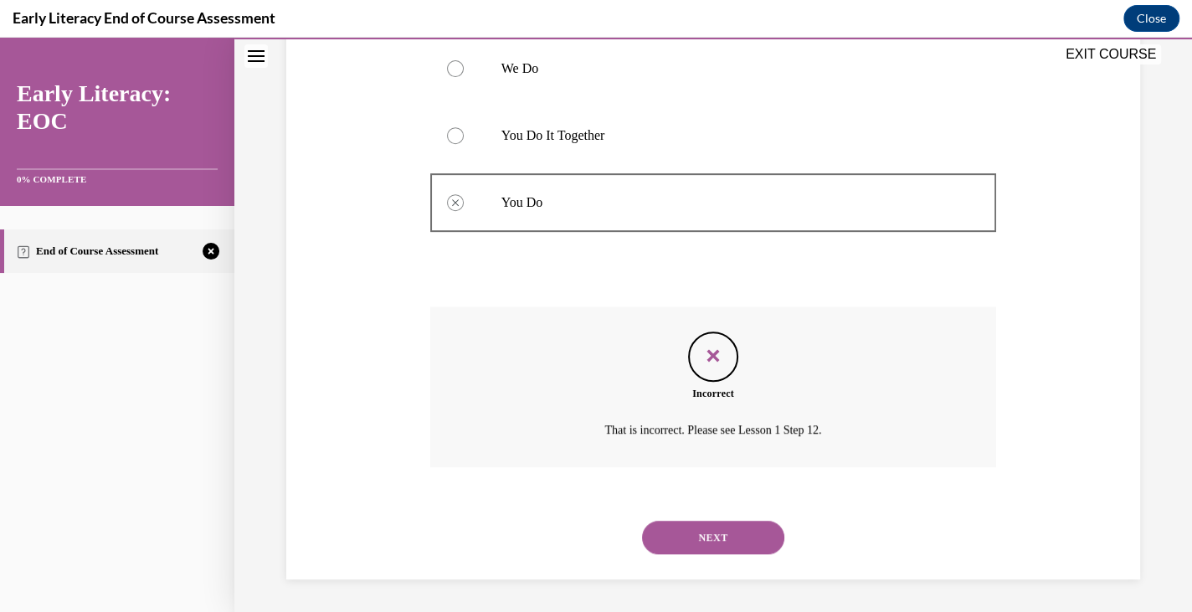
click at [695, 534] on button "NEXT" at bounding box center [713, 537] width 142 height 33
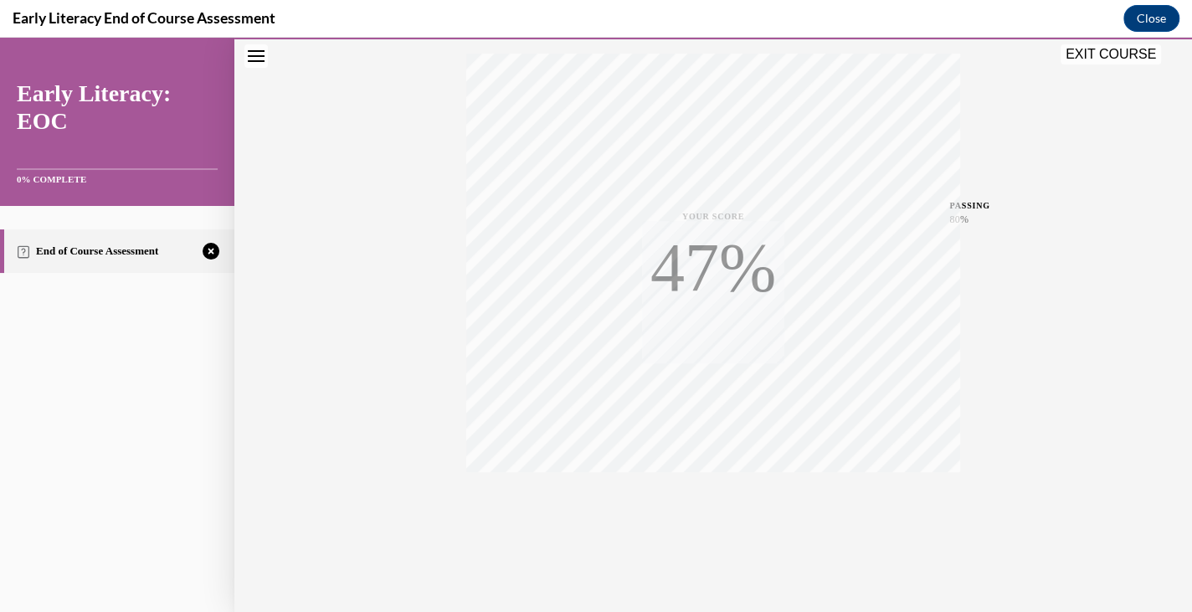
scroll to position [283, 0]
click at [712, 493] on div "TAKE AGAIN" at bounding box center [713, 499] width 59 height 39
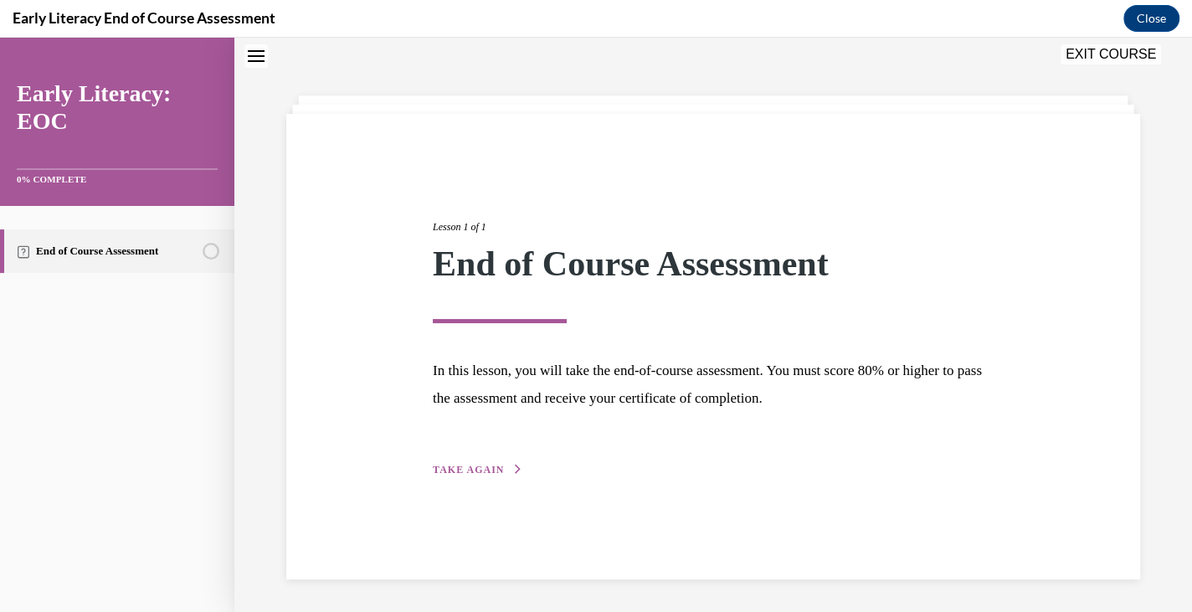
click at [475, 462] on button "TAKE AGAIN" at bounding box center [478, 469] width 90 height 15
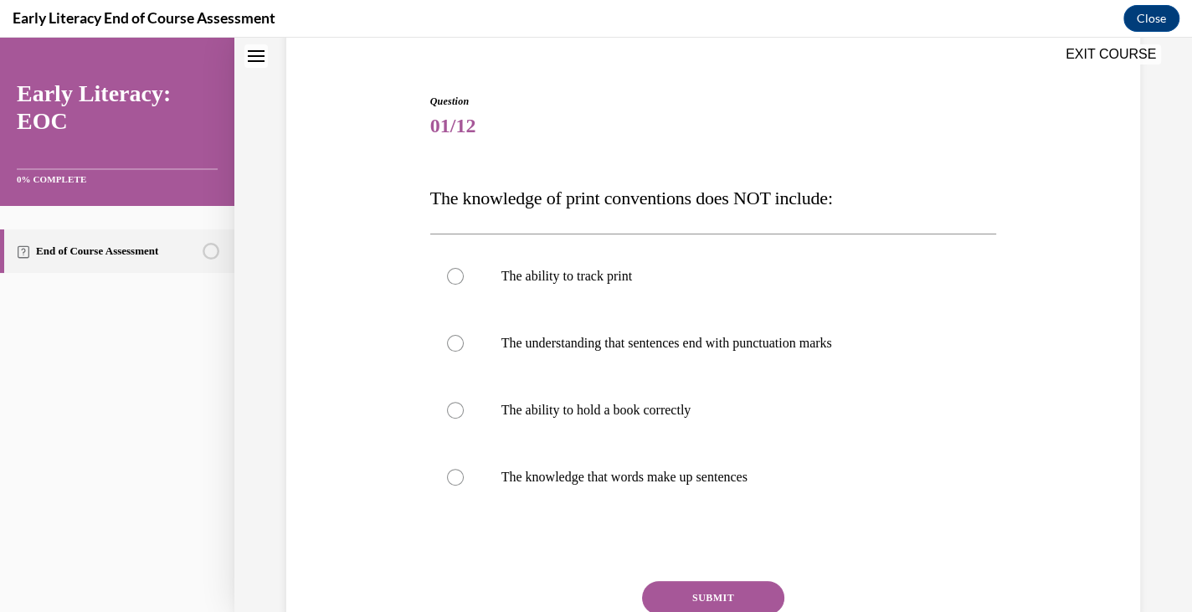
scroll to position [153, 0]
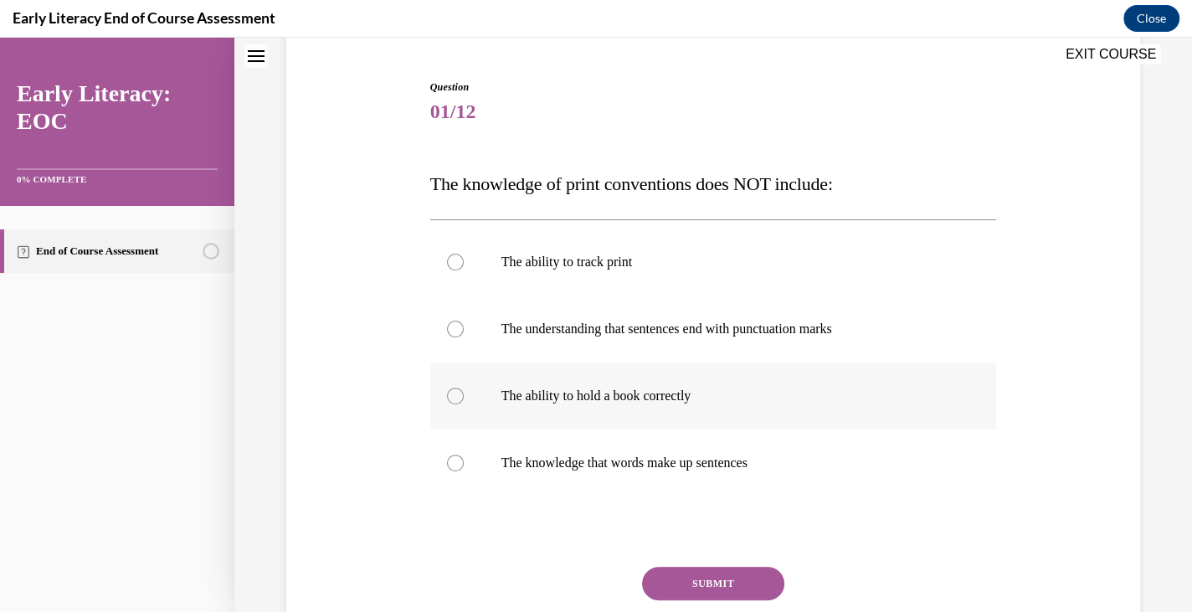
click at [636, 419] on div at bounding box center [713, 395] width 567 height 67
click at [699, 577] on button "SUBMIT" at bounding box center [713, 583] width 142 height 33
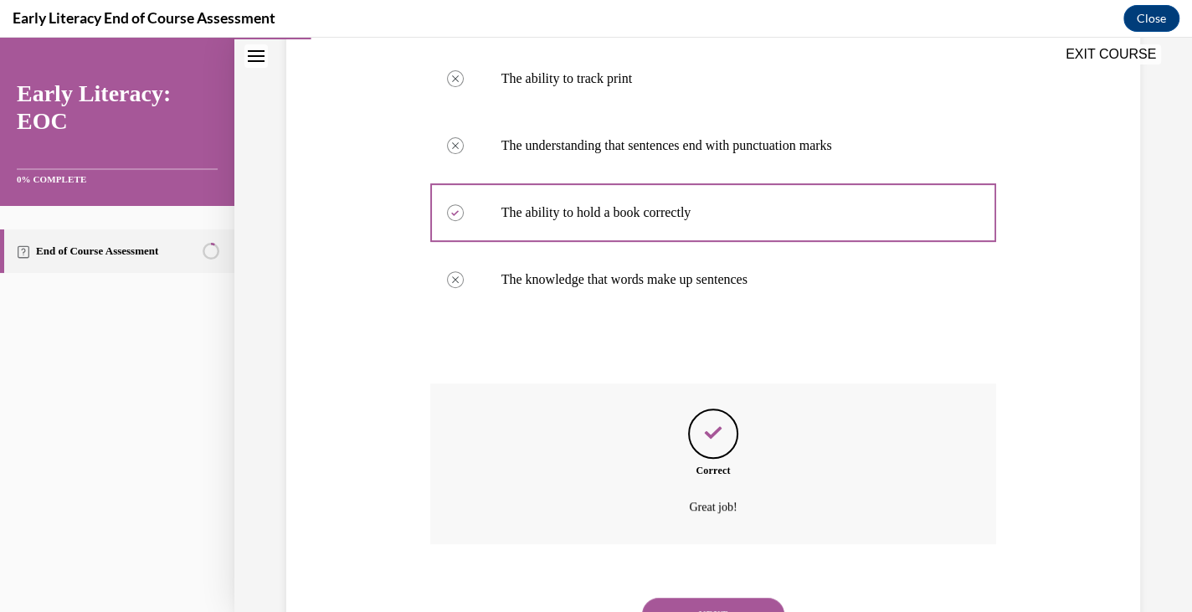
scroll to position [413, 0]
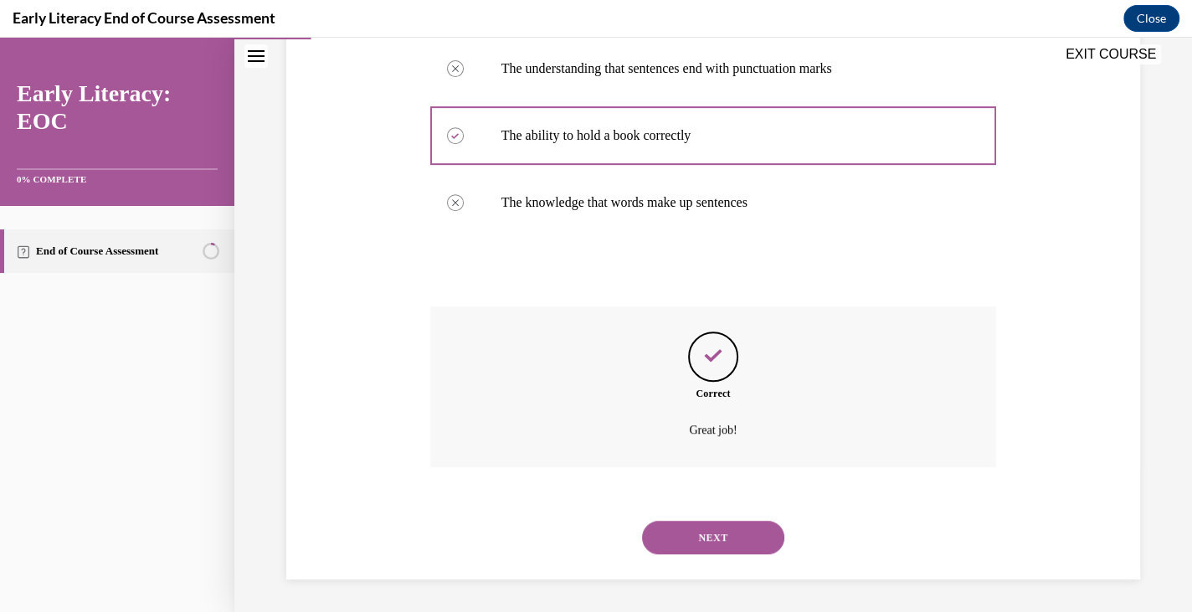
click at [698, 533] on button "NEXT" at bounding box center [713, 537] width 142 height 33
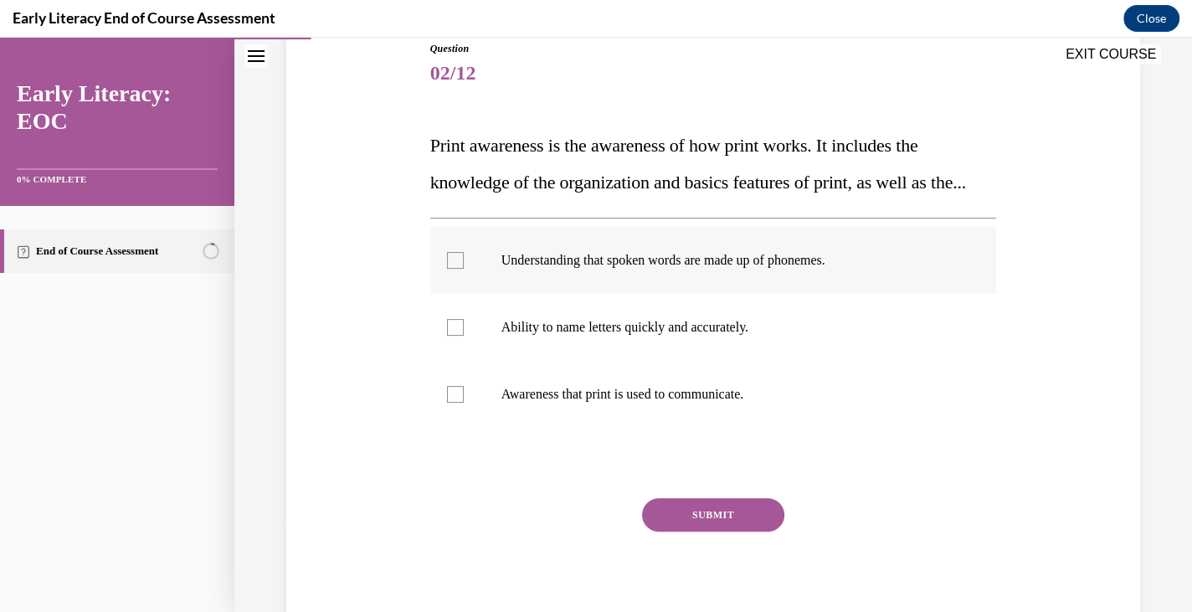
scroll to position [193, 0]
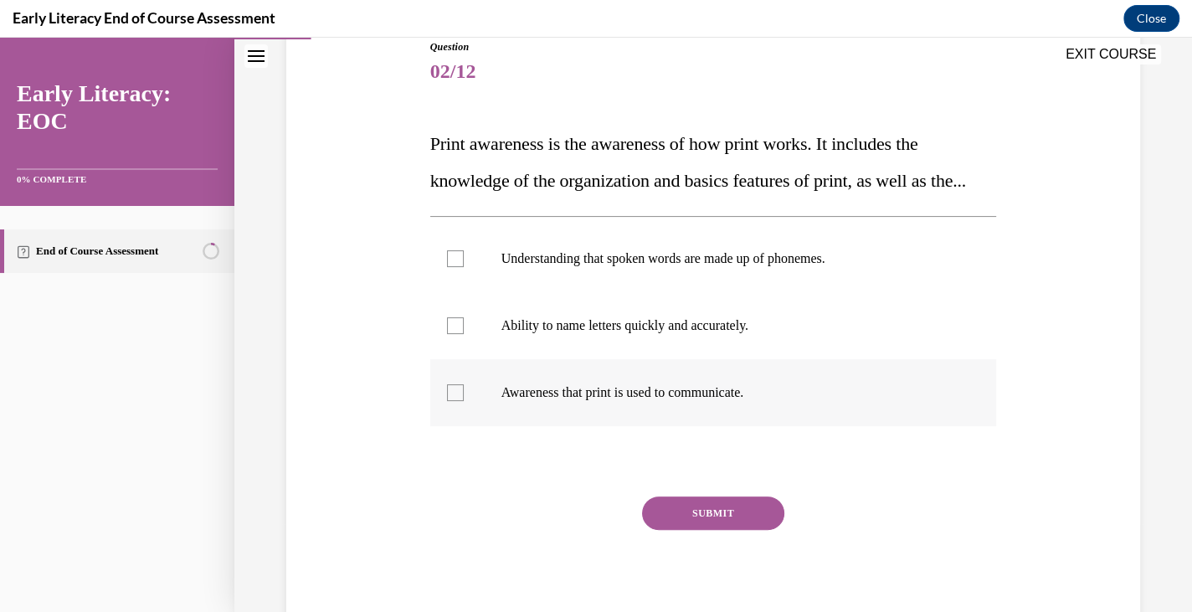
click at [721, 426] on div at bounding box center [713, 392] width 567 height 67
click at [708, 530] on button "SUBMIT" at bounding box center [713, 512] width 142 height 33
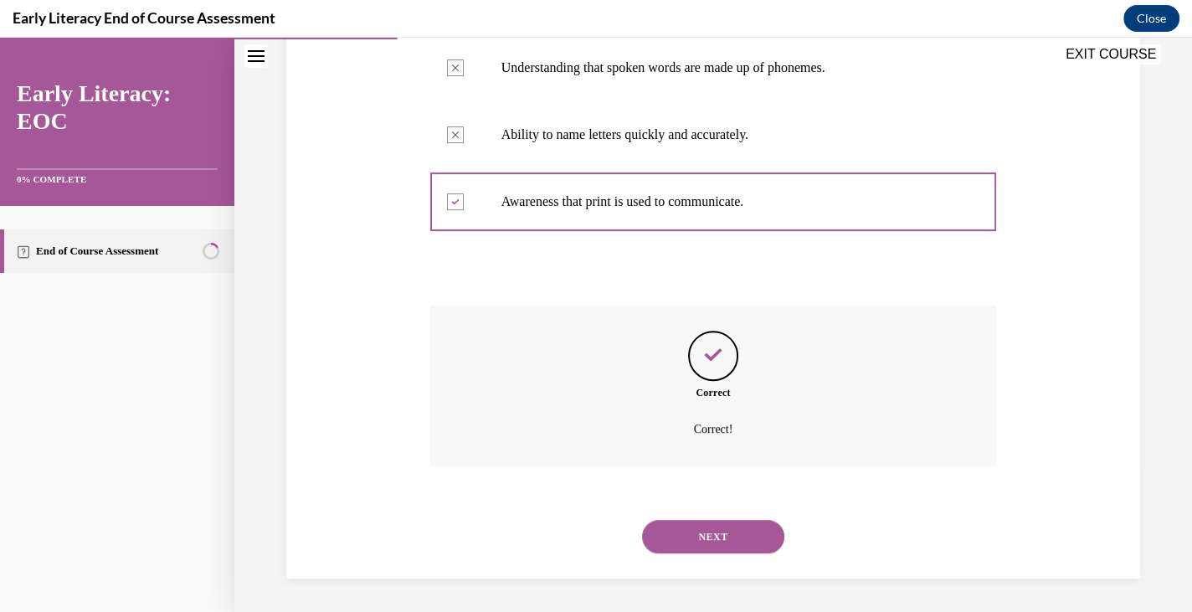
click at [713, 542] on button "NEXT" at bounding box center [713, 536] width 142 height 33
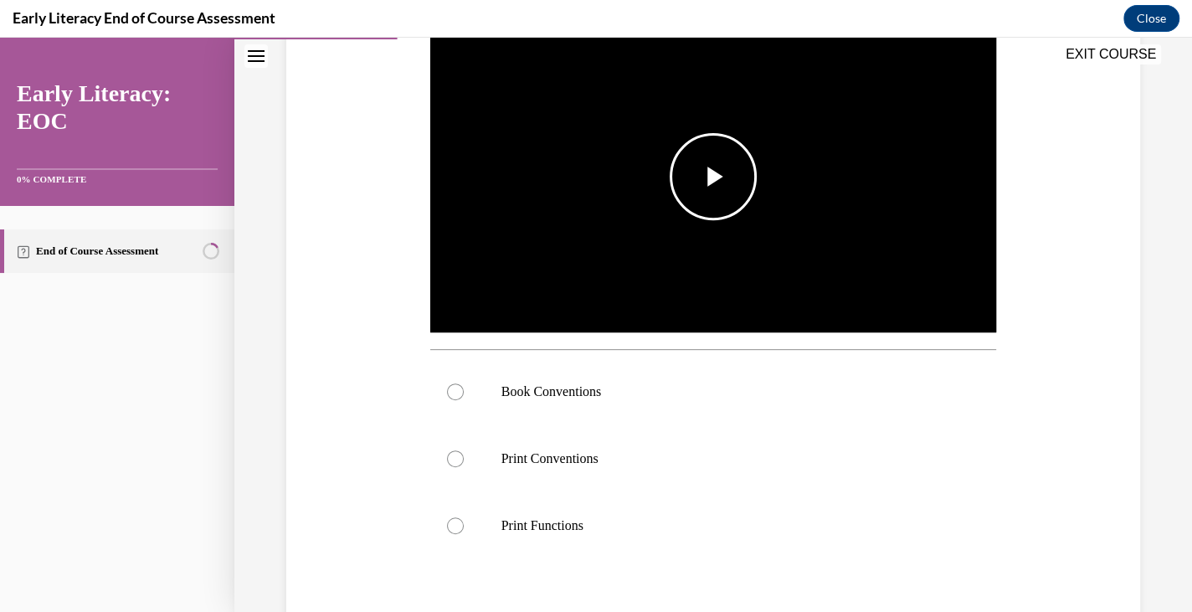
click at [720, 223] on img "Video player" at bounding box center [713, 177] width 567 height 319
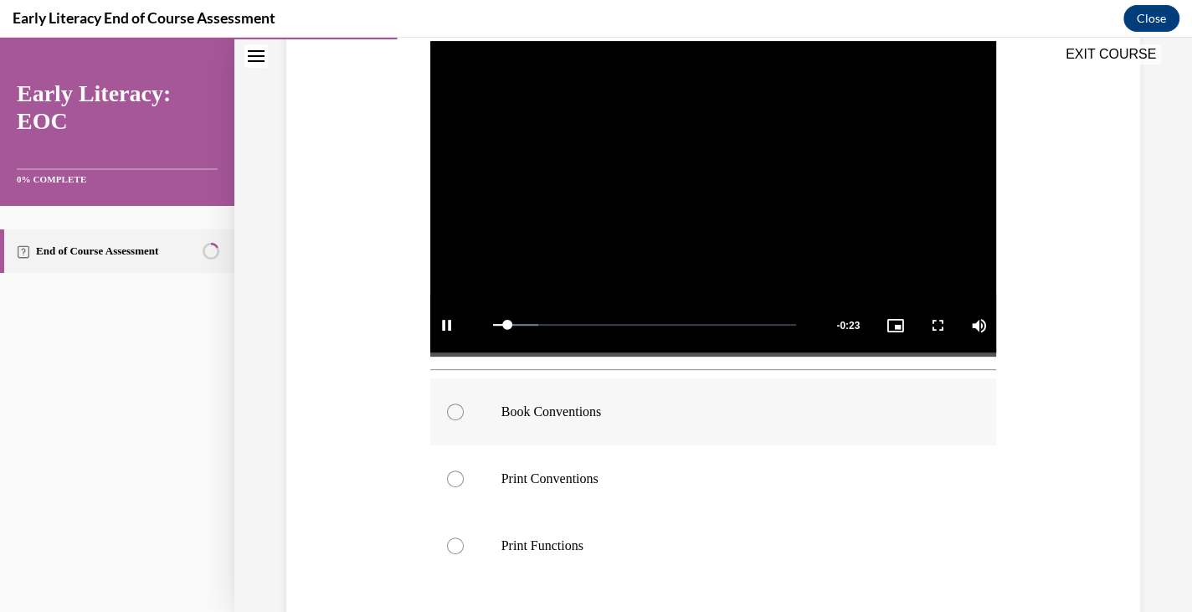
click at [567, 403] on p "Book Conventions" at bounding box center [728, 411] width 454 height 17
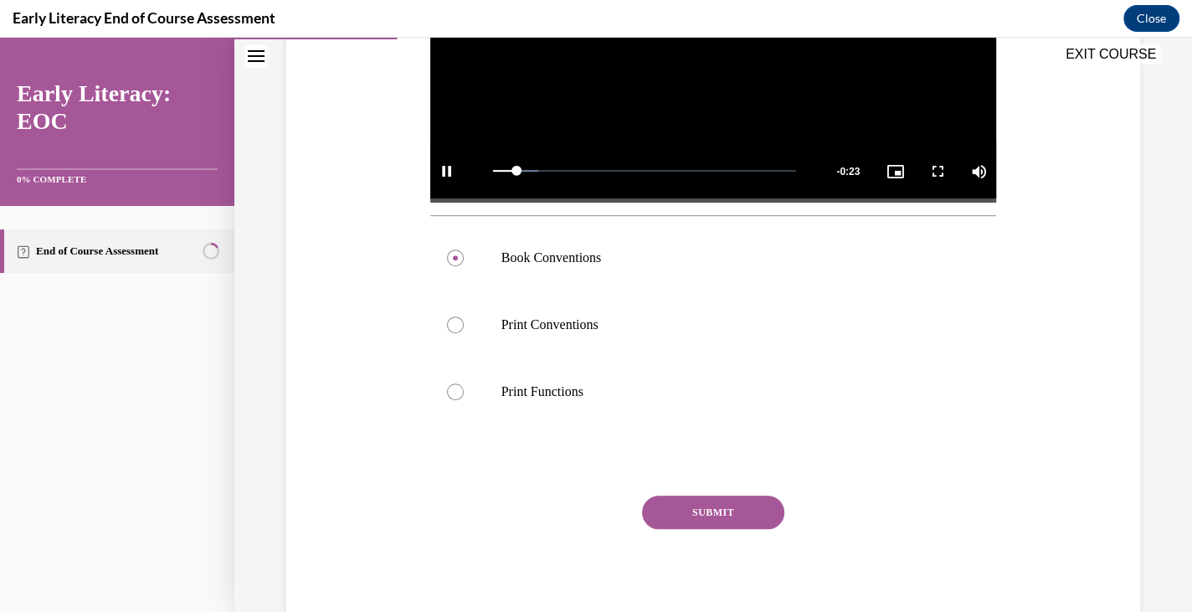
scroll to position [488, 0]
click at [693, 518] on button "SUBMIT" at bounding box center [713, 512] width 142 height 33
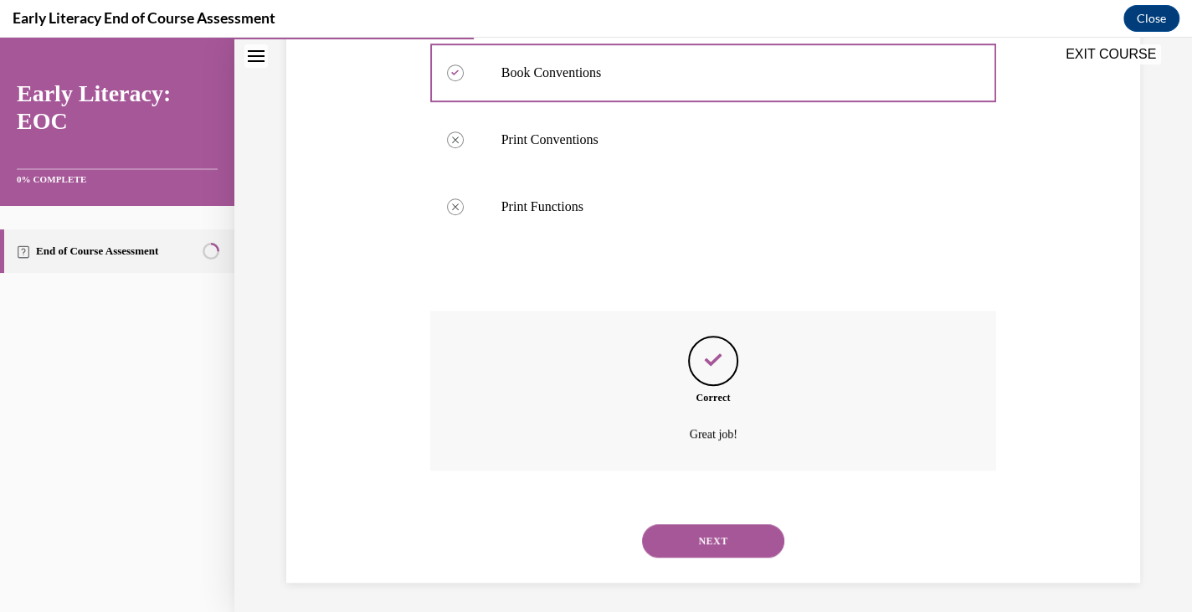
click at [706, 524] on button "NEXT" at bounding box center [713, 540] width 142 height 33
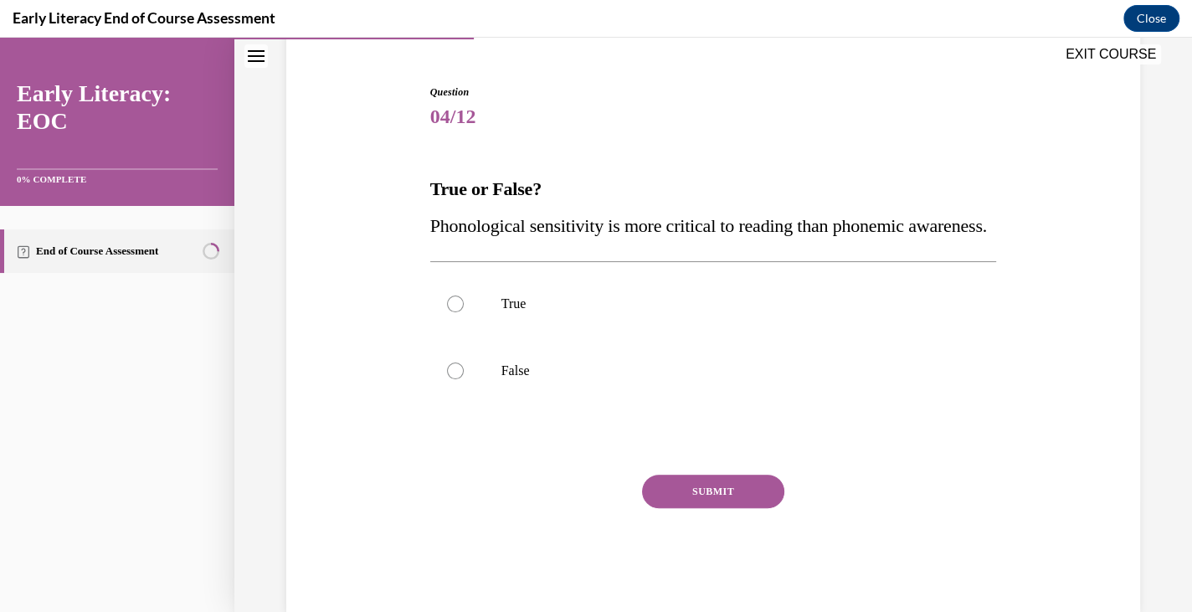
scroll to position [152, 0]
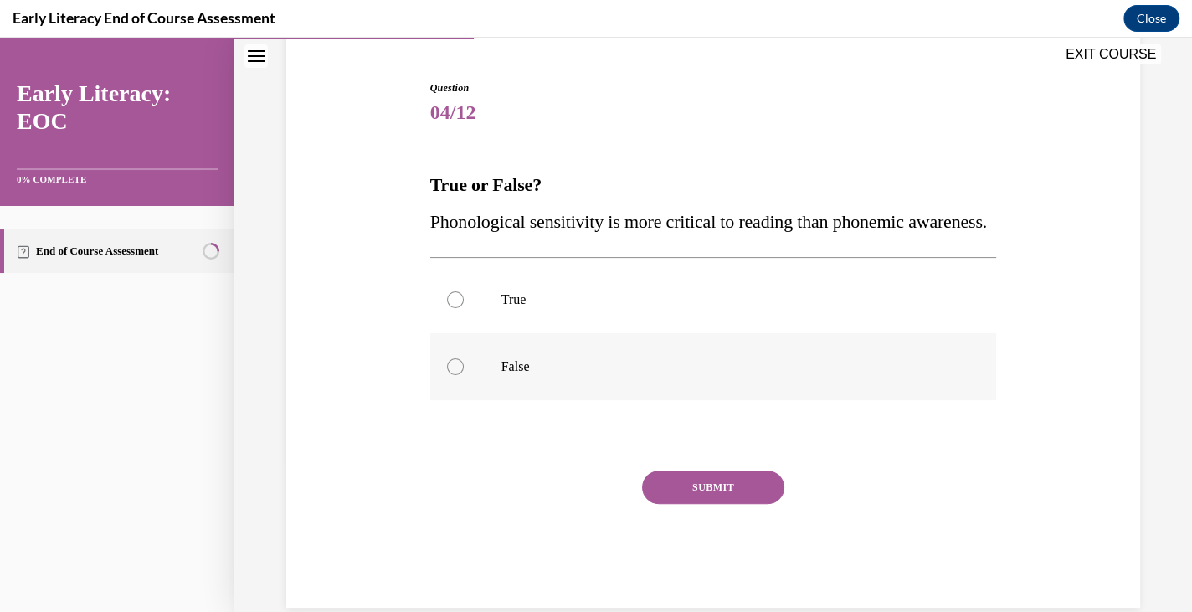
click at [692, 400] on div at bounding box center [713, 366] width 567 height 67
click at [692, 504] on button "SUBMIT" at bounding box center [713, 486] width 142 height 33
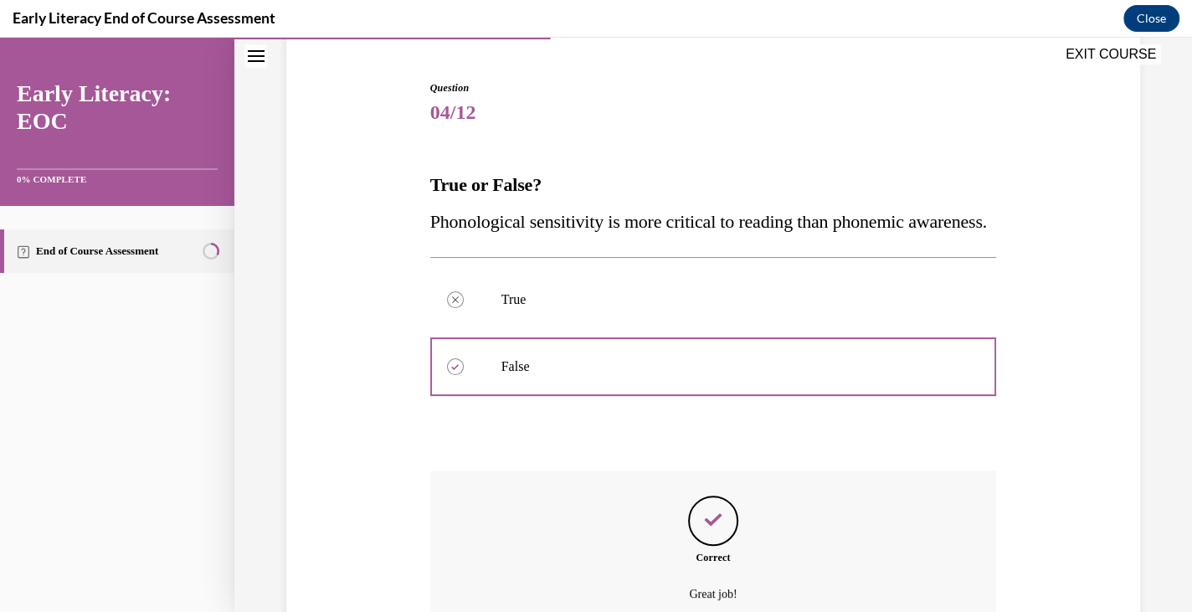
scroll to position [353, 0]
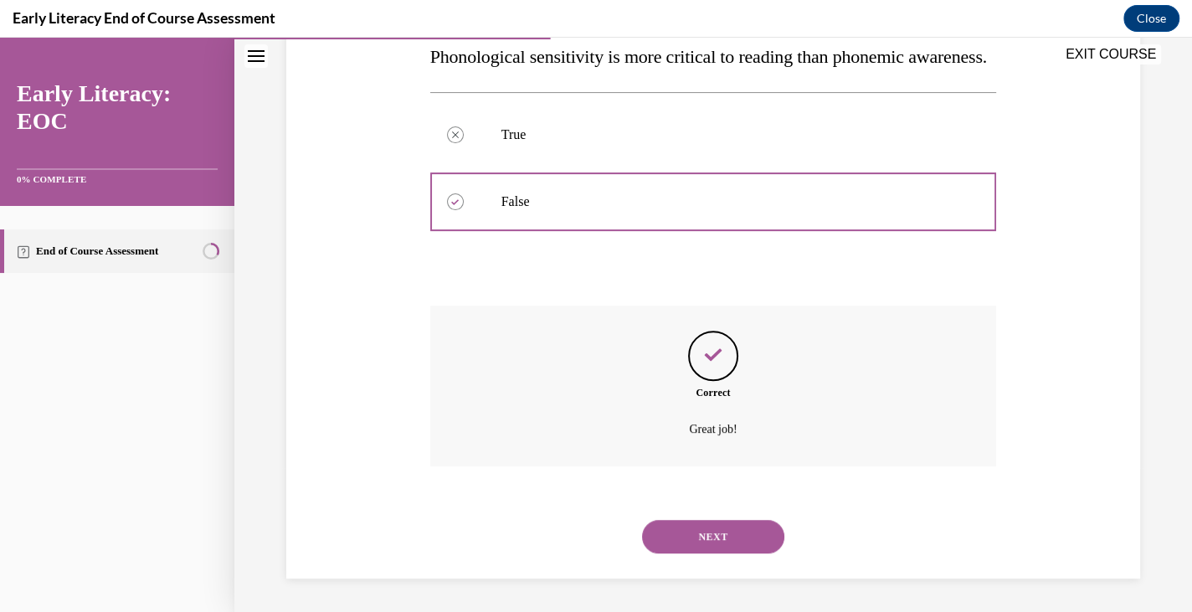
click at [724, 523] on button "NEXT" at bounding box center [713, 536] width 142 height 33
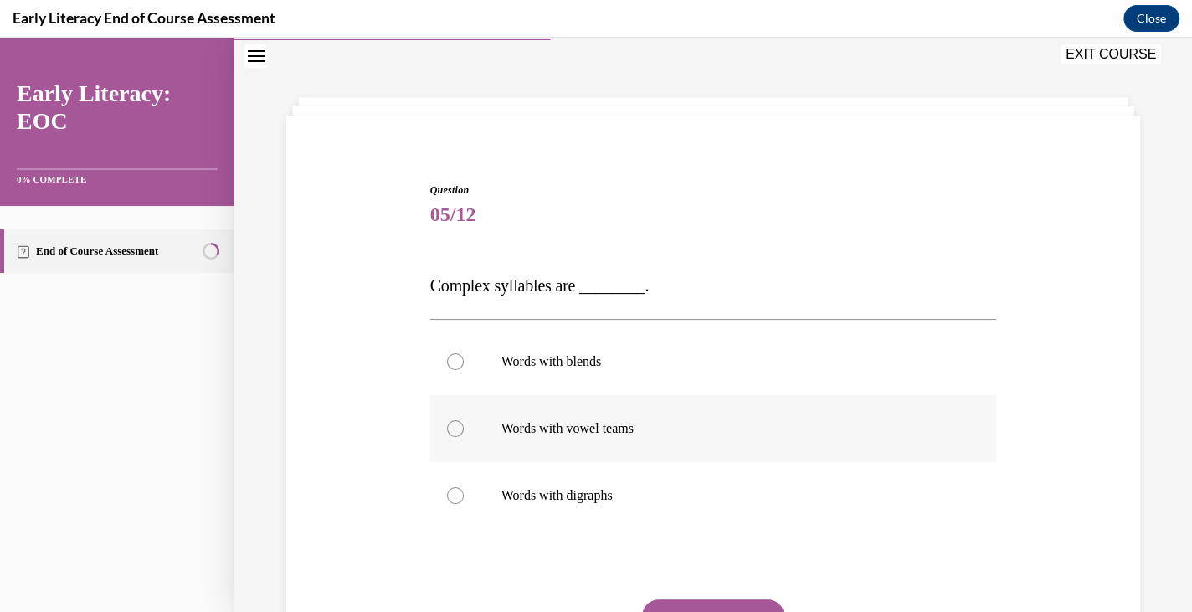
click at [693, 444] on div at bounding box center [713, 428] width 567 height 67
click at [688, 464] on div at bounding box center [713, 495] width 567 height 67
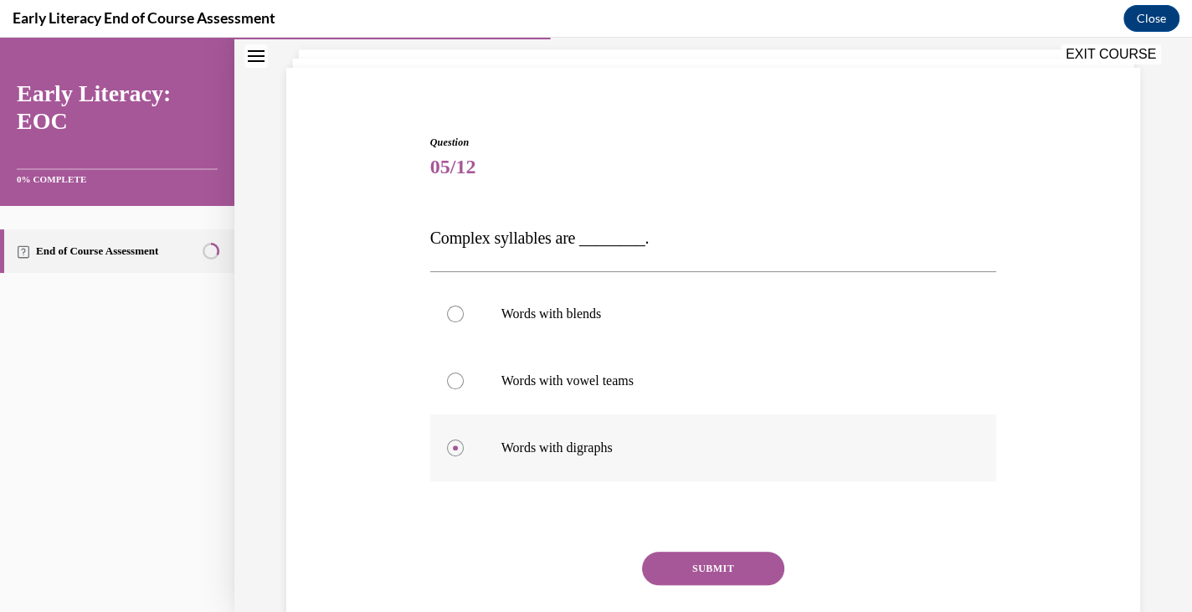
scroll to position [98, 0]
click at [690, 398] on div at bounding box center [713, 380] width 567 height 67
click at [715, 564] on button "SUBMIT" at bounding box center [713, 568] width 142 height 33
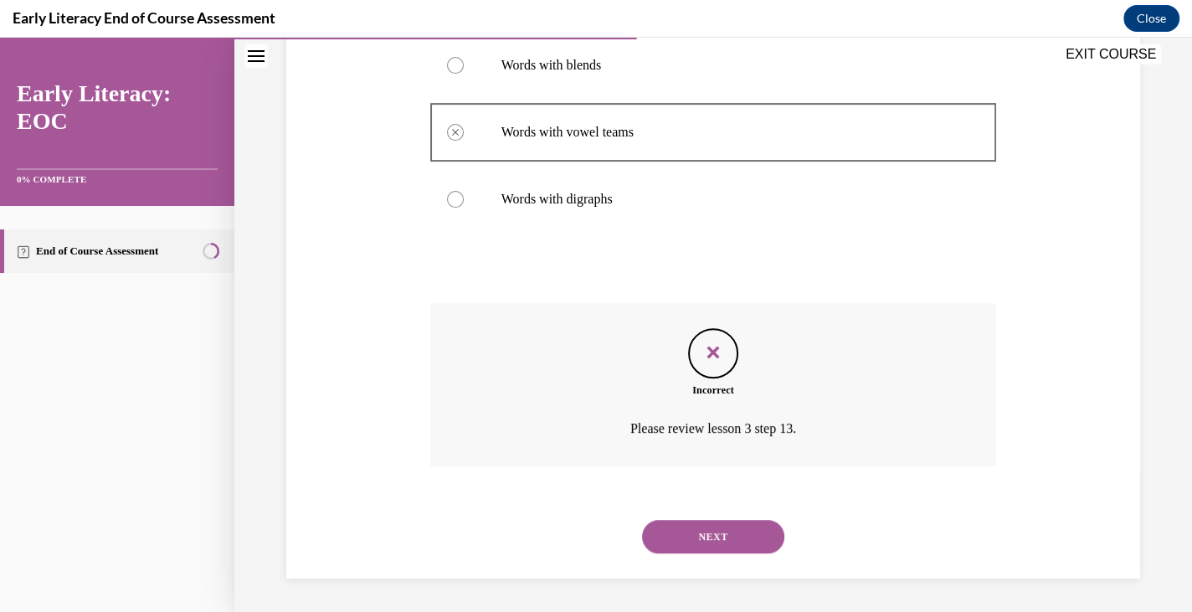
click at [727, 531] on button "NEXT" at bounding box center [713, 536] width 142 height 33
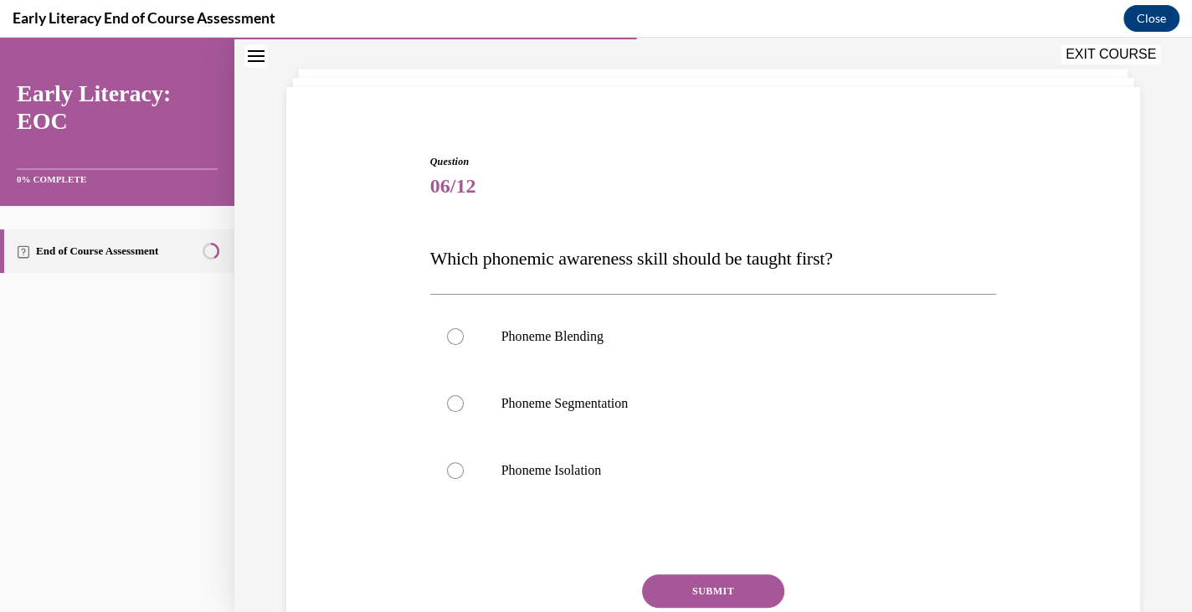
scroll to position [85, 0]
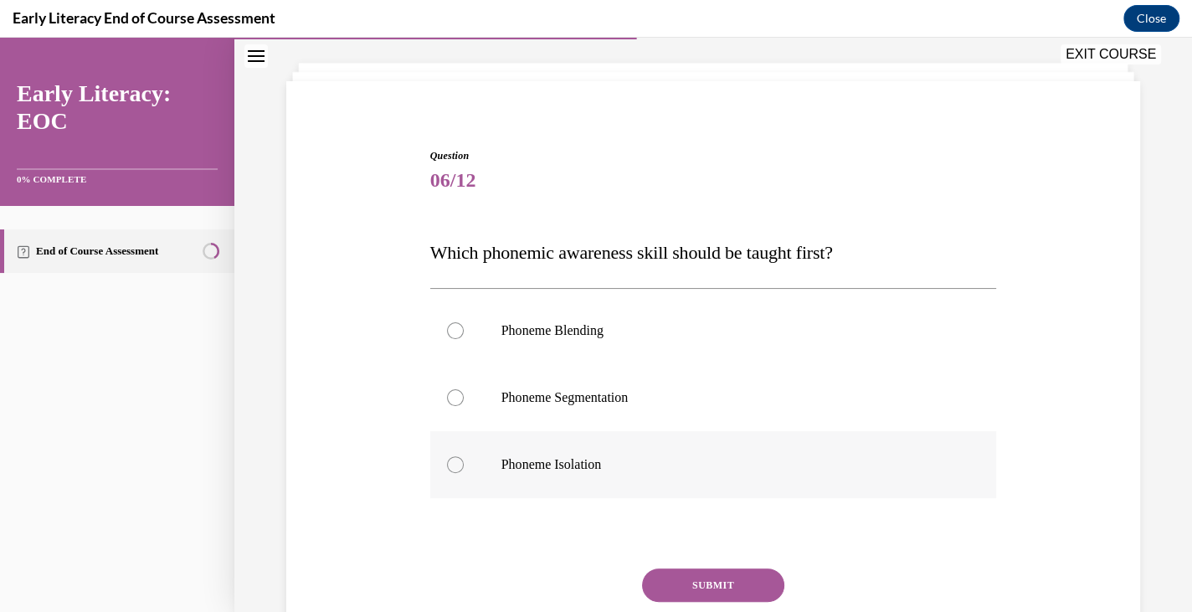
click at [707, 444] on div at bounding box center [713, 464] width 567 height 67
click at [713, 583] on button "SUBMIT" at bounding box center [713, 584] width 142 height 33
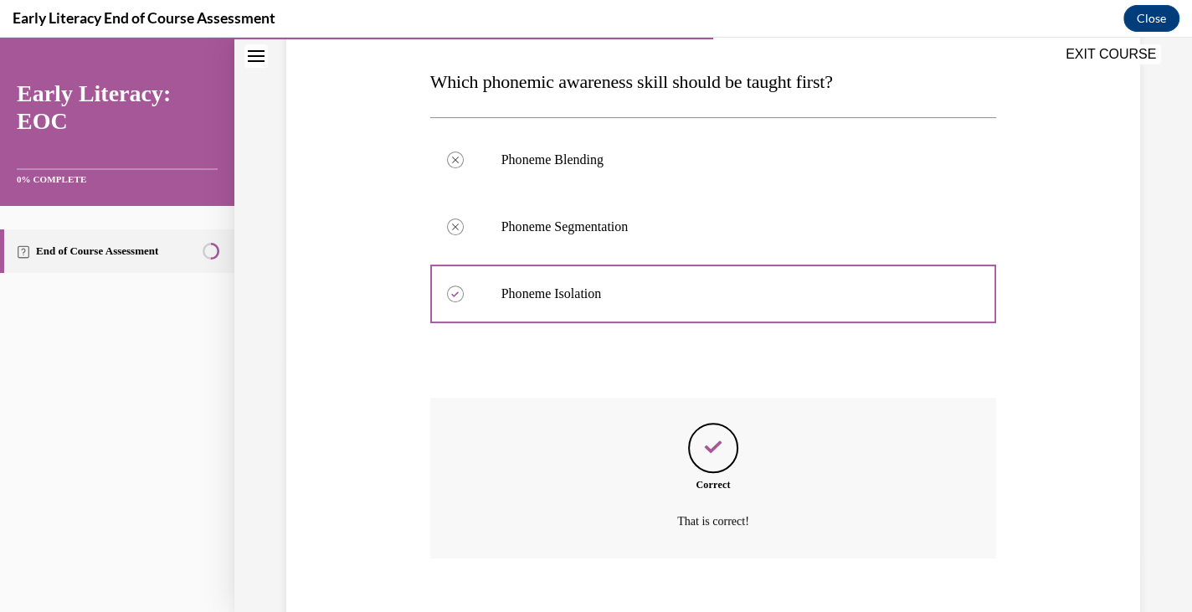
scroll to position [257, 0]
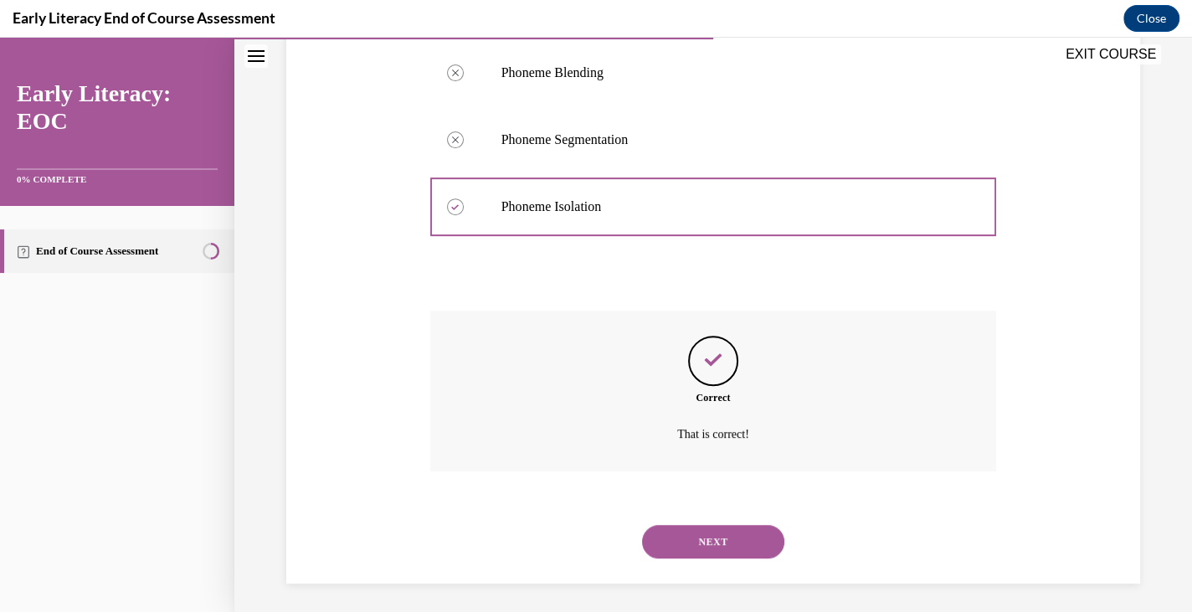
click at [725, 552] on button "NEXT" at bounding box center [713, 541] width 142 height 33
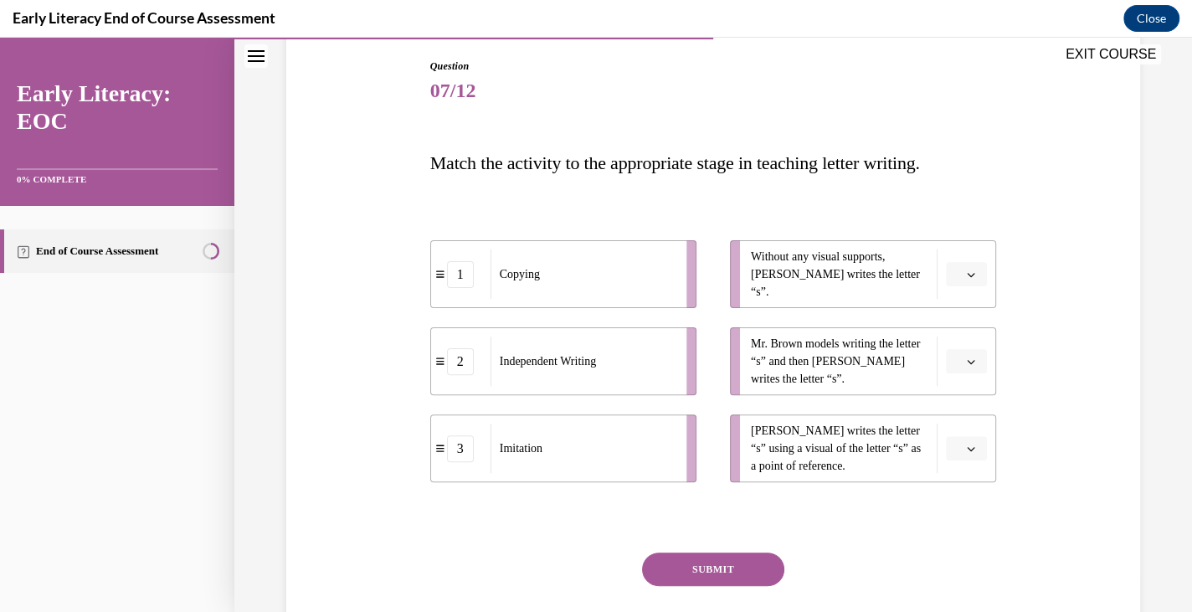
scroll to position [177, 0]
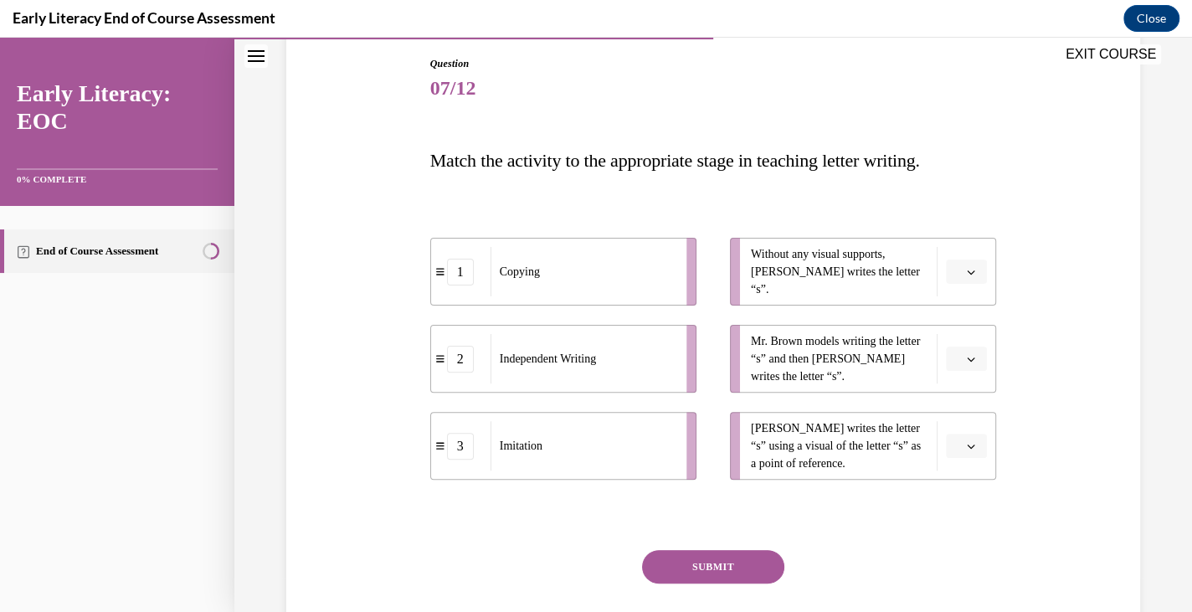
click at [956, 265] on span "Please select an option" at bounding box center [959, 272] width 6 height 17
click at [957, 370] on div "2" at bounding box center [956, 375] width 42 height 33
click at [957, 365] on button "button" at bounding box center [966, 358] width 41 height 25
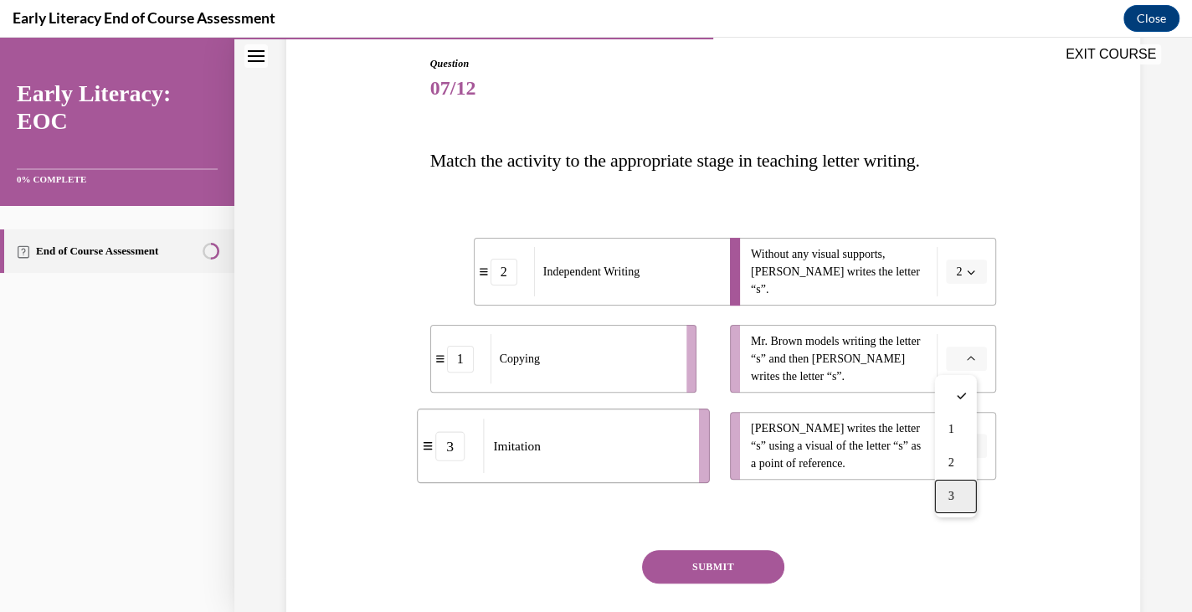
click at [956, 490] on div "3" at bounding box center [956, 496] width 42 height 33
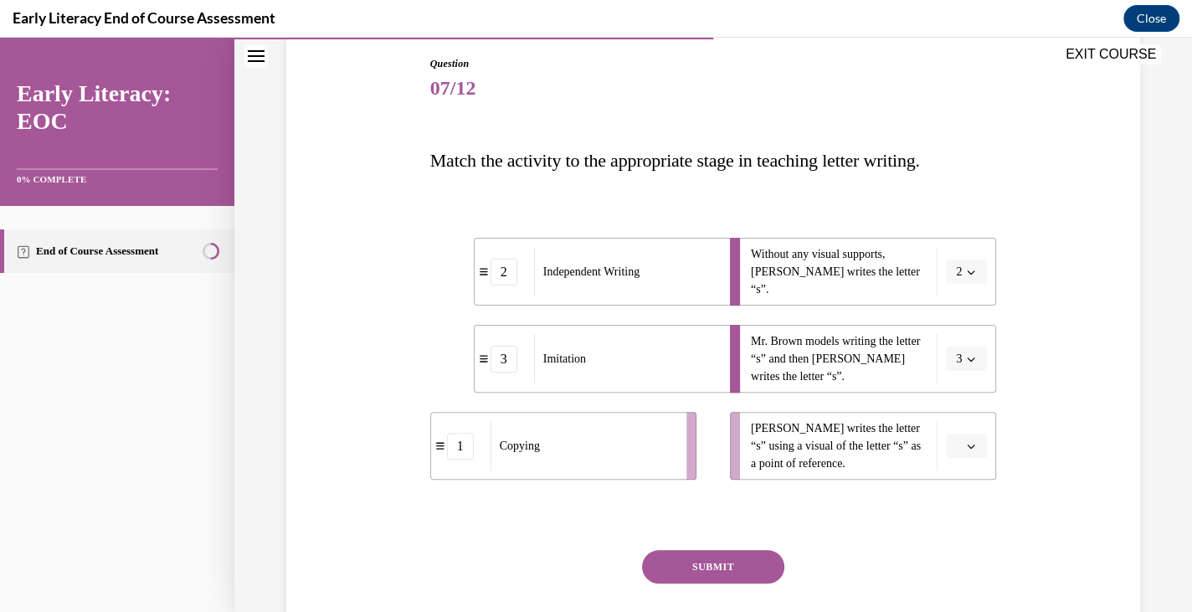
click at [946, 441] on button "button" at bounding box center [966, 446] width 41 height 25
click at [956, 515] on div "1" at bounding box center [956, 516] width 42 height 33
click at [746, 570] on button "SUBMIT" at bounding box center [713, 566] width 142 height 33
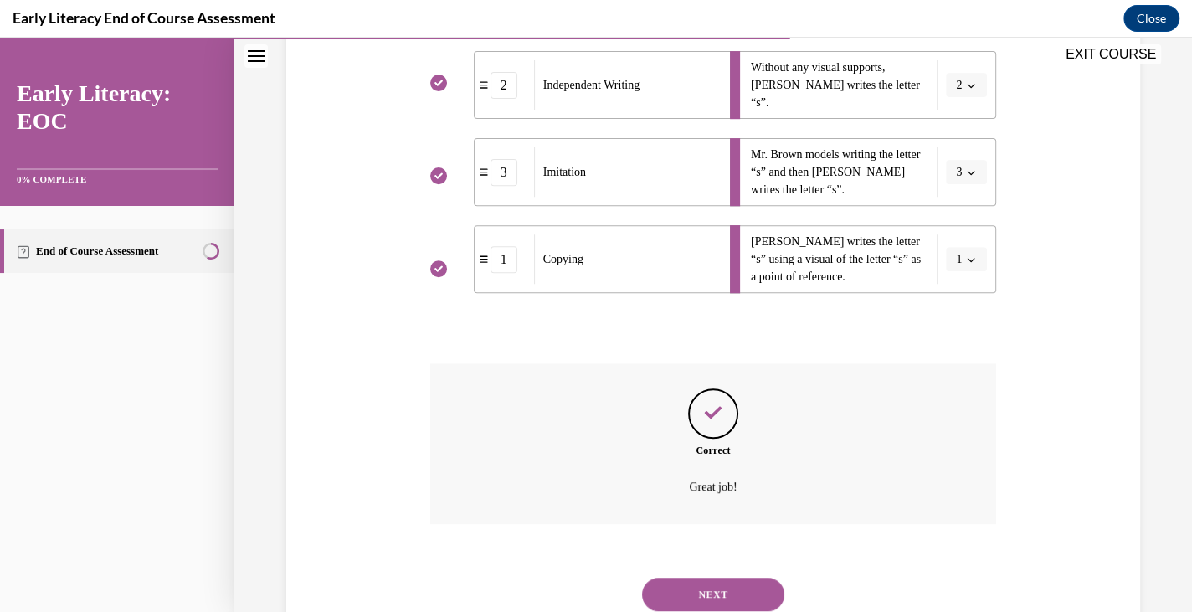
scroll to position [420, 0]
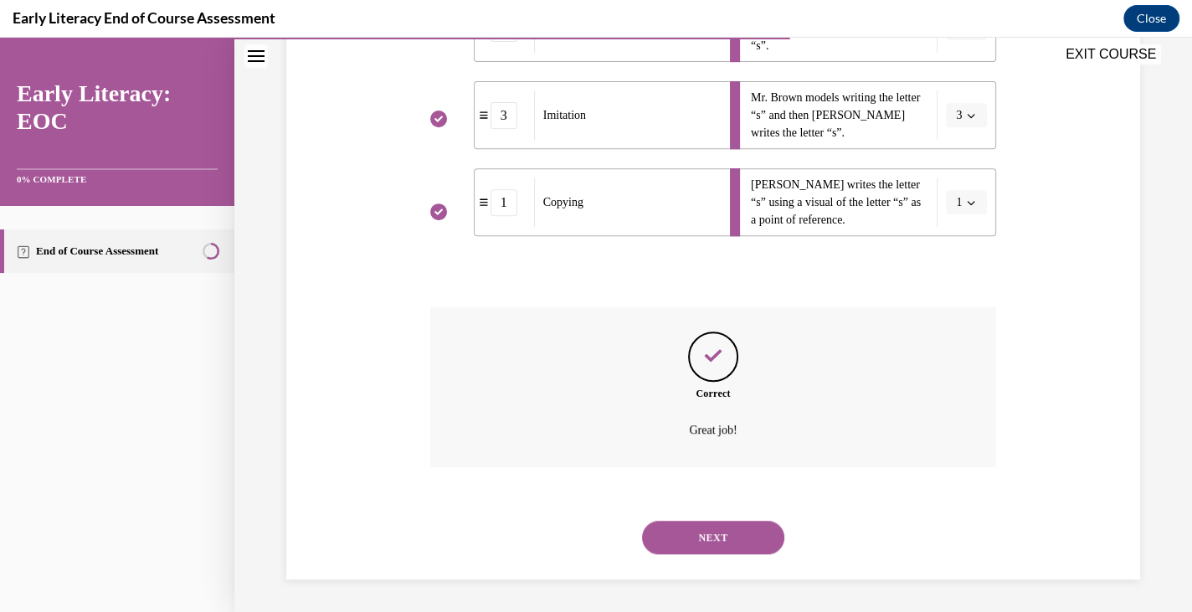
click at [756, 536] on button "NEXT" at bounding box center [713, 537] width 142 height 33
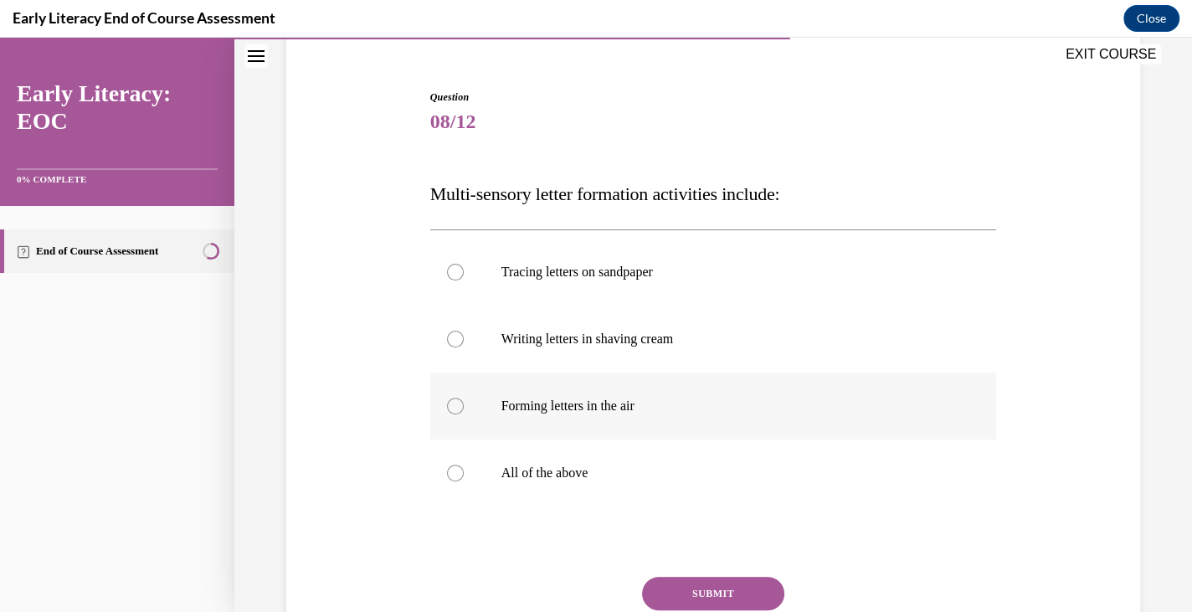
scroll to position [146, 0]
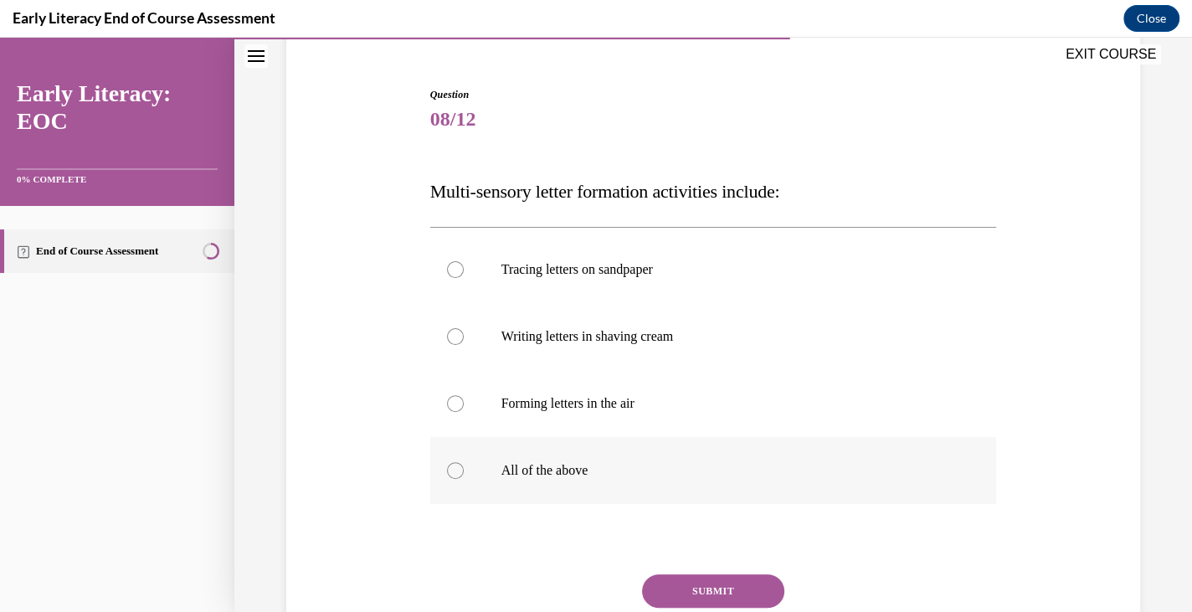
click at [731, 486] on div at bounding box center [713, 470] width 567 height 67
click at [729, 592] on button "SUBMIT" at bounding box center [713, 590] width 142 height 33
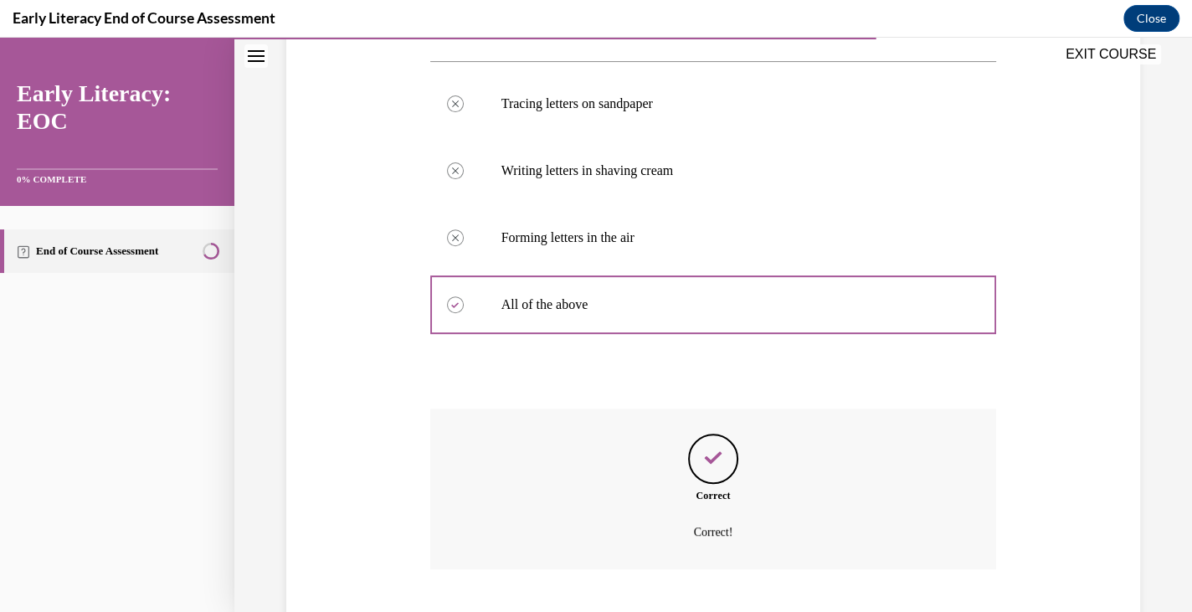
scroll to position [413, 0]
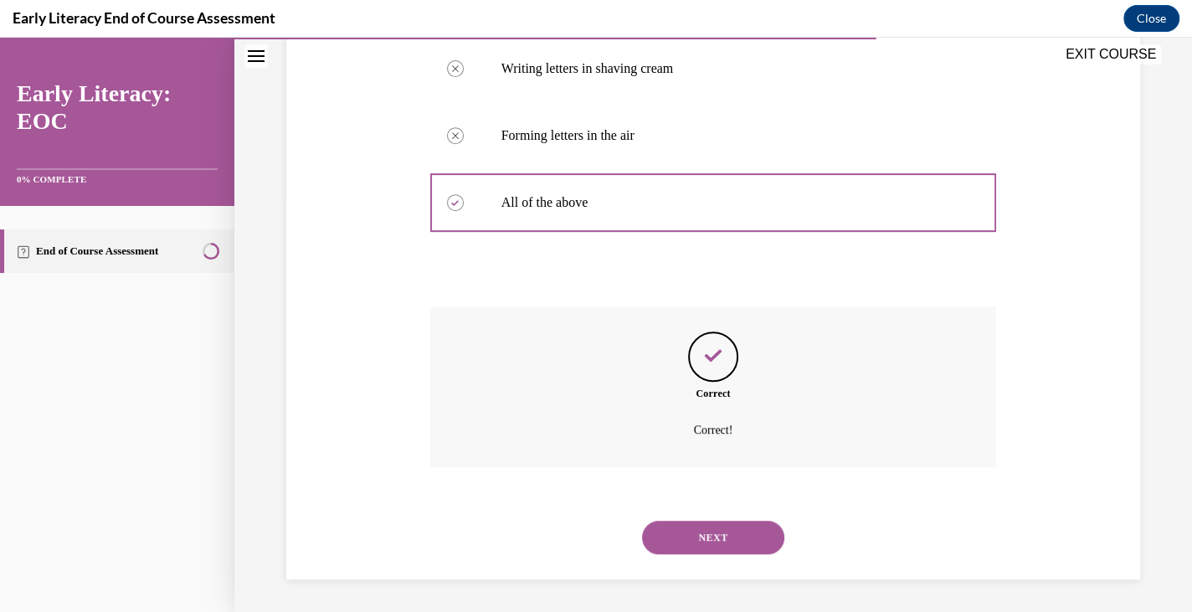
click at [735, 544] on button "NEXT" at bounding box center [713, 537] width 142 height 33
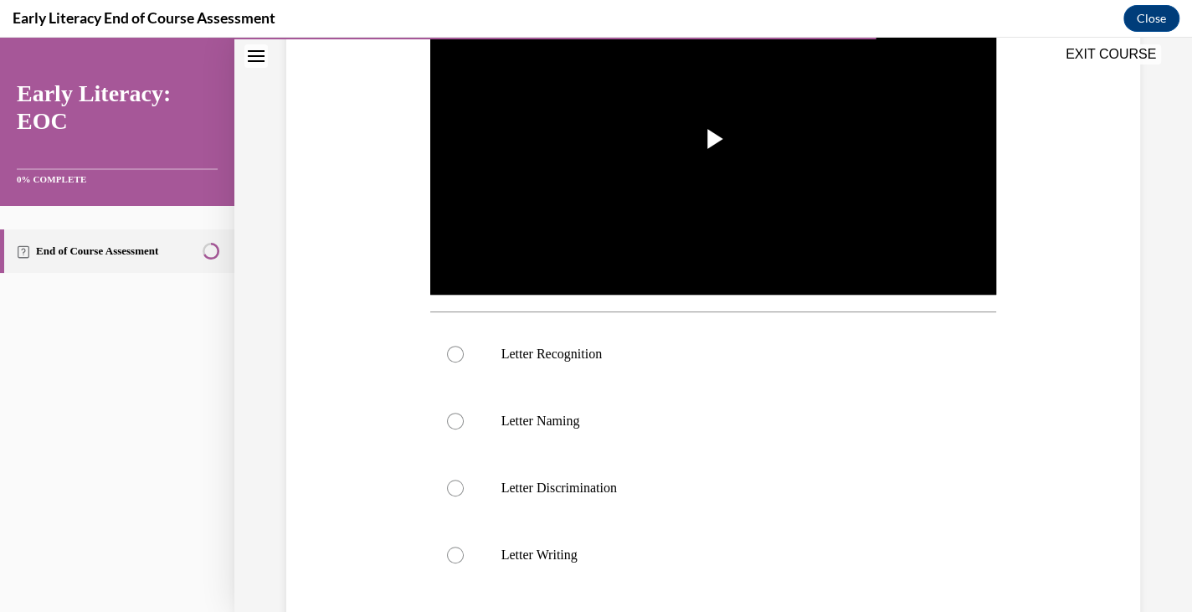
scroll to position [395, 0]
click at [671, 360] on div at bounding box center [713, 351] width 567 height 67
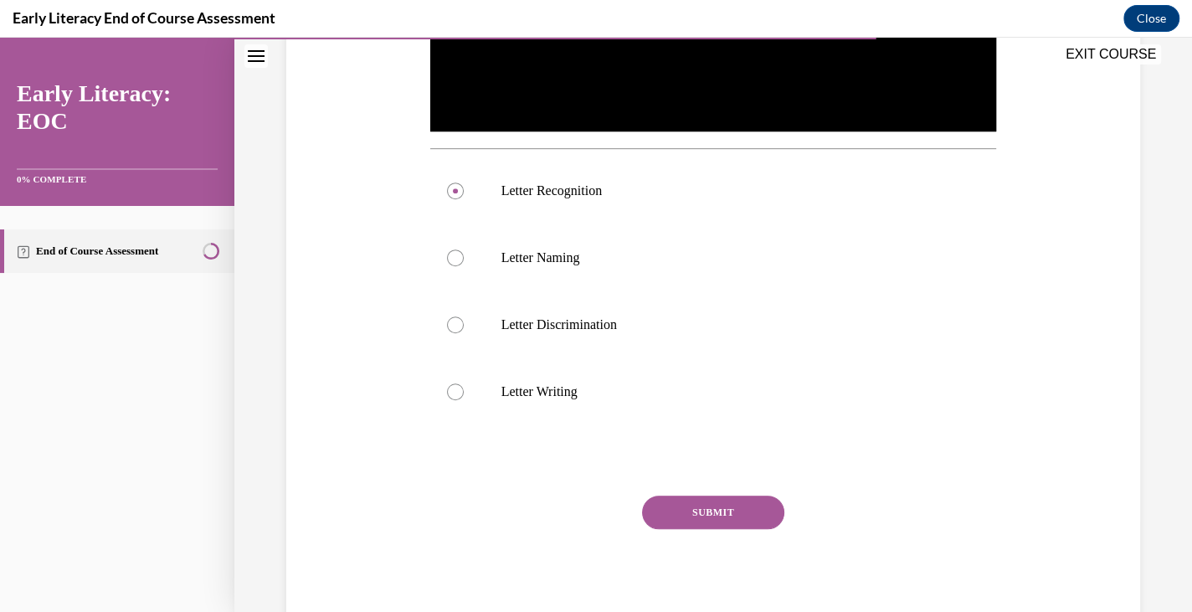
click at [675, 499] on button "SUBMIT" at bounding box center [713, 511] width 142 height 33
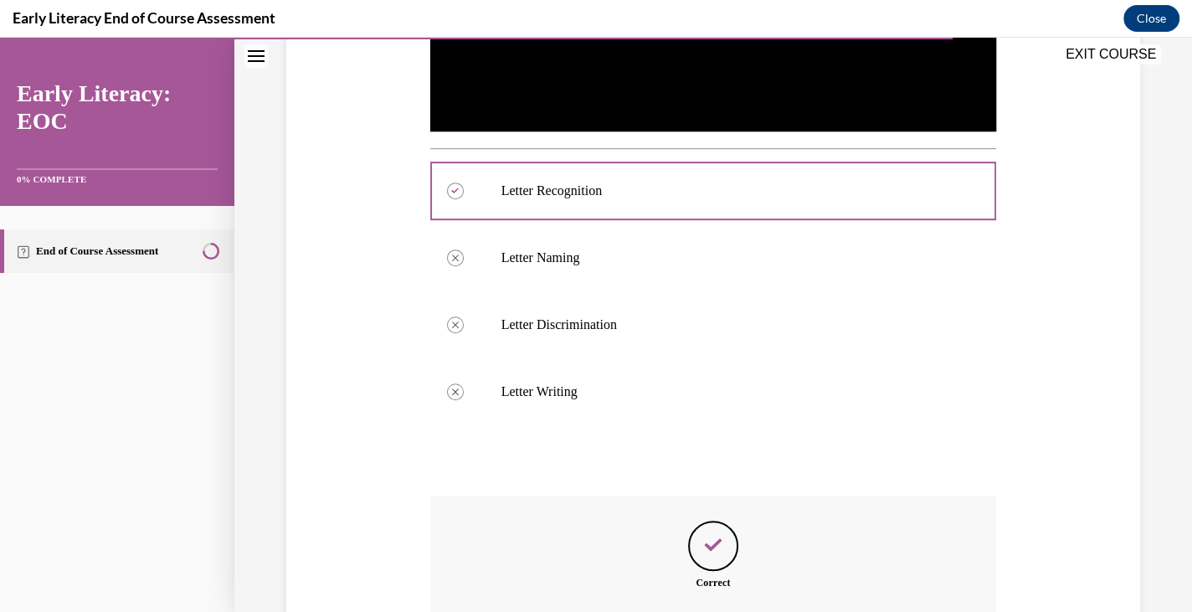
scroll to position [741, 0]
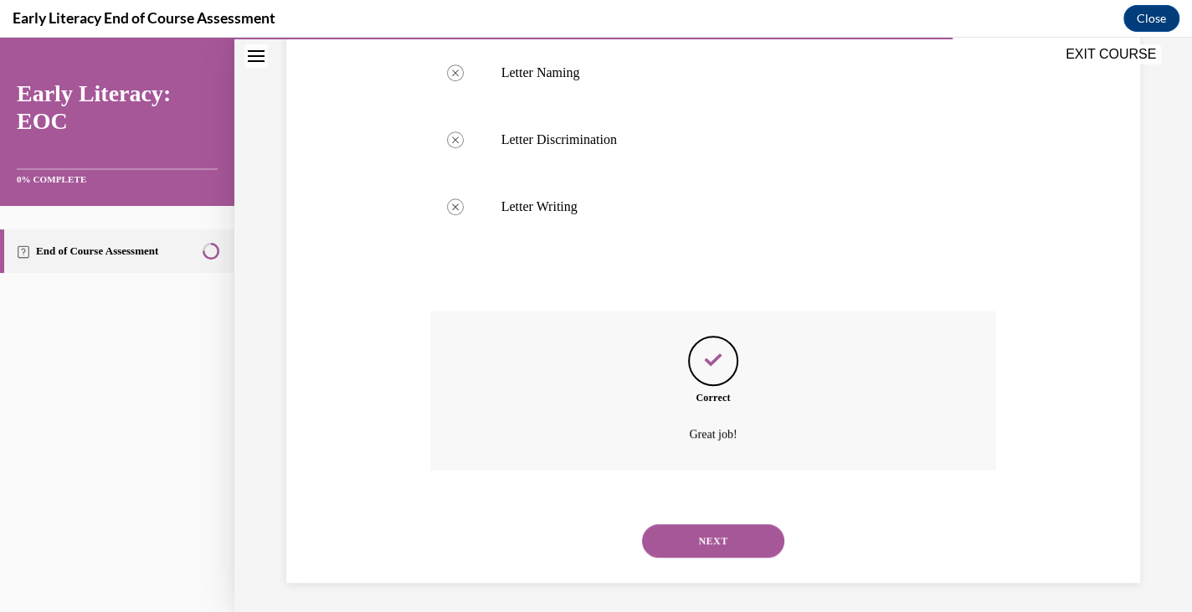
click at [690, 526] on button "NEXT" at bounding box center [713, 540] width 142 height 33
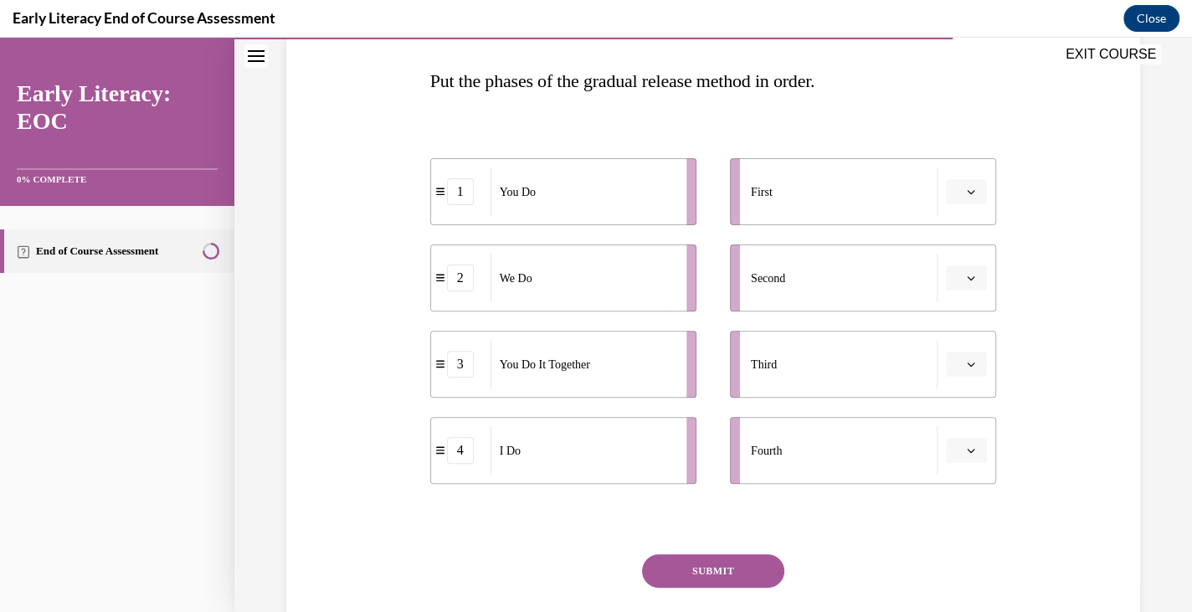
scroll to position [260, 0]
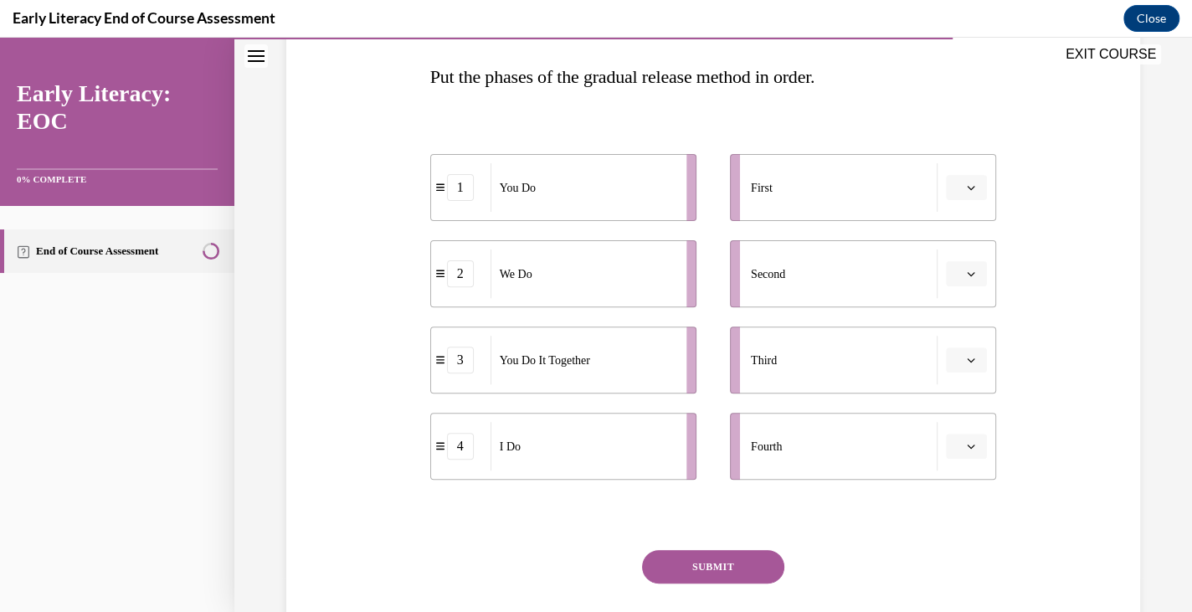
click at [956, 182] on span "Please select an option" at bounding box center [959, 187] width 6 height 17
click at [954, 345] on div "4" at bounding box center [956, 357] width 42 height 33
click at [963, 267] on button "button" at bounding box center [966, 273] width 41 height 25
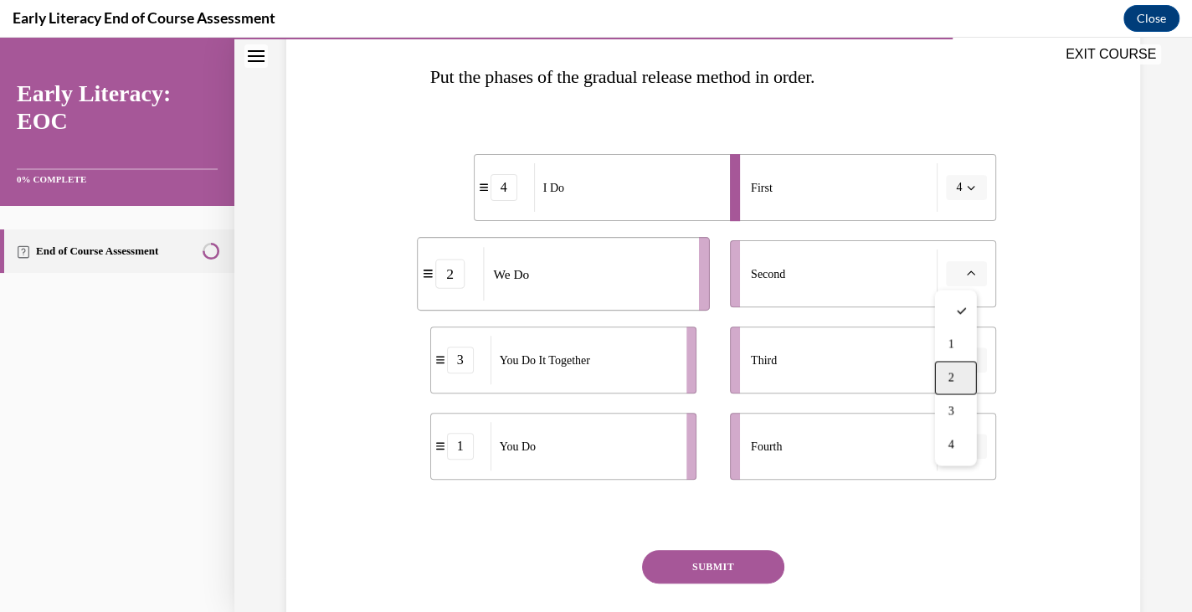
click at [961, 366] on div "2" at bounding box center [956, 377] width 42 height 33
click at [967, 362] on icon "button" at bounding box center [971, 360] width 8 height 8
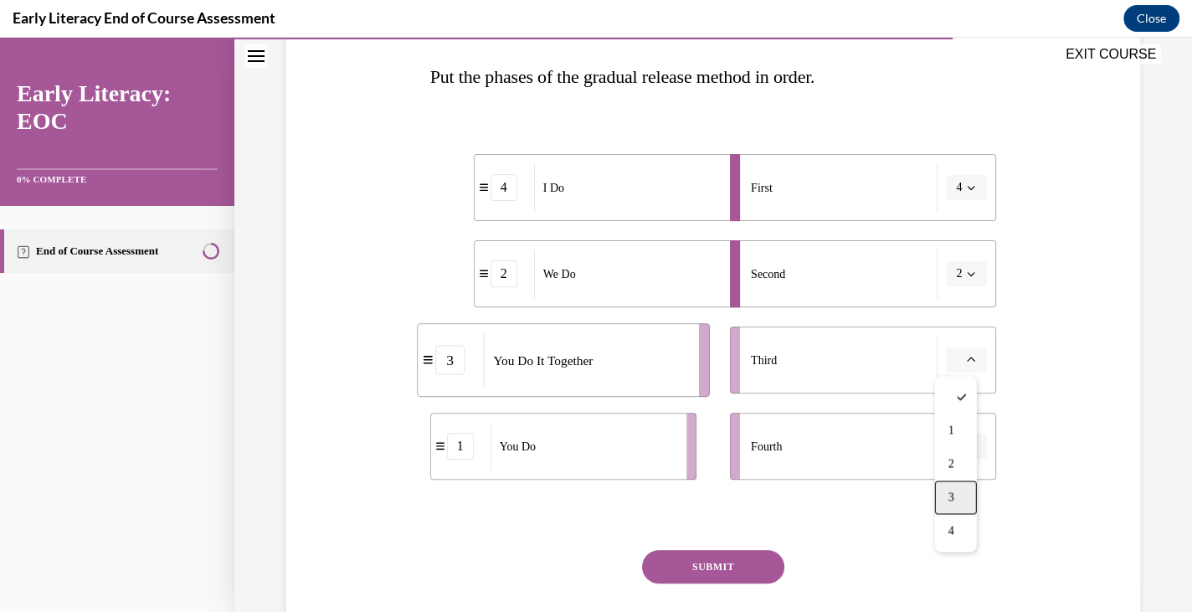
click at [954, 487] on div "3" at bounding box center [956, 496] width 42 height 33
click at [965, 451] on span "button" at bounding box center [971, 446] width 12 height 12
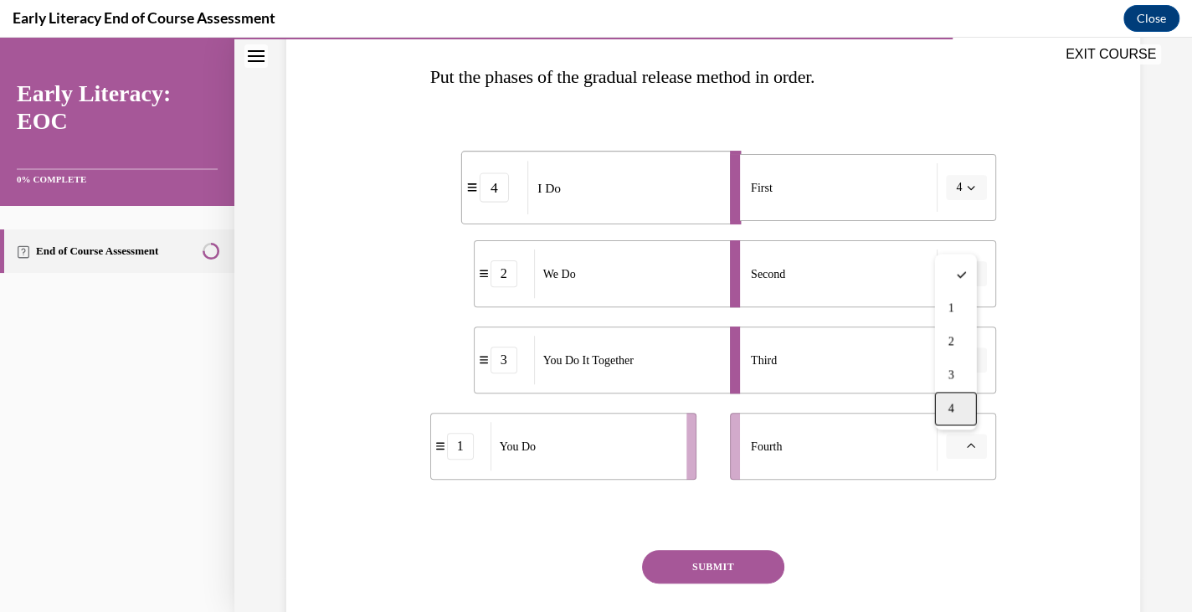
click at [952, 394] on div "4" at bounding box center [956, 408] width 42 height 33
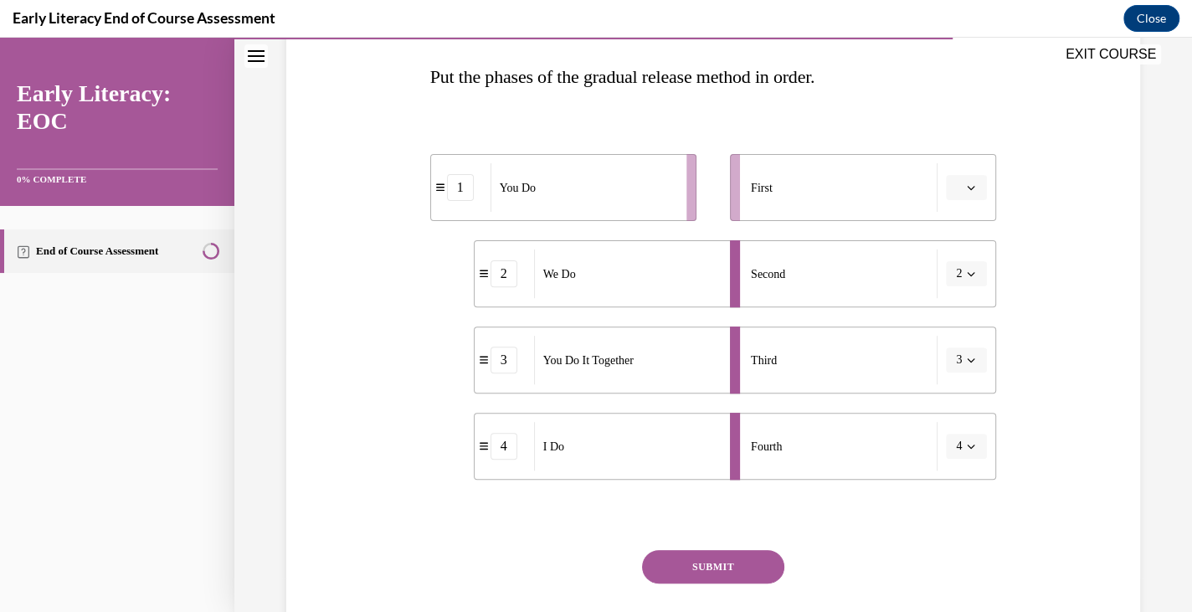
click at [967, 183] on icon "button" at bounding box center [971, 187] width 8 height 8
click at [961, 370] on div "4" at bounding box center [956, 357] width 42 height 33
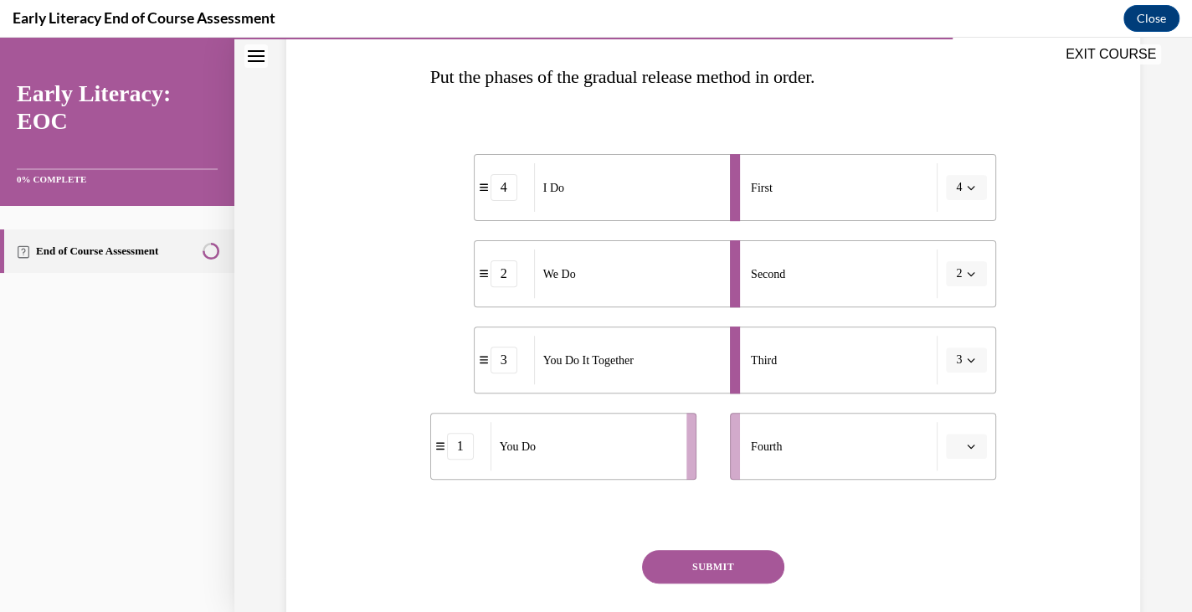
click at [956, 448] on span "Please select an option" at bounding box center [959, 446] width 6 height 17
click at [964, 299] on div "1" at bounding box center [956, 307] width 42 height 33
click at [715, 558] on button "SUBMIT" at bounding box center [713, 566] width 142 height 33
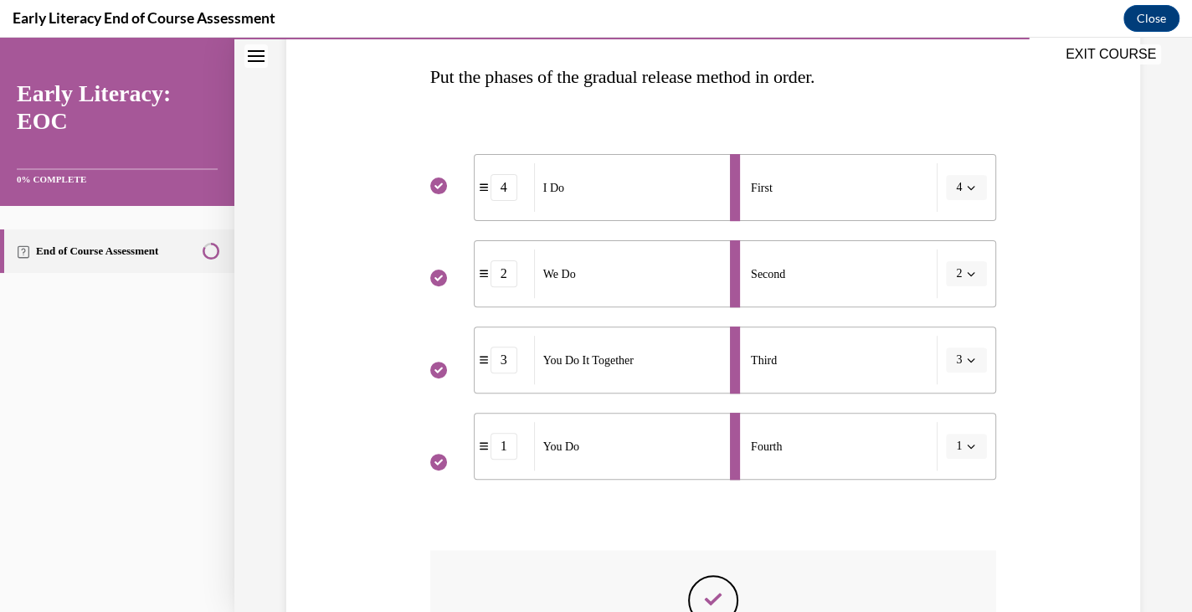
scroll to position [504, 0]
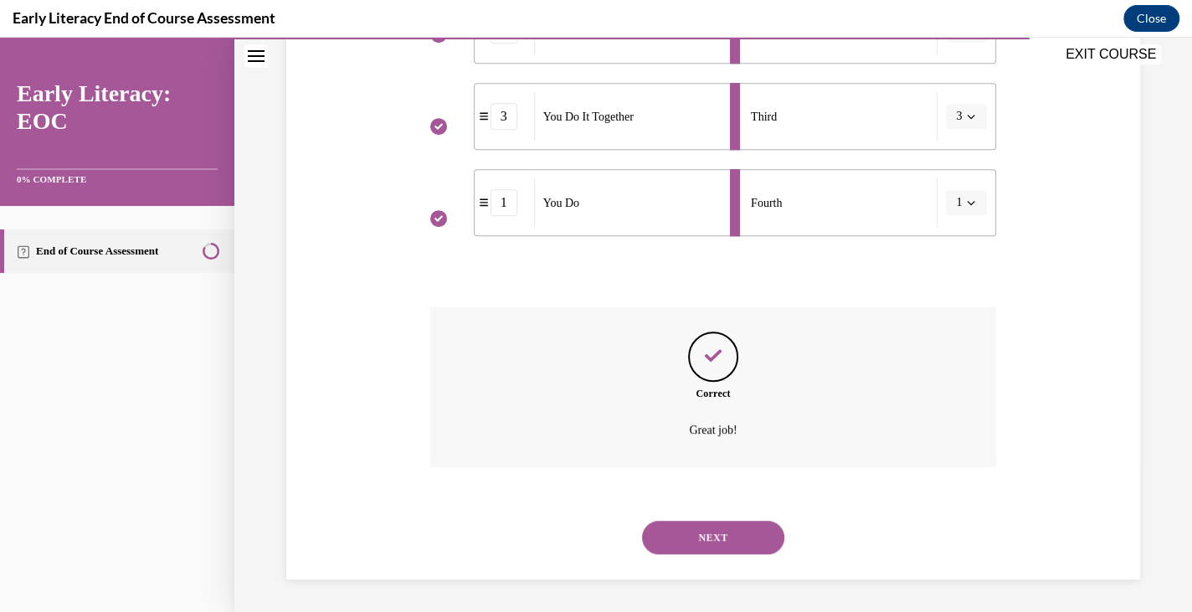
click at [730, 534] on button "NEXT" at bounding box center [713, 537] width 142 height 33
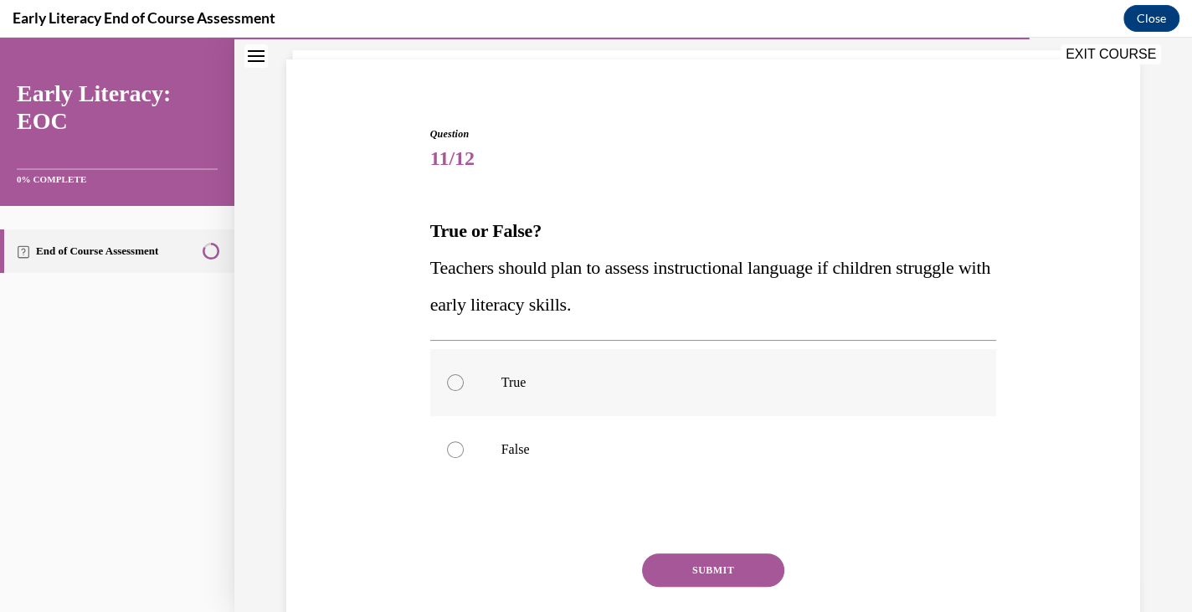
scroll to position [121, 0]
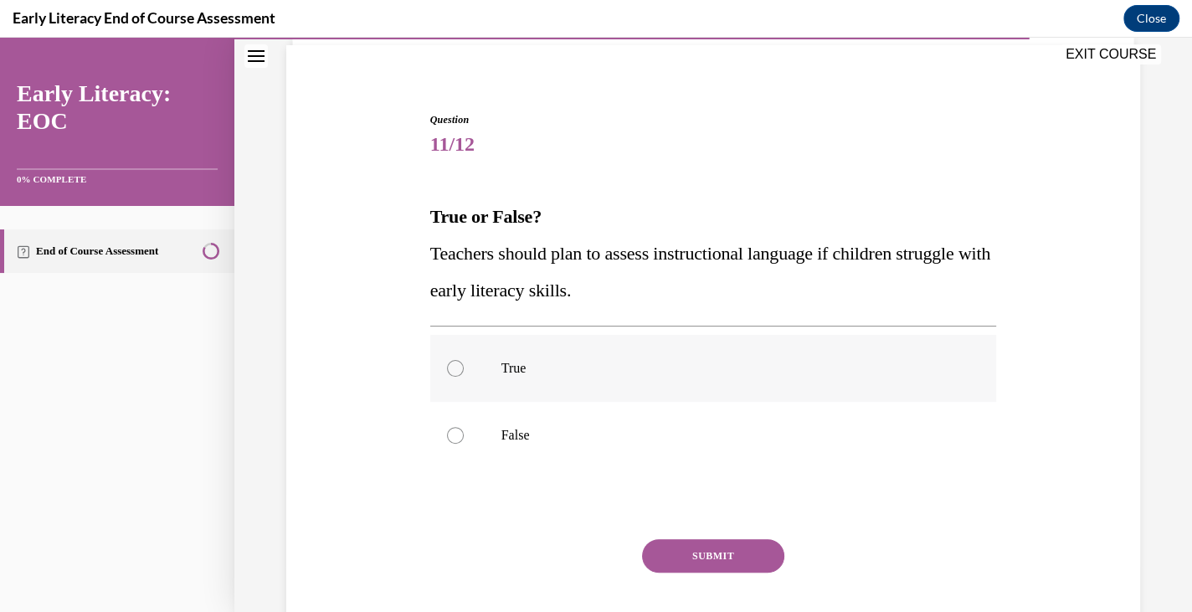
click at [707, 388] on div at bounding box center [713, 368] width 567 height 67
click at [706, 544] on button "SUBMIT" at bounding box center [713, 555] width 142 height 33
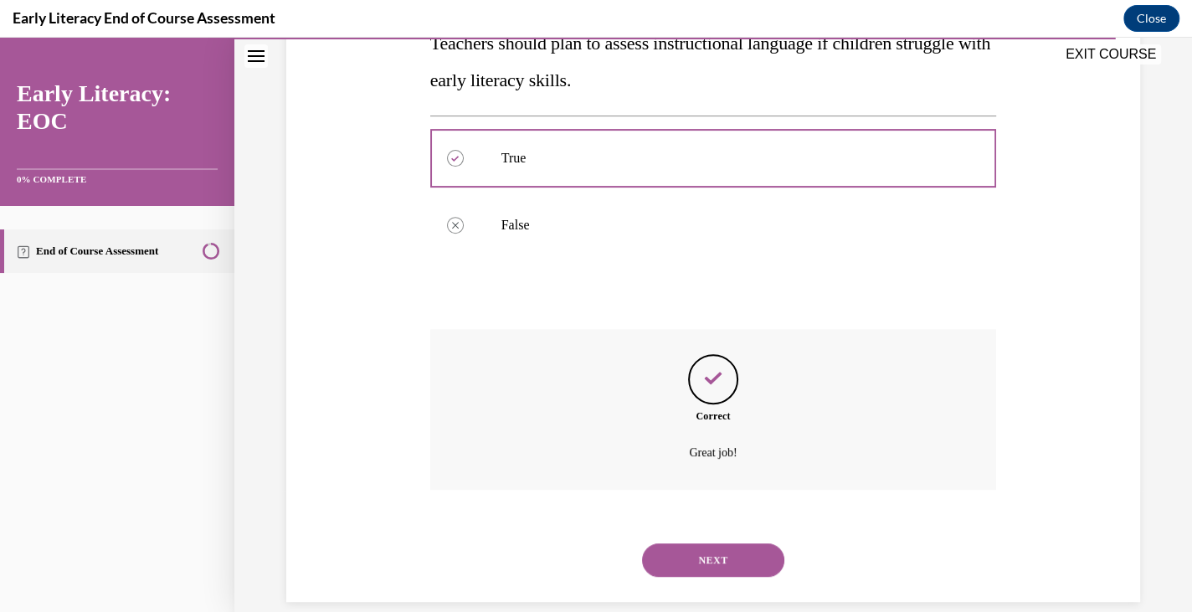
click at [716, 552] on button "NEXT" at bounding box center [713, 559] width 142 height 33
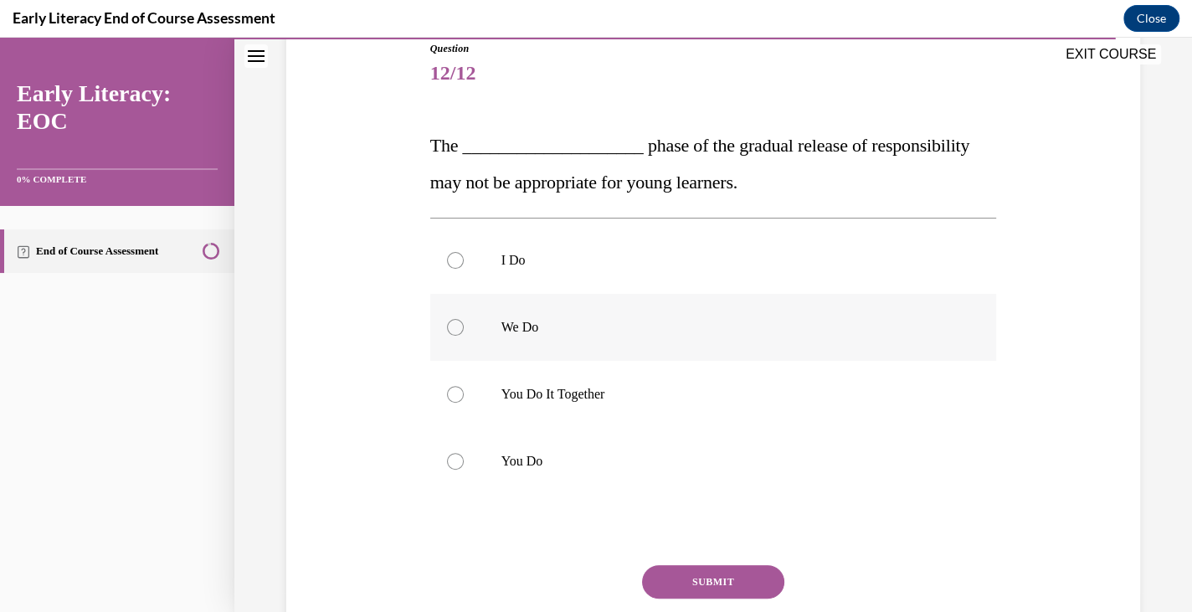
scroll to position [196, 0]
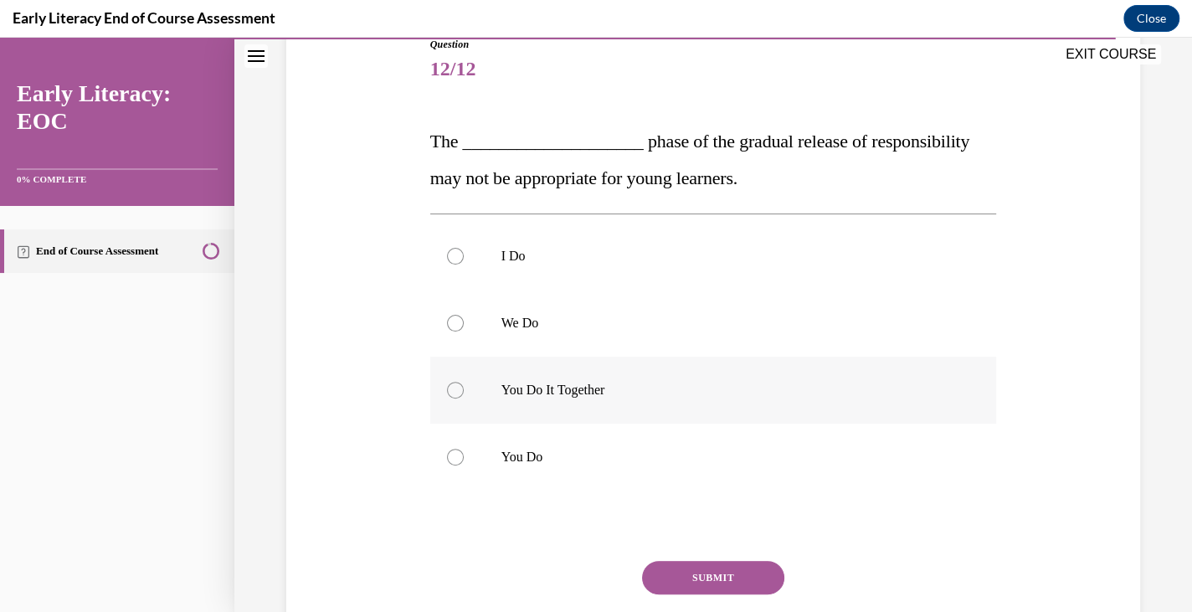
click at [701, 390] on p "You Do It Together" at bounding box center [728, 390] width 454 height 17
click at [695, 561] on button "SUBMIT" at bounding box center [713, 577] width 142 height 33
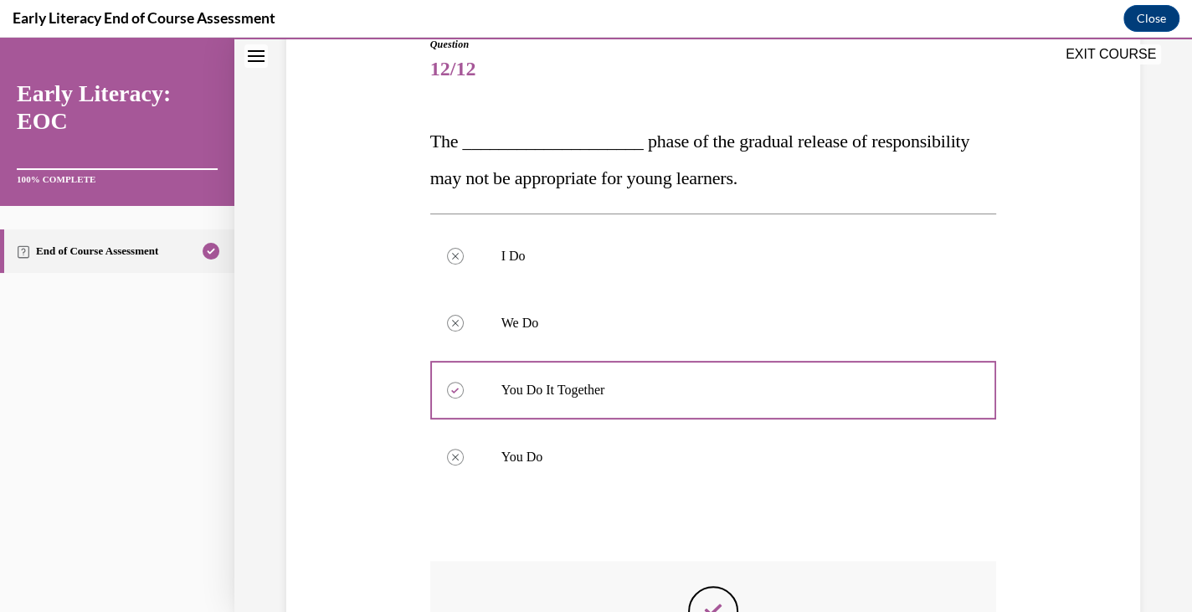
scroll to position [450, 0]
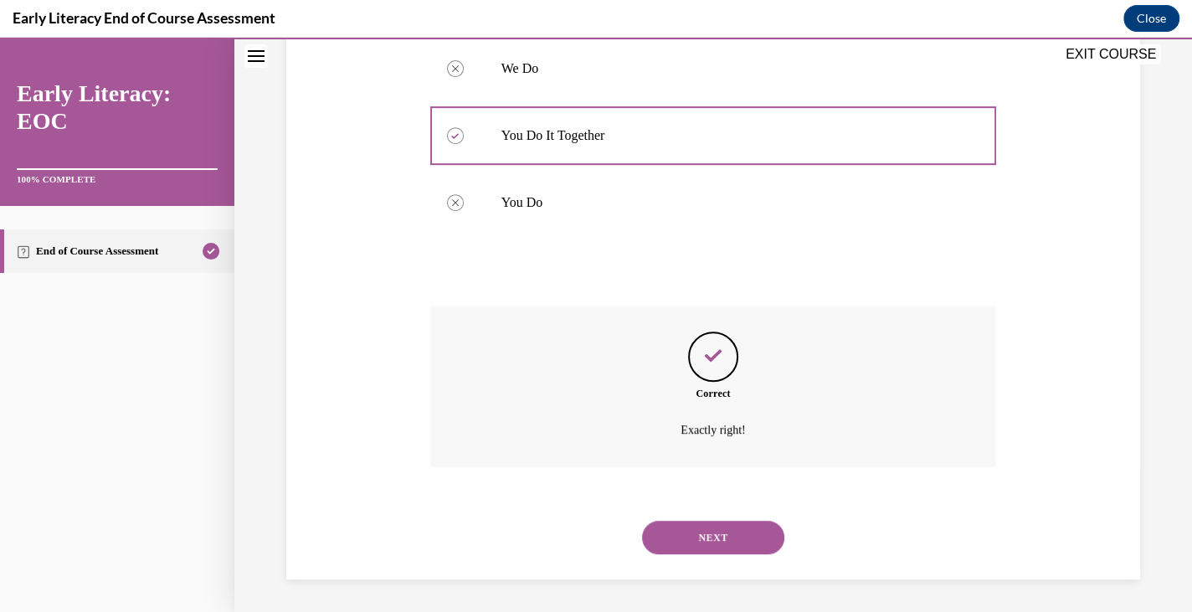
drag, startPoint x: 702, startPoint y: 534, endPoint x: 703, endPoint y: 526, distance: 8.4
click at [703, 526] on button "NEXT" at bounding box center [713, 537] width 142 height 33
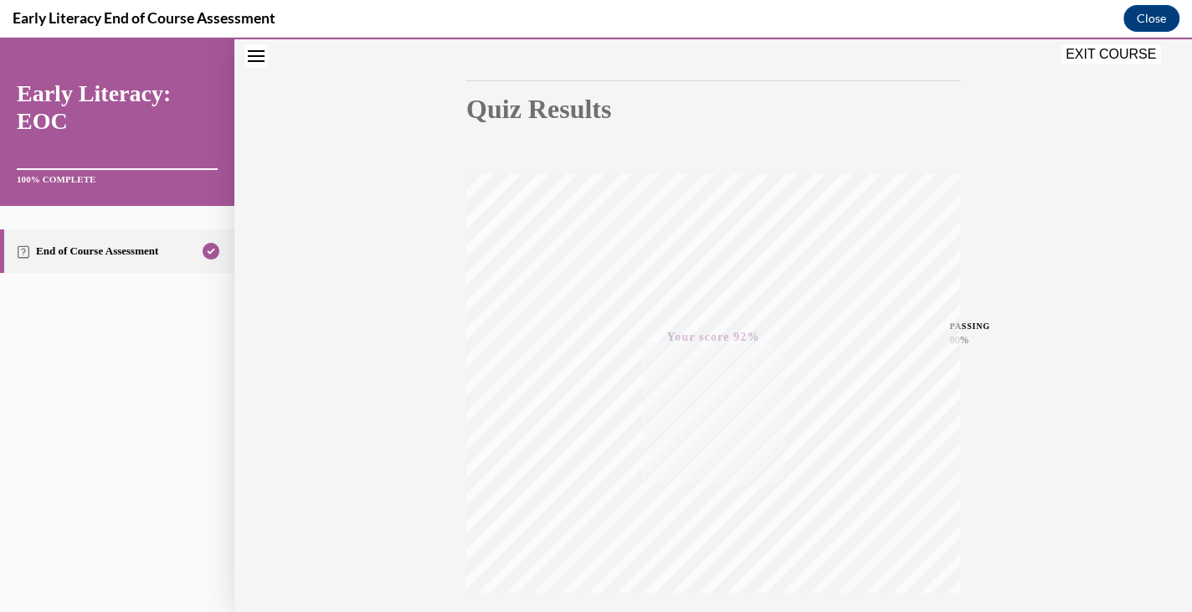
scroll to position [283, 0]
drag, startPoint x: 1099, startPoint y: 53, endPoint x: 985, endPoint y: 240, distance: 219.3
click at [1099, 53] on button "EXIT COURSE" at bounding box center [1110, 54] width 100 height 20
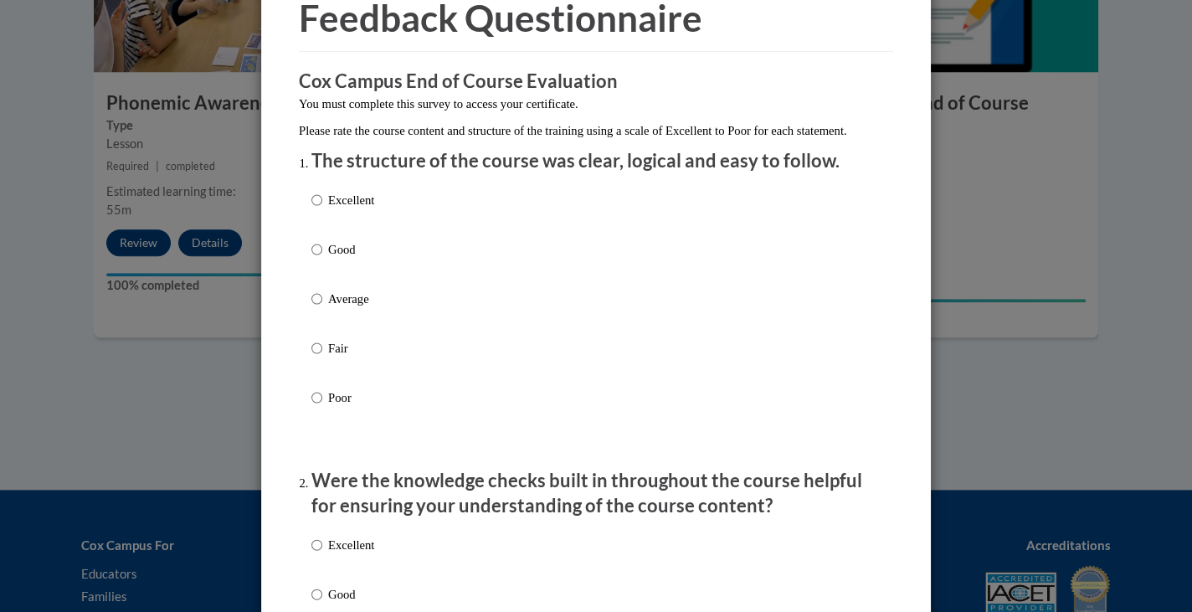
scroll to position [93, 0]
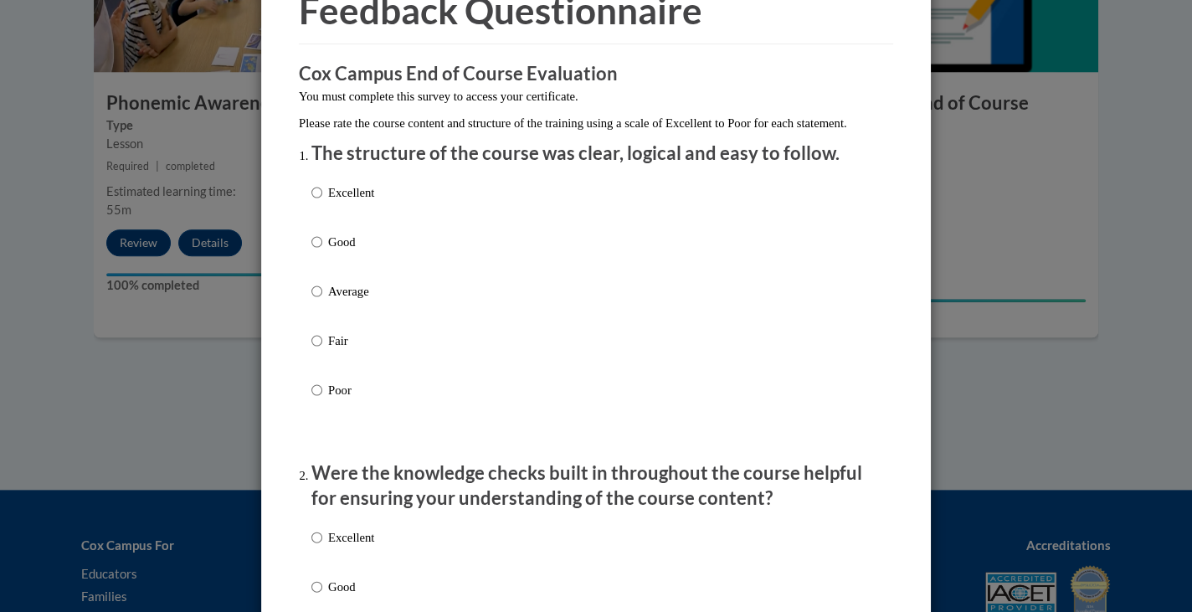
click at [337, 270] on label "Good" at bounding box center [342, 255] width 63 height 45
click at [322, 251] on input "Good" at bounding box center [316, 242] width 11 height 18
radio input "true"
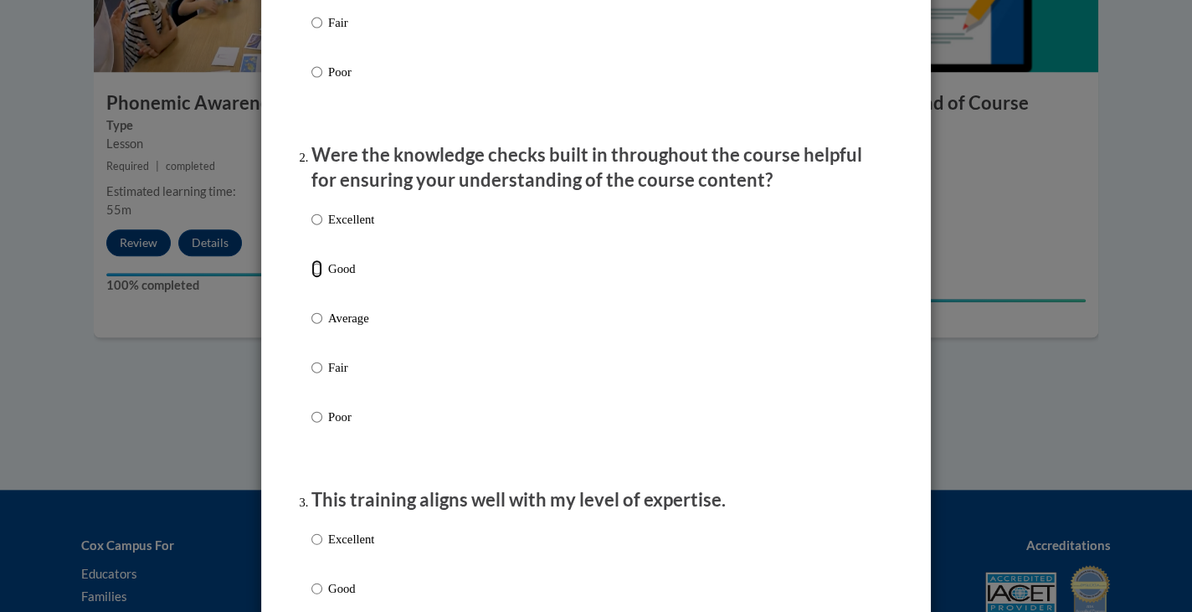
click at [313, 278] on input "Good" at bounding box center [316, 268] width 11 height 18
radio input "true"
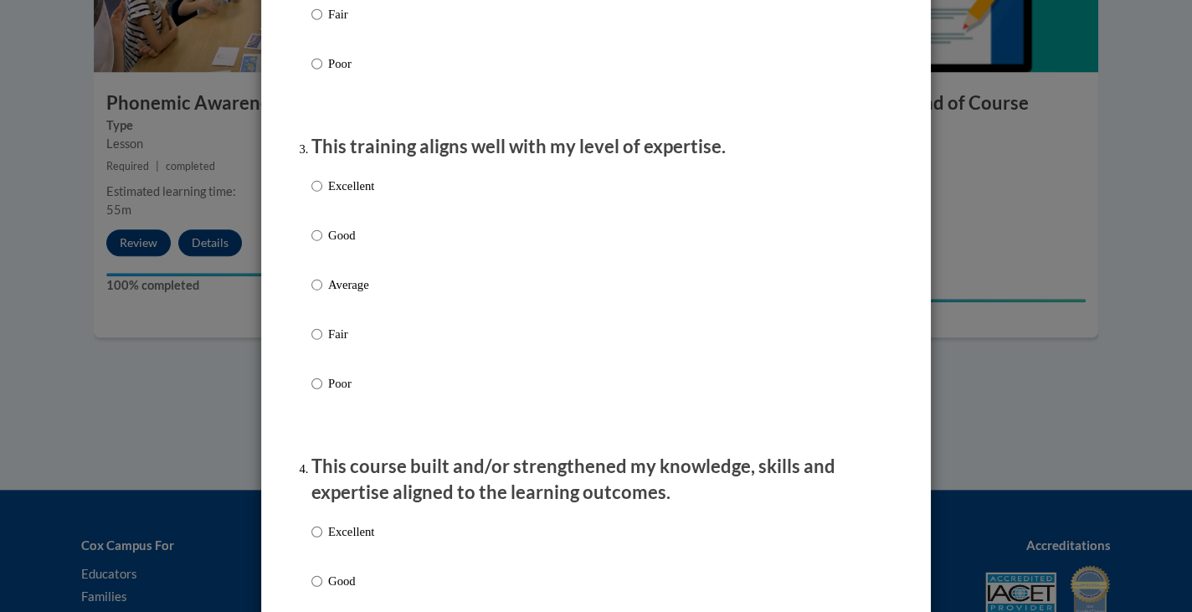
click at [318, 259] on label "Good" at bounding box center [342, 248] width 63 height 45
click at [318, 244] on input "Good" at bounding box center [316, 235] width 11 height 18
radio input "true"
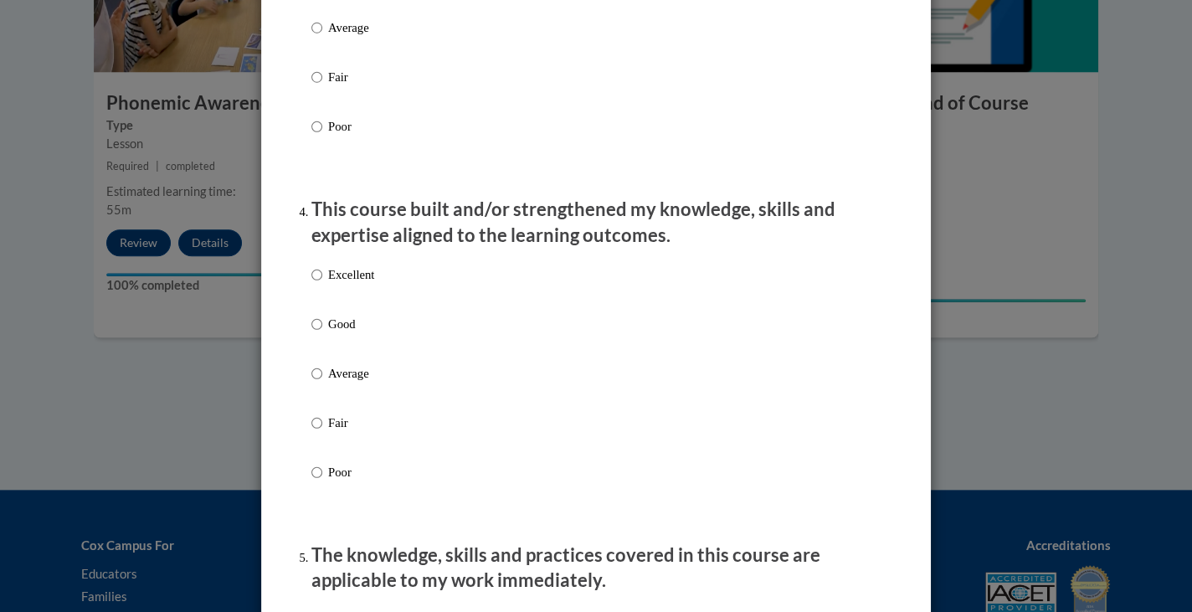
scroll to position [1023, 0]
click at [328, 331] on p "Good" at bounding box center [351, 322] width 46 height 18
click at [322, 331] on input "Good" at bounding box center [316, 322] width 11 height 18
radio input "true"
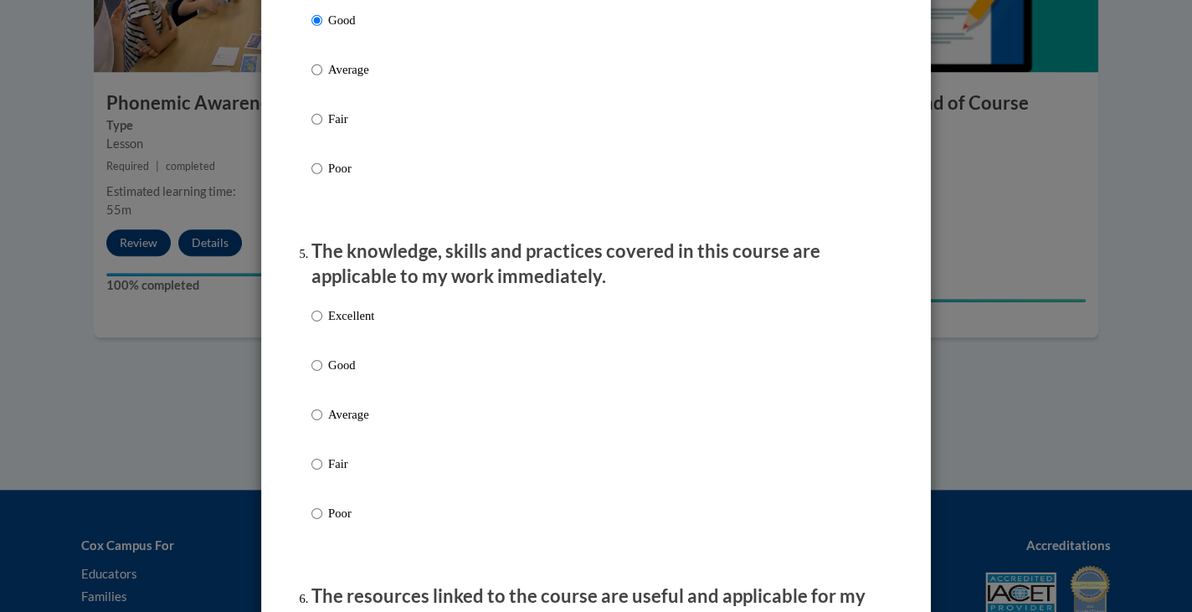
click at [328, 374] on p "Good" at bounding box center [351, 365] width 46 height 18
click at [322, 374] on input "Good" at bounding box center [316, 365] width 11 height 18
radio input "true"
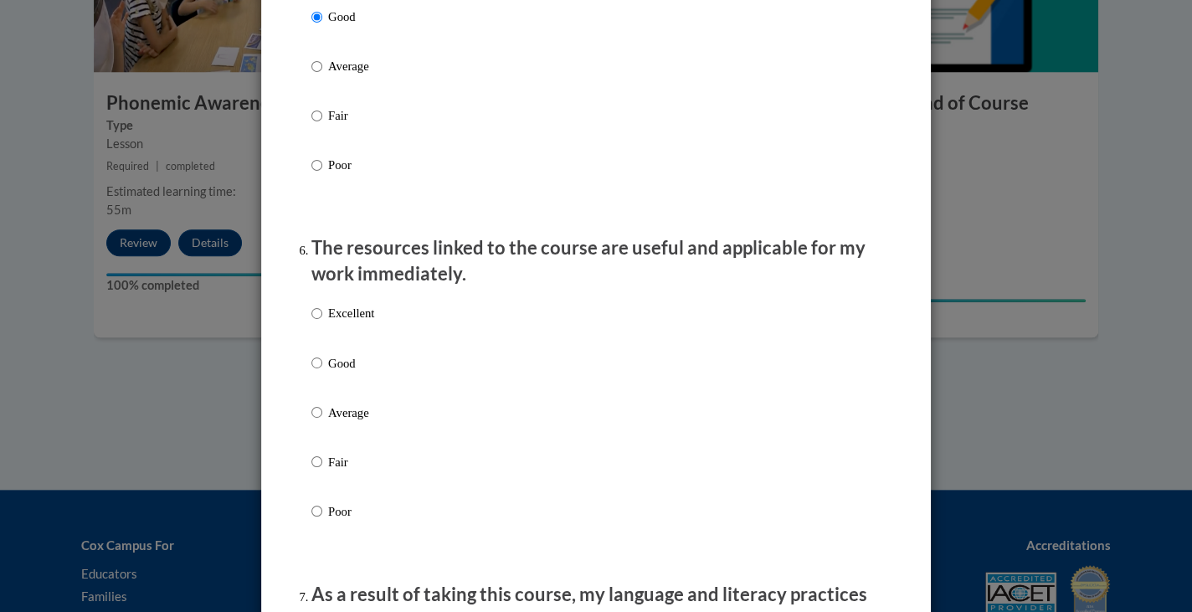
click at [328, 372] on p "Good" at bounding box center [351, 362] width 46 height 18
click at [322, 372] on input "Good" at bounding box center [316, 362] width 11 height 18
radio input "true"
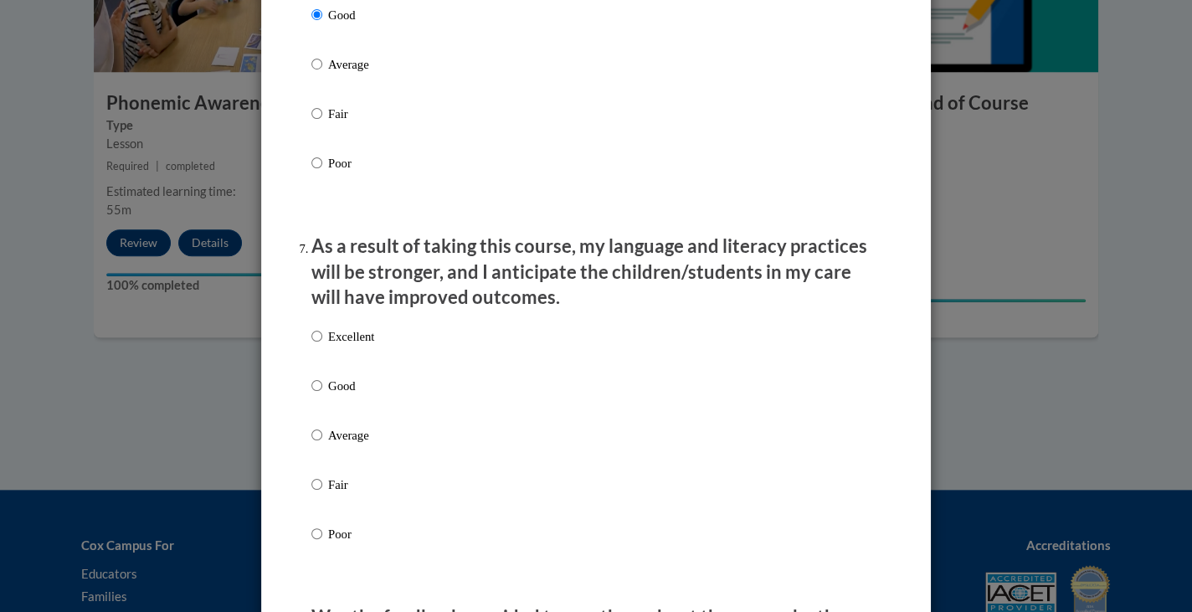
click at [323, 414] on label "Good" at bounding box center [342, 399] width 63 height 45
click at [322, 395] on input "Good" at bounding box center [316, 386] width 11 height 18
radio input "true"
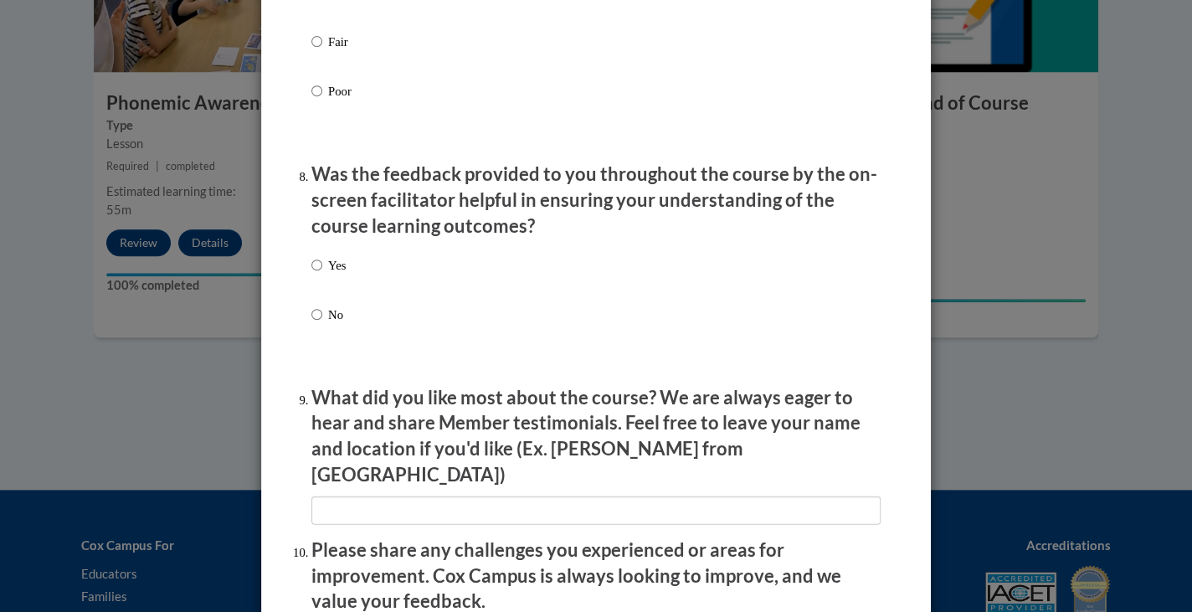
scroll to position [2472, 0]
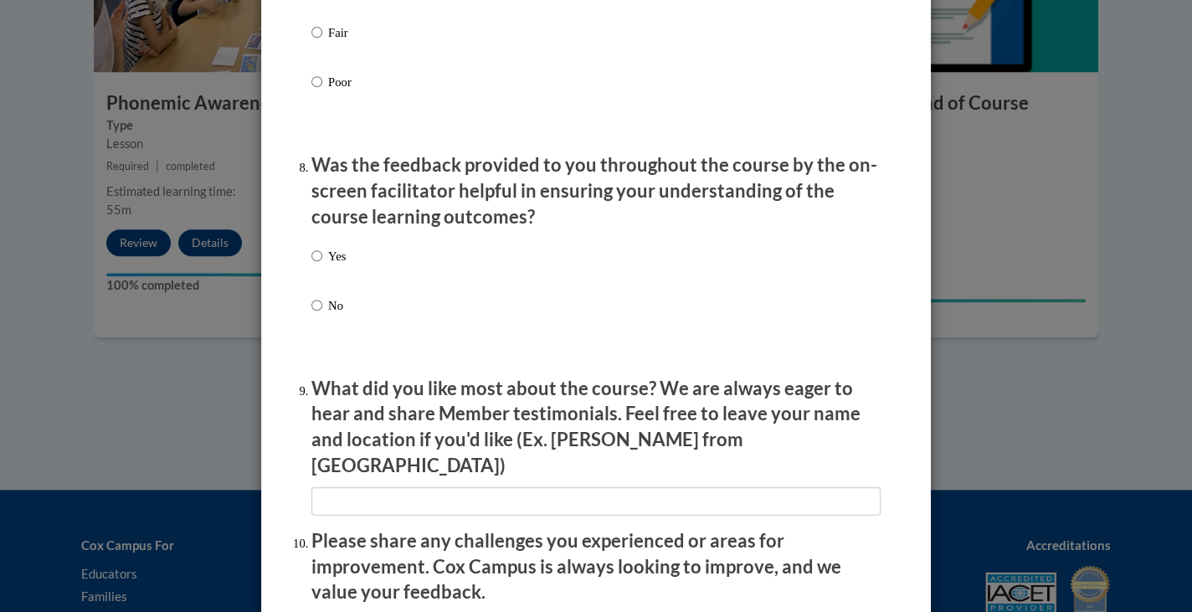
click at [328, 264] on p "Yes" at bounding box center [337, 256] width 18 height 18
click at [321, 264] on input "Yes" at bounding box center [316, 256] width 11 height 18
radio input "true"
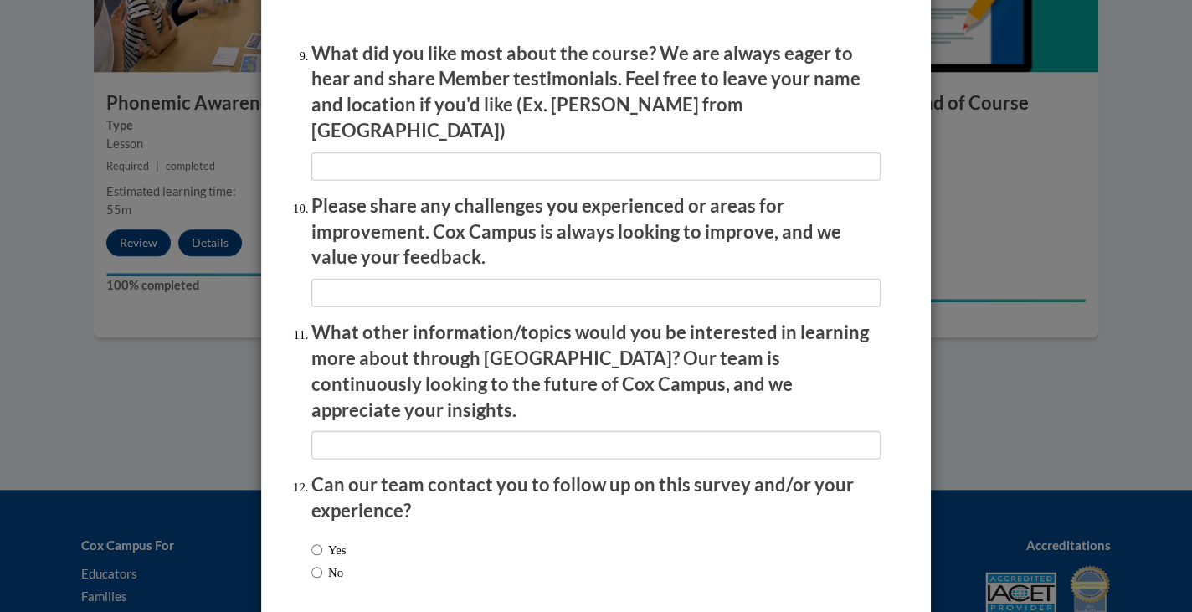
scroll to position [2872, 0]
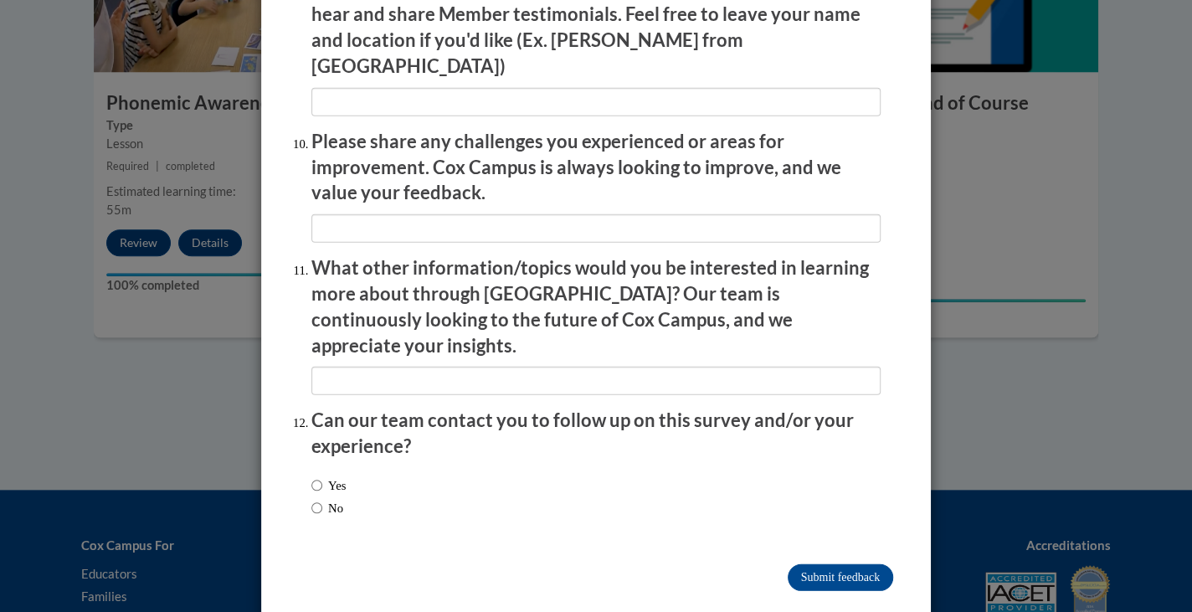
click at [341, 499] on label "No" at bounding box center [327, 508] width 32 height 18
click at [322, 499] on input "No" at bounding box center [316, 508] width 11 height 18
radio input "true"
click at [853, 564] on input "Submit feedback" at bounding box center [840, 577] width 105 height 27
